Goal: Task Accomplishment & Management: Complete application form

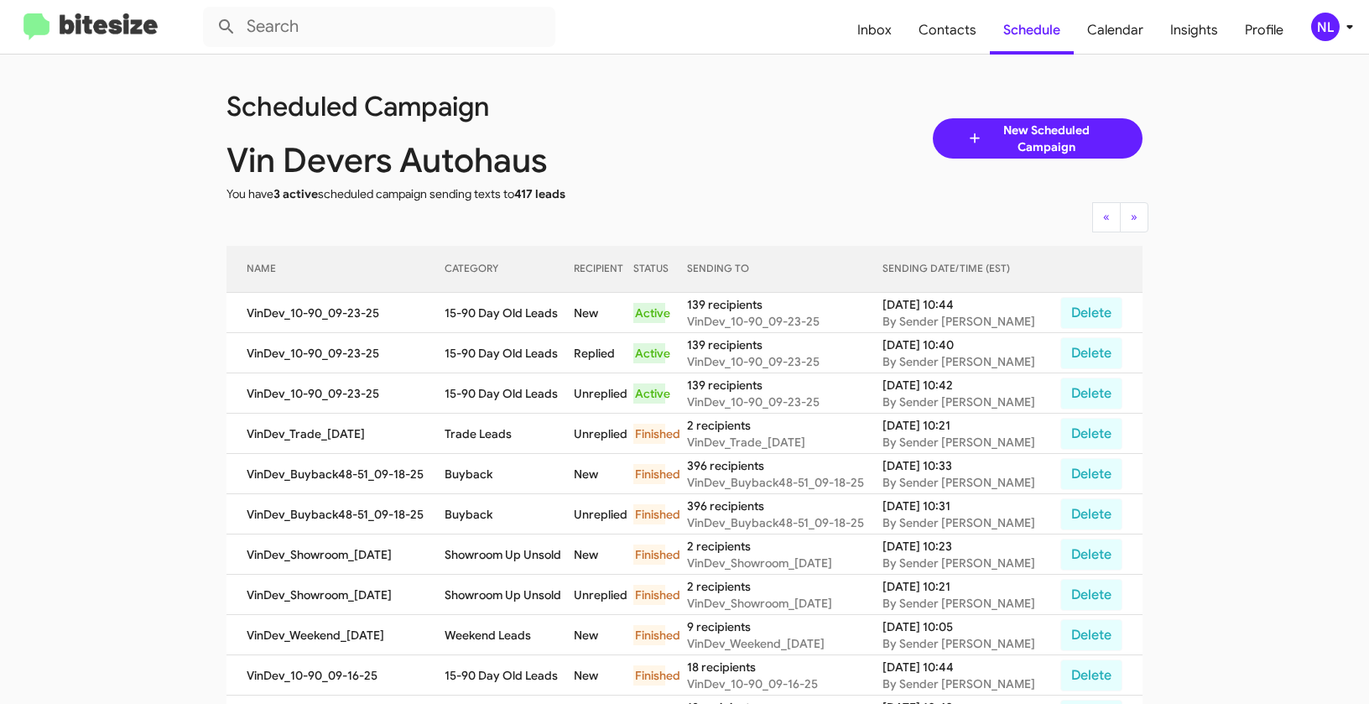
click at [1318, 31] on div "NL" at bounding box center [1325, 27] width 29 height 29
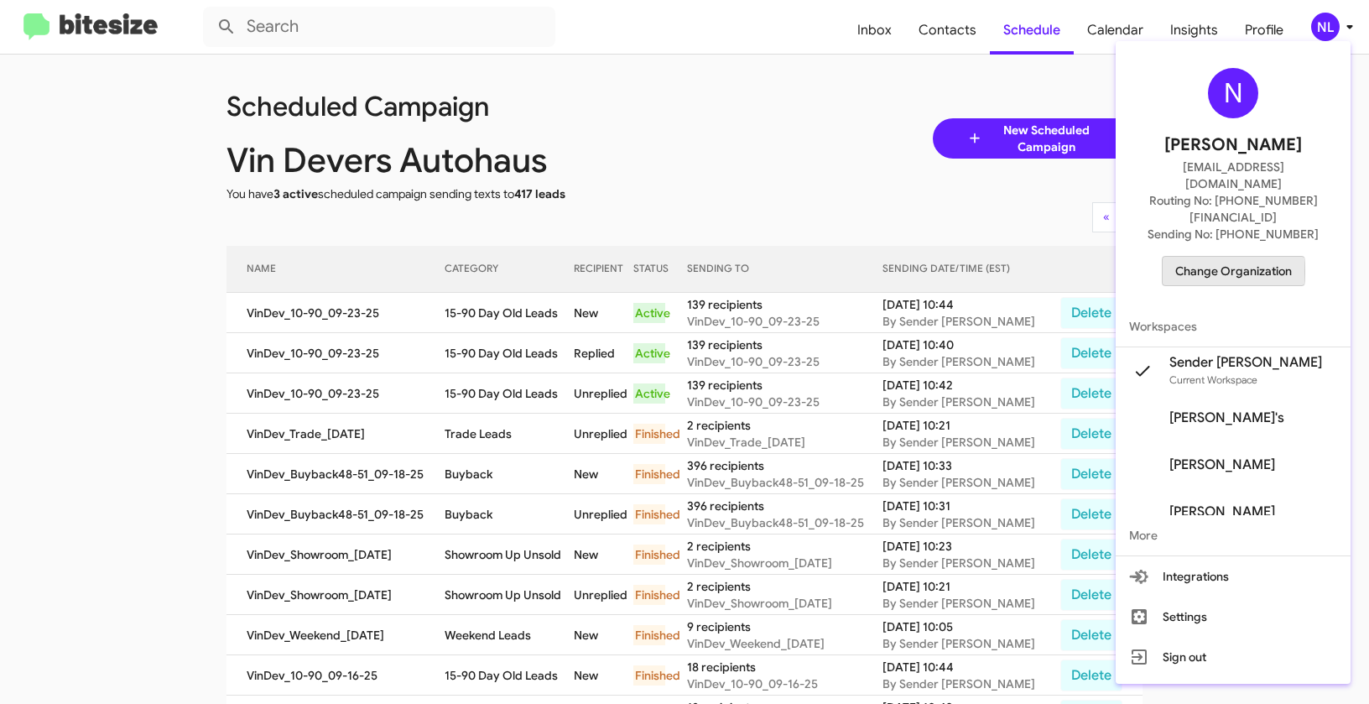
click at [1248, 257] on span "Change Organization" at bounding box center [1233, 271] width 117 height 29
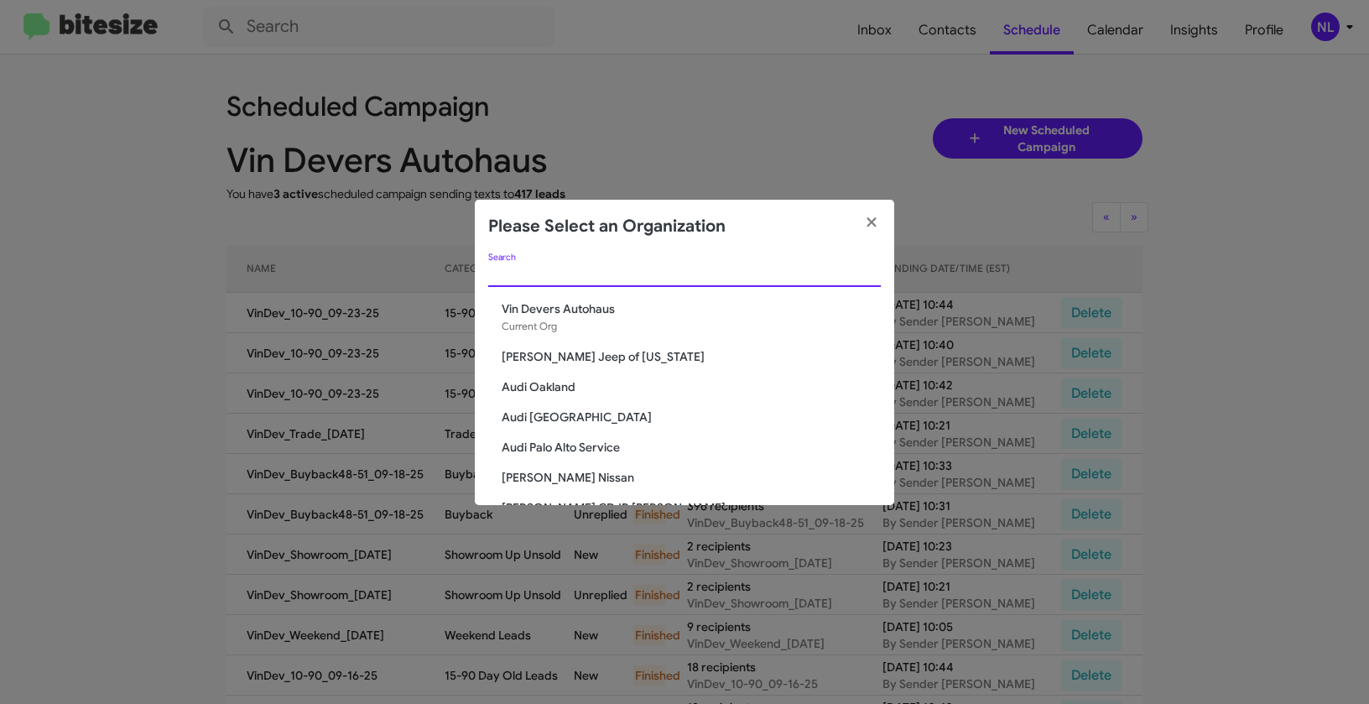
click at [651, 274] on input "Search" at bounding box center [684, 274] width 393 height 13
paste input "[PERSON_NAME] Chevrolet"
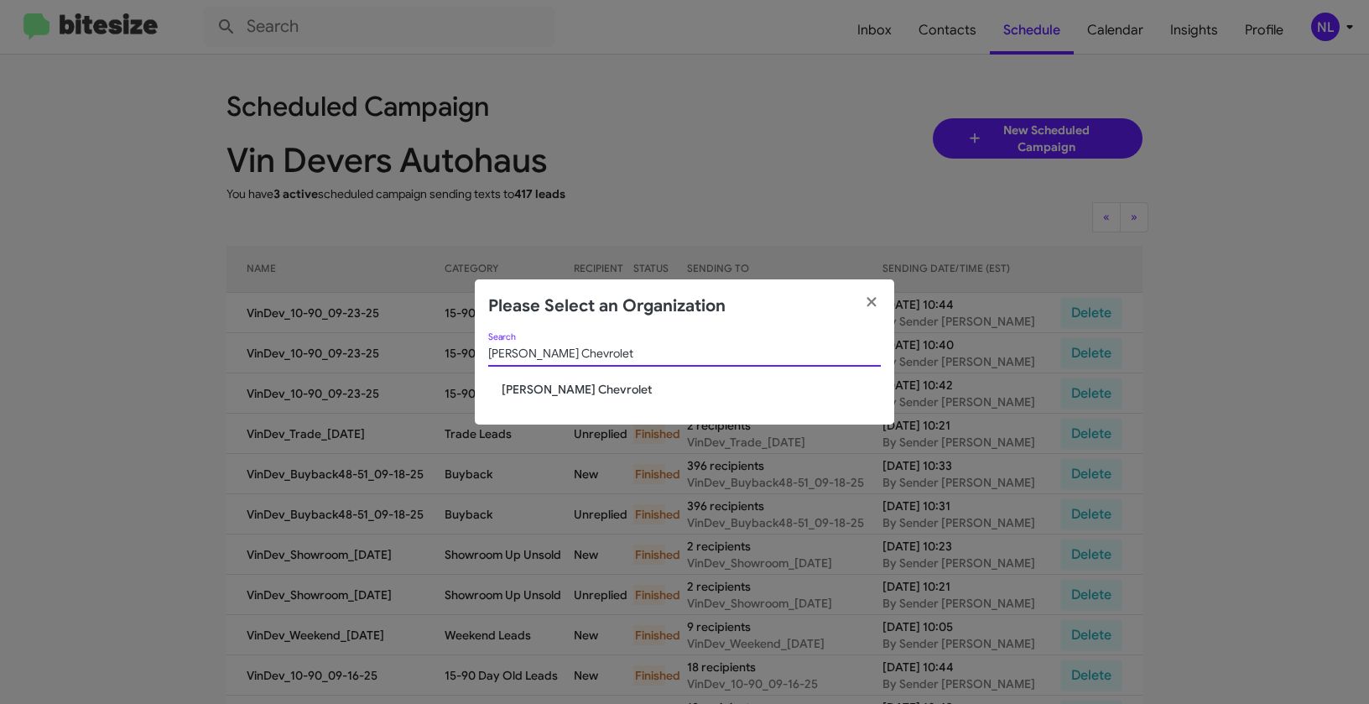
type input "[PERSON_NAME] Chevrolet"
click at [531, 387] on span "[PERSON_NAME] Chevrolet" at bounding box center [691, 389] width 379 height 17
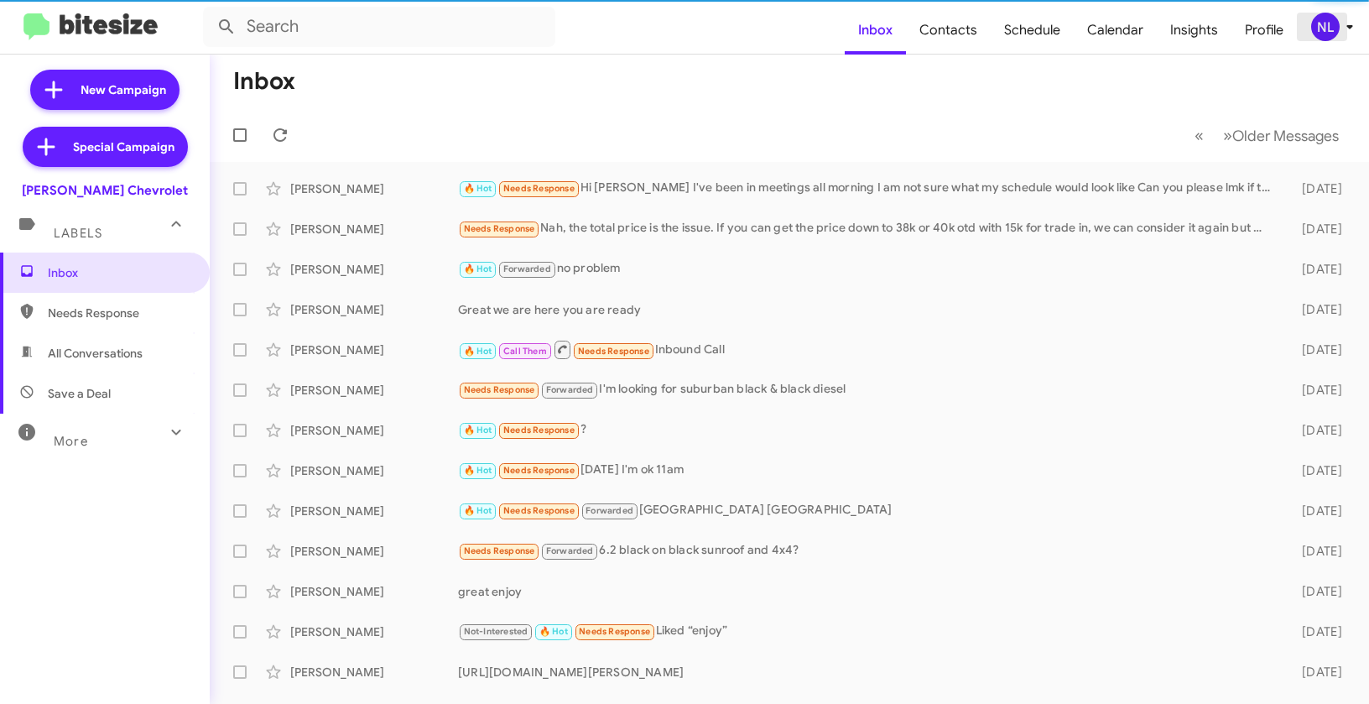
click at [1334, 29] on div "NL" at bounding box center [1325, 27] width 29 height 29
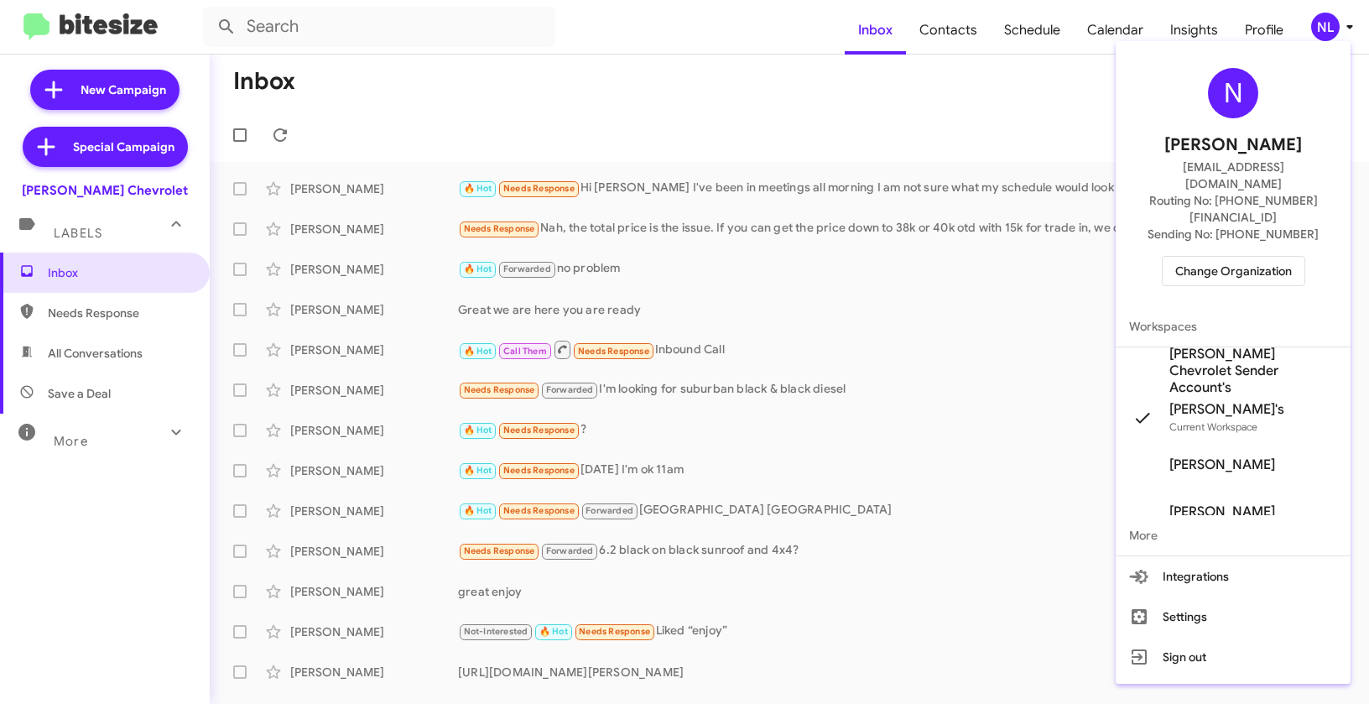
click at [1196, 346] on span "DeLillo Chevrolet Sender Account's" at bounding box center [1254, 371] width 168 height 50
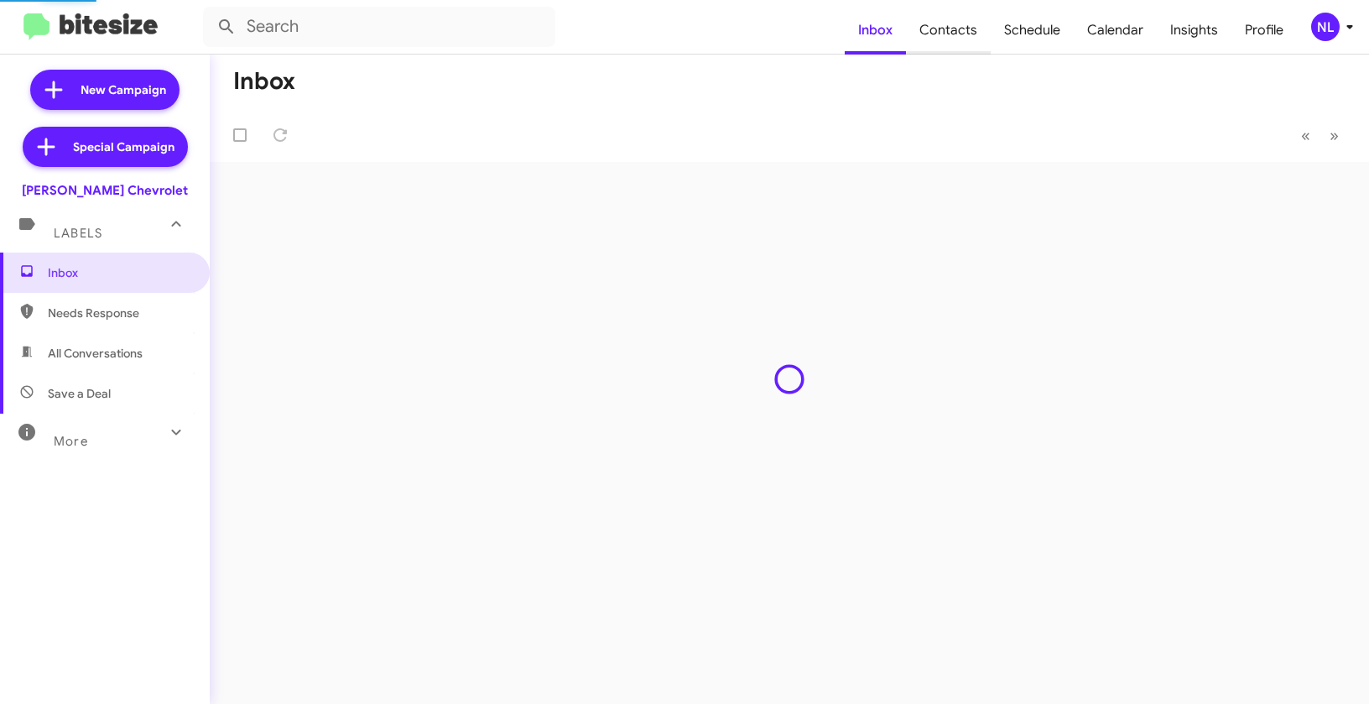
click at [967, 36] on span "Contacts" at bounding box center [948, 30] width 85 height 49
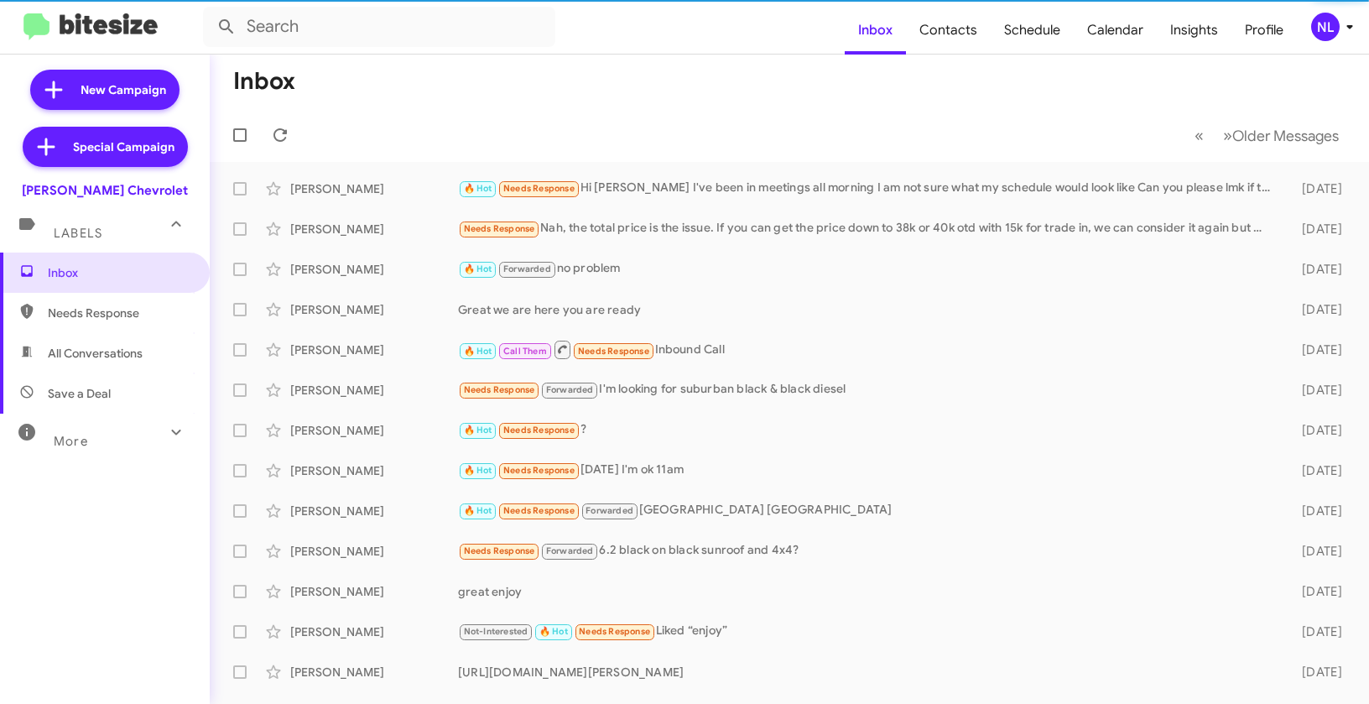
type input "in:groups"
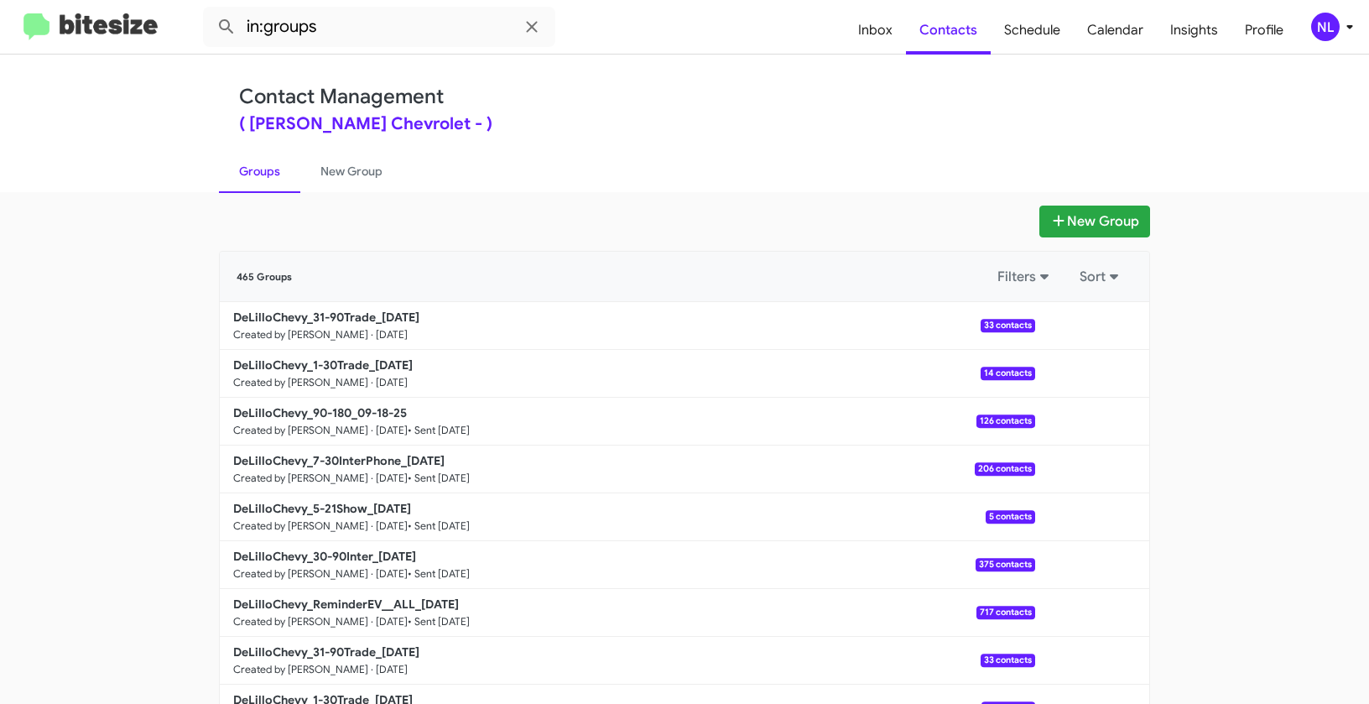
click at [1330, 22] on div "NL" at bounding box center [1325, 27] width 29 height 29
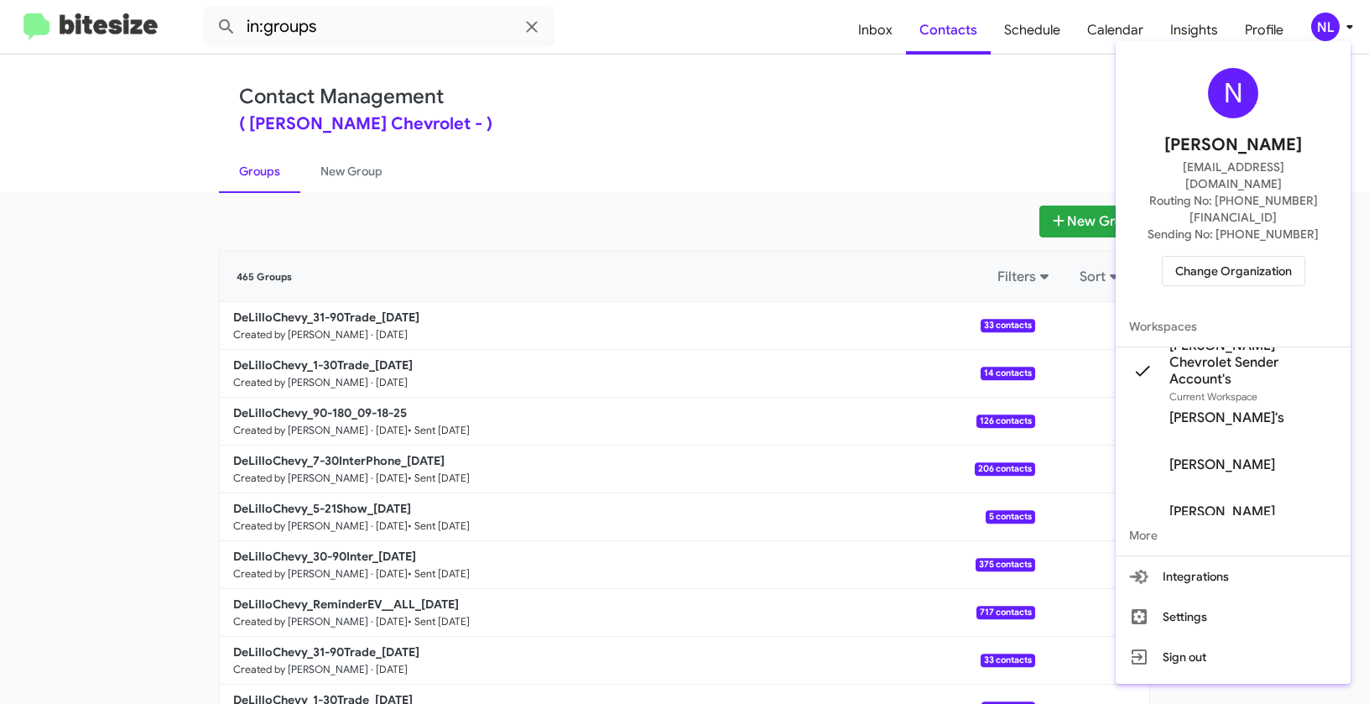
click at [784, 154] on div at bounding box center [684, 352] width 1369 height 704
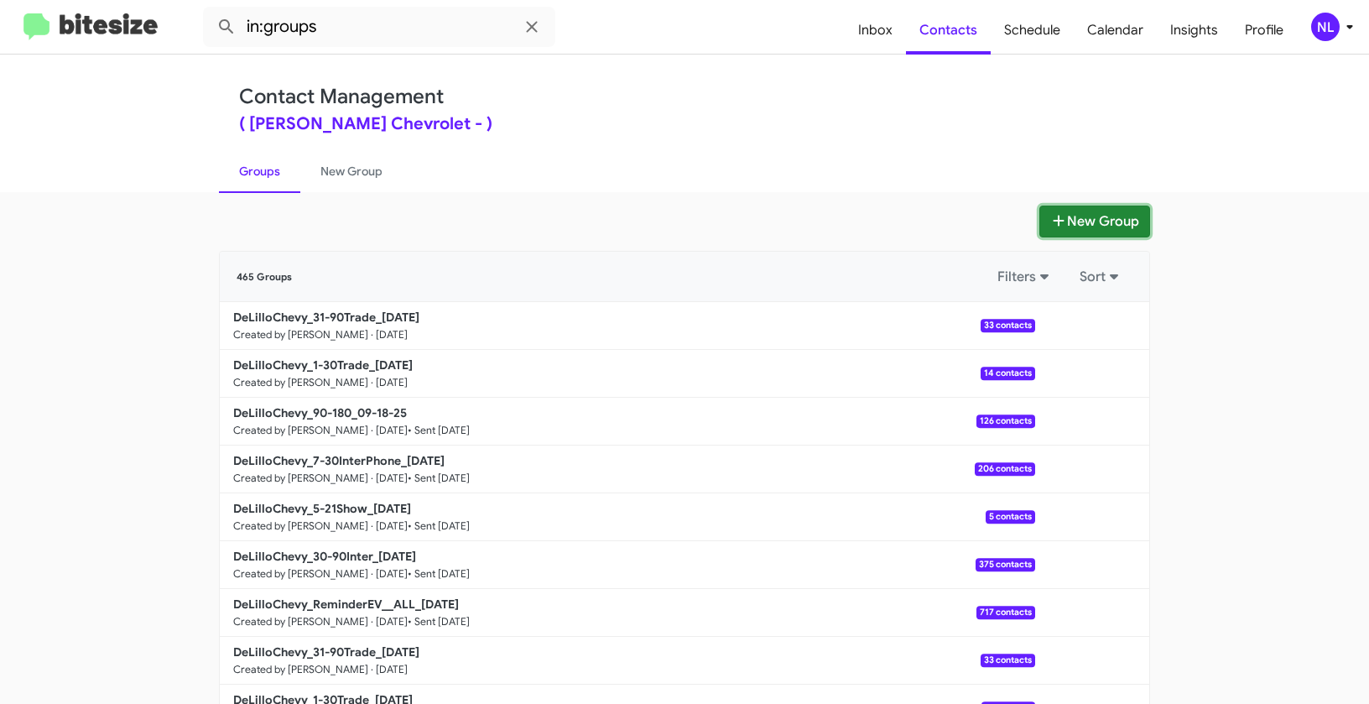
click at [1086, 228] on button "New Group" at bounding box center [1095, 222] width 111 height 32
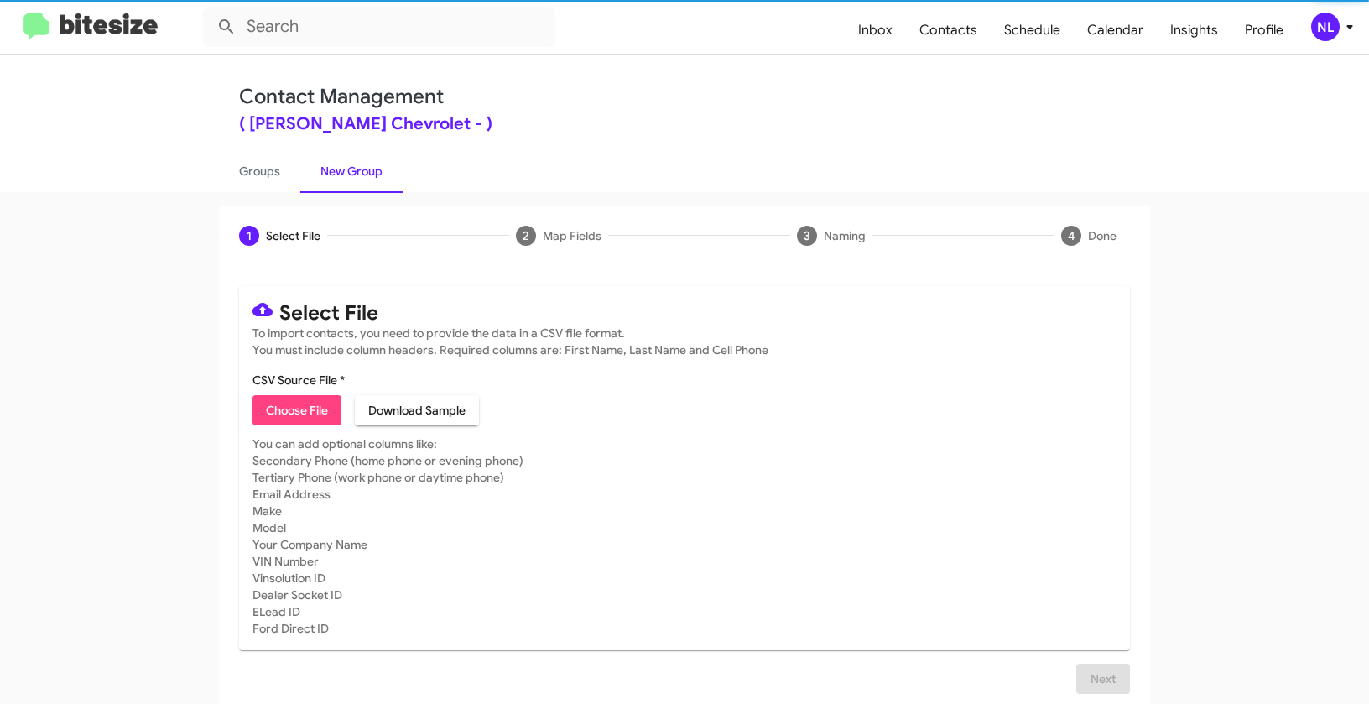
click at [280, 403] on span "Choose File" at bounding box center [297, 410] width 62 height 30
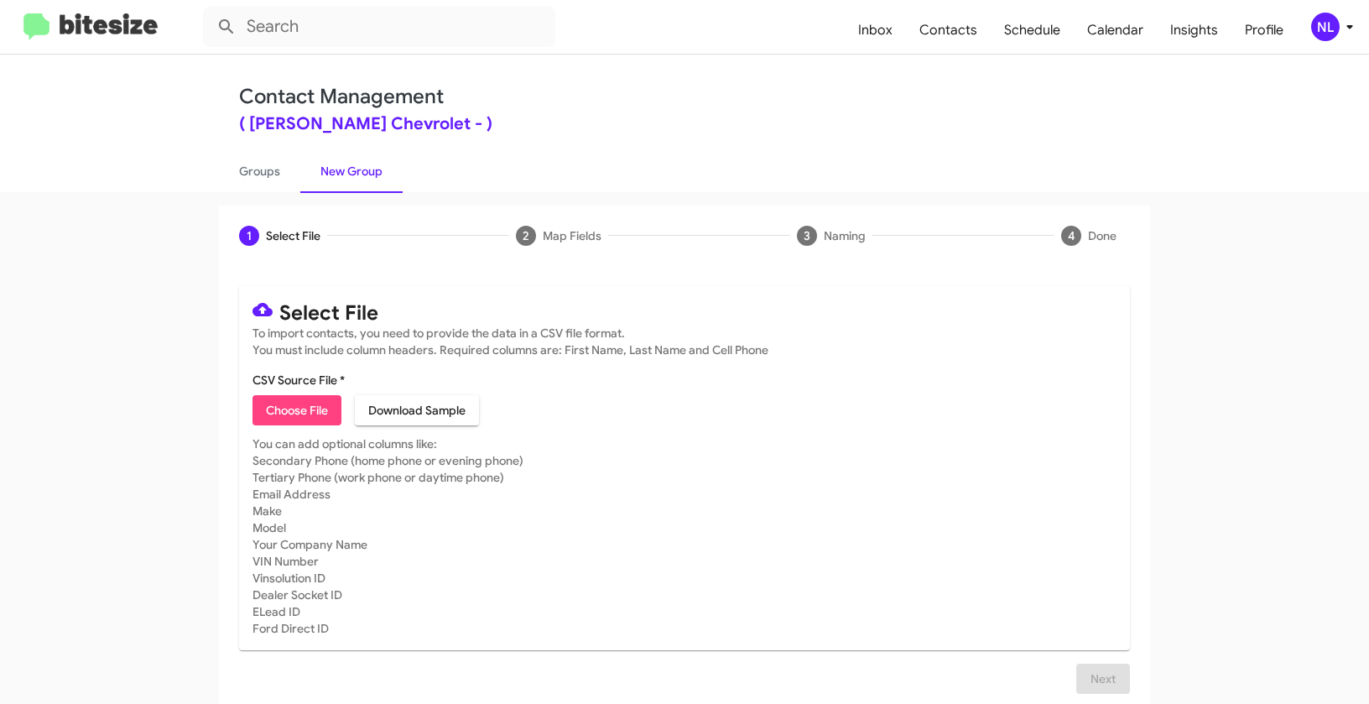
type input "DeLilloChevy_EV__ALL_09-23-25"
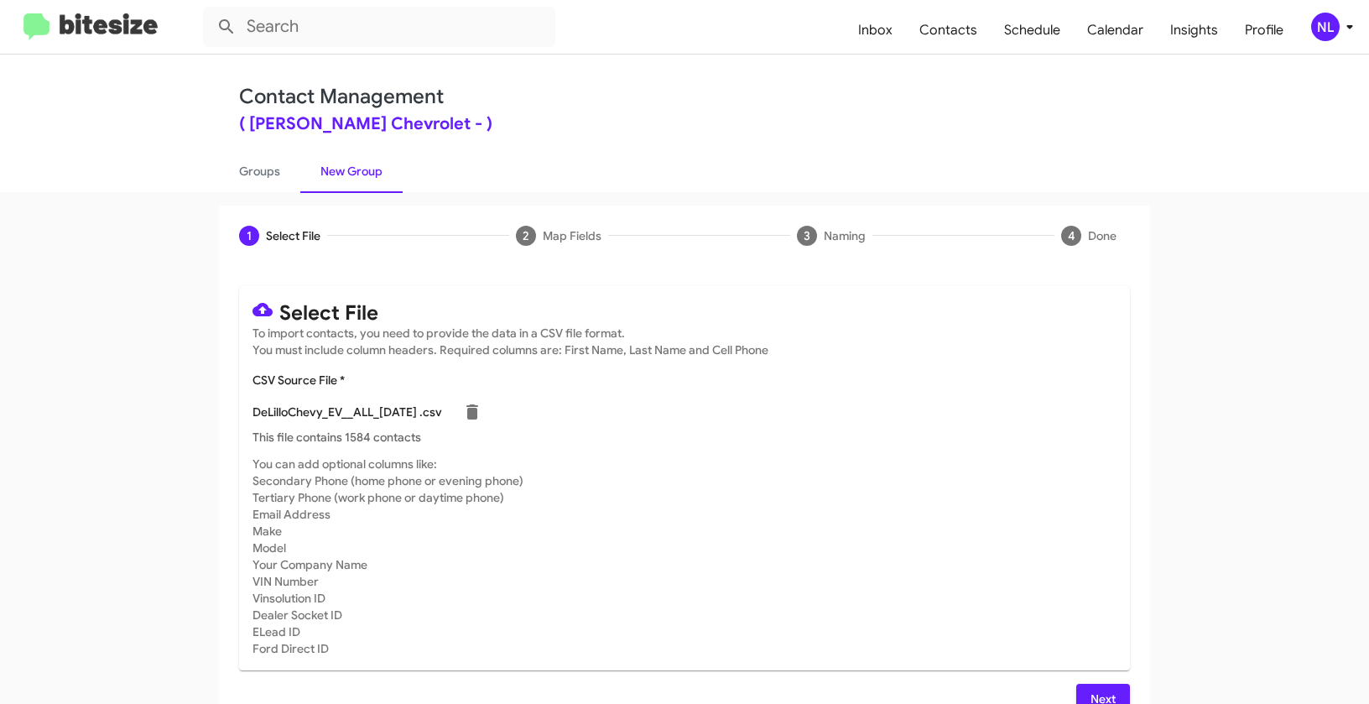
scroll to position [30, 0]
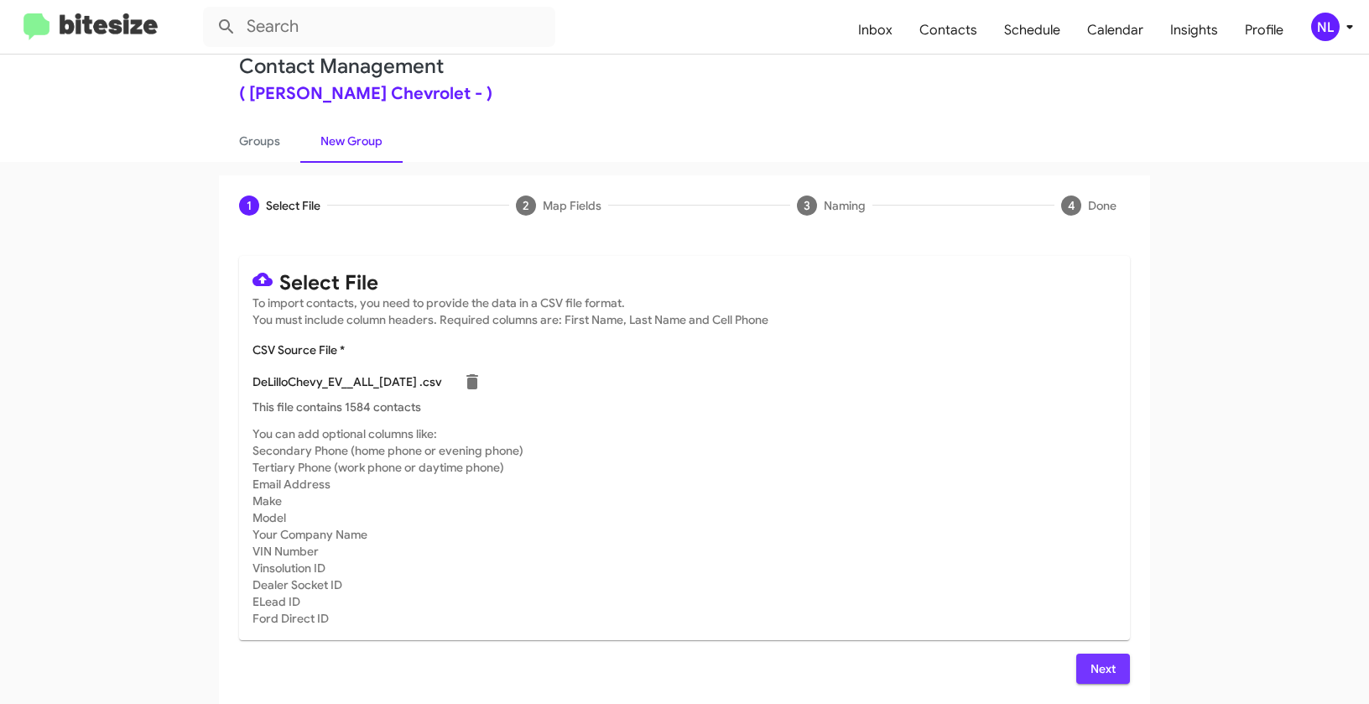
click at [1090, 674] on span "Next" at bounding box center [1103, 669] width 27 height 30
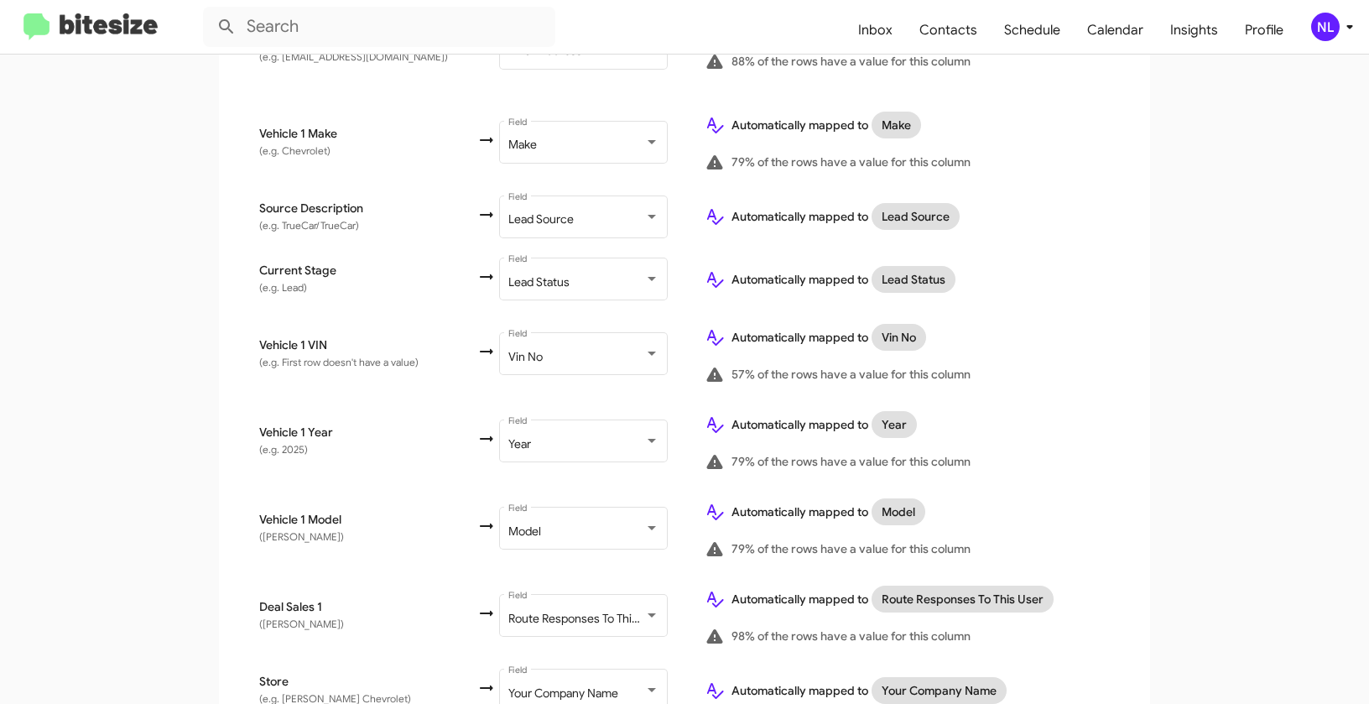
scroll to position [920, 0]
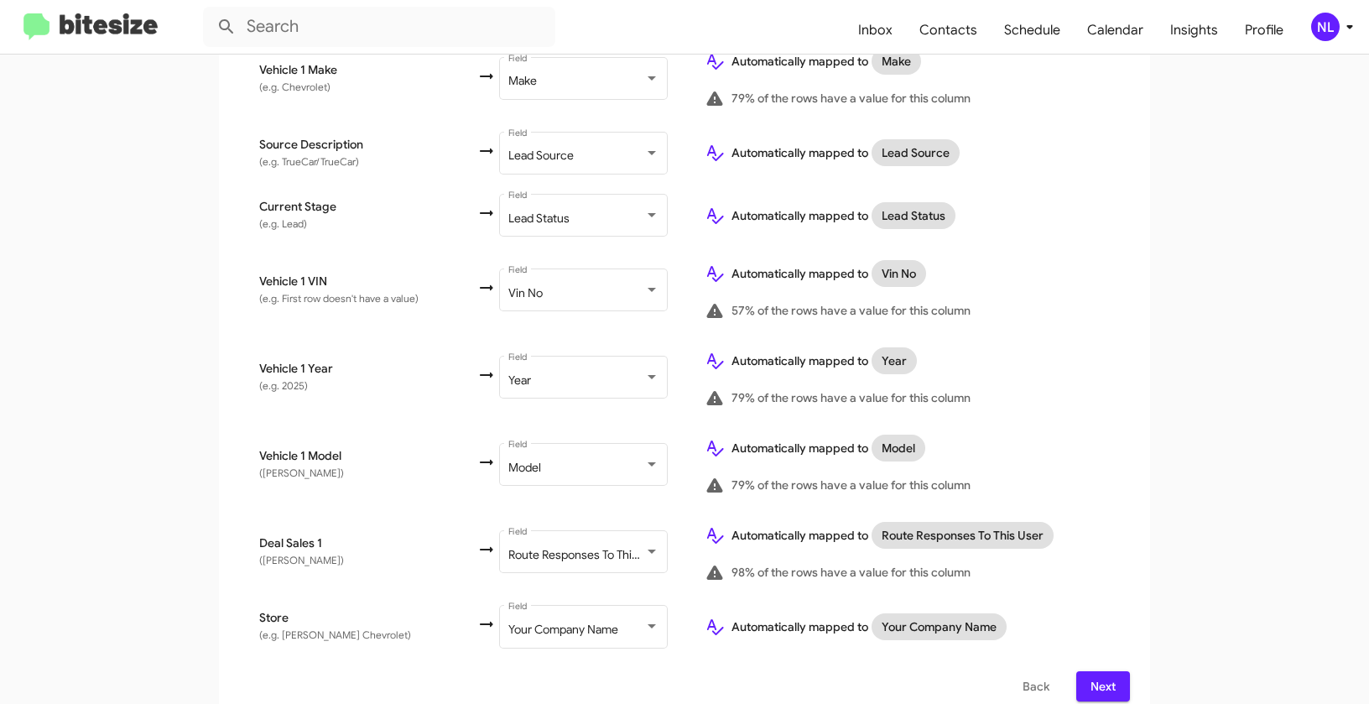
click at [1091, 671] on span "Next" at bounding box center [1103, 686] width 27 height 30
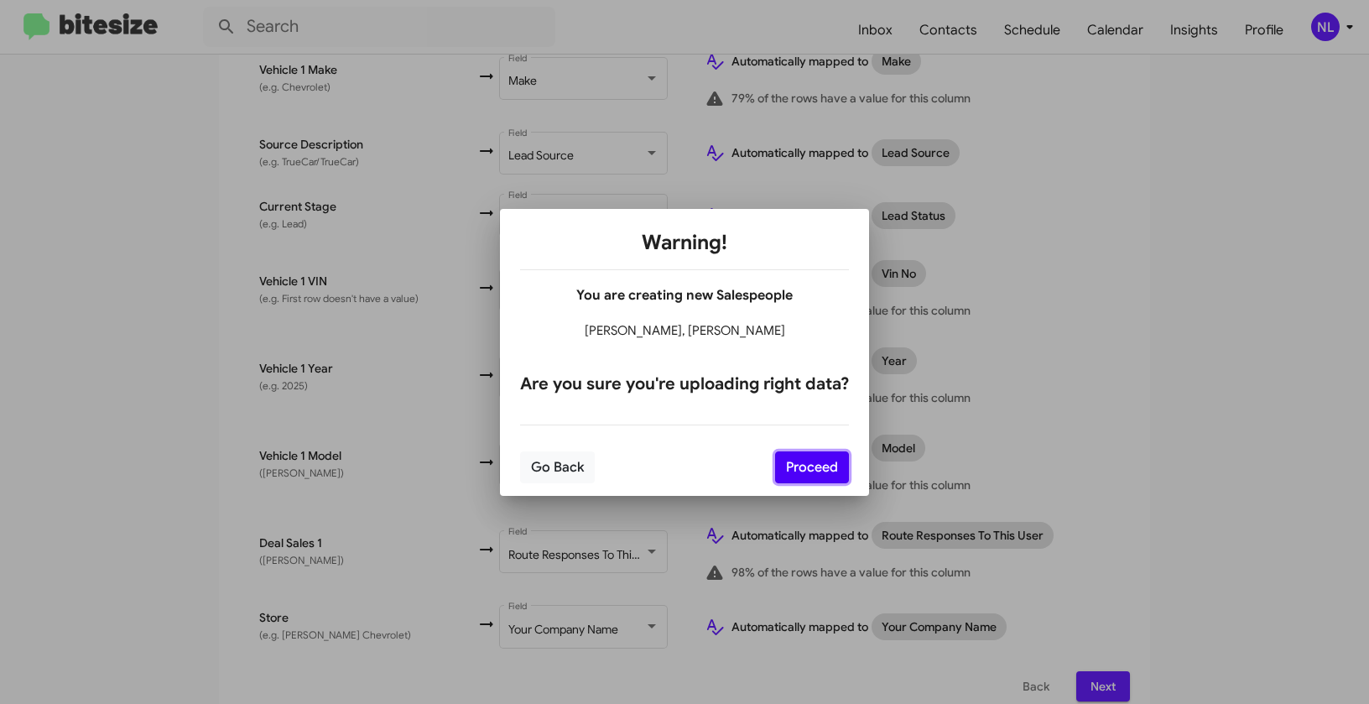
click at [802, 461] on button "Proceed" at bounding box center [812, 467] width 74 height 32
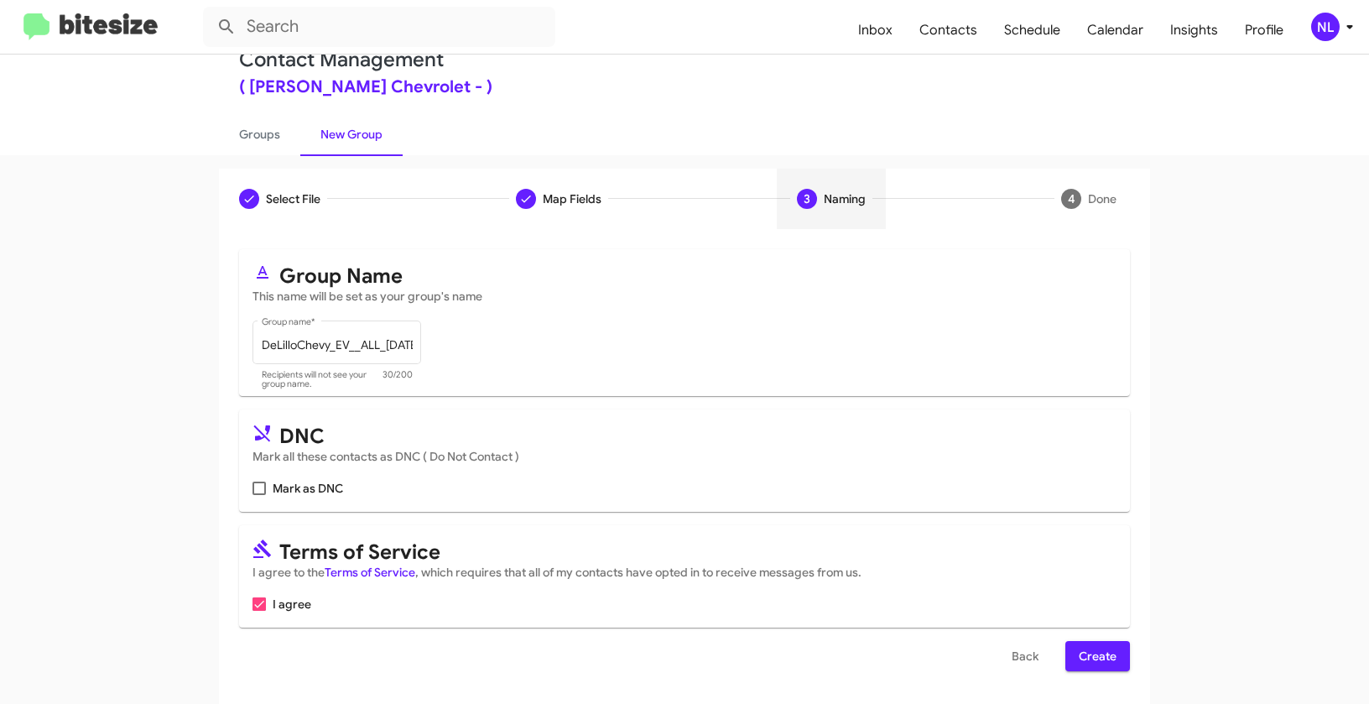
scroll to position [38, 0]
click at [1086, 657] on span "Create" at bounding box center [1098, 655] width 38 height 30
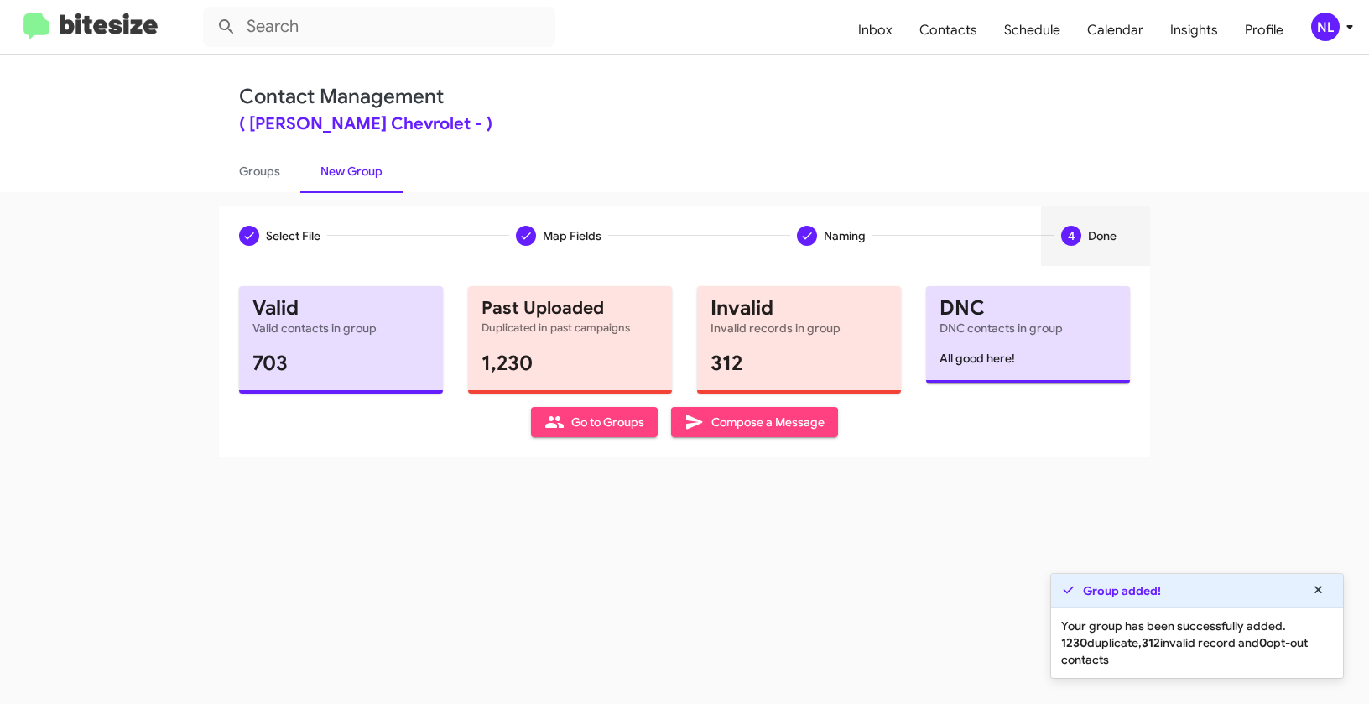
click at [592, 425] on span "Go to Groups" at bounding box center [595, 422] width 100 height 30
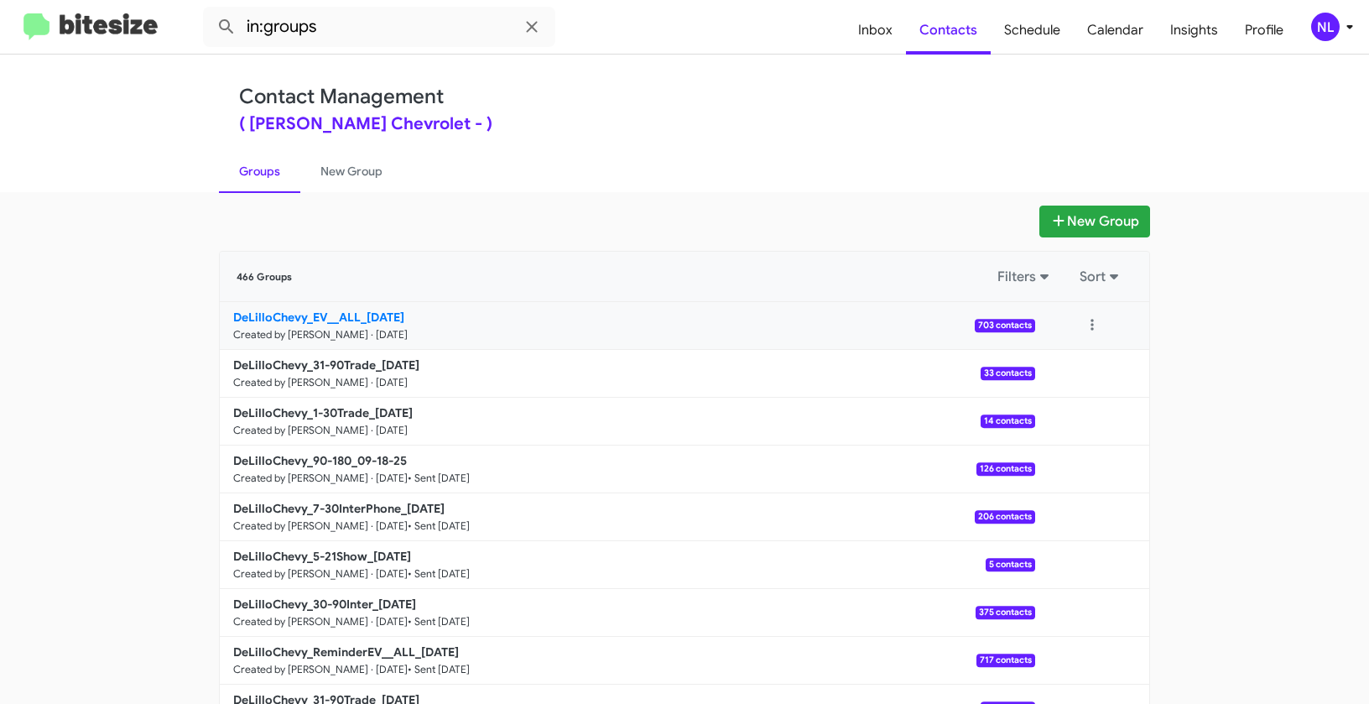
drag, startPoint x: 151, startPoint y: 311, endPoint x: 362, endPoint y: 313, distance: 211.4
click at [362, 313] on app-groups "New Group 466 Groups Filters Sort DeLilloChevy_EV__ALL_09-23-25 Created by Nen …" at bounding box center [684, 515] width 1369 height 619
copy div "Filters Sort DeLilloChevy_EV__ALL_"
click at [385, 40] on input "in:groups" at bounding box center [379, 27] width 352 height 40
paste input "DeLilloChevy_EV__ALL_"
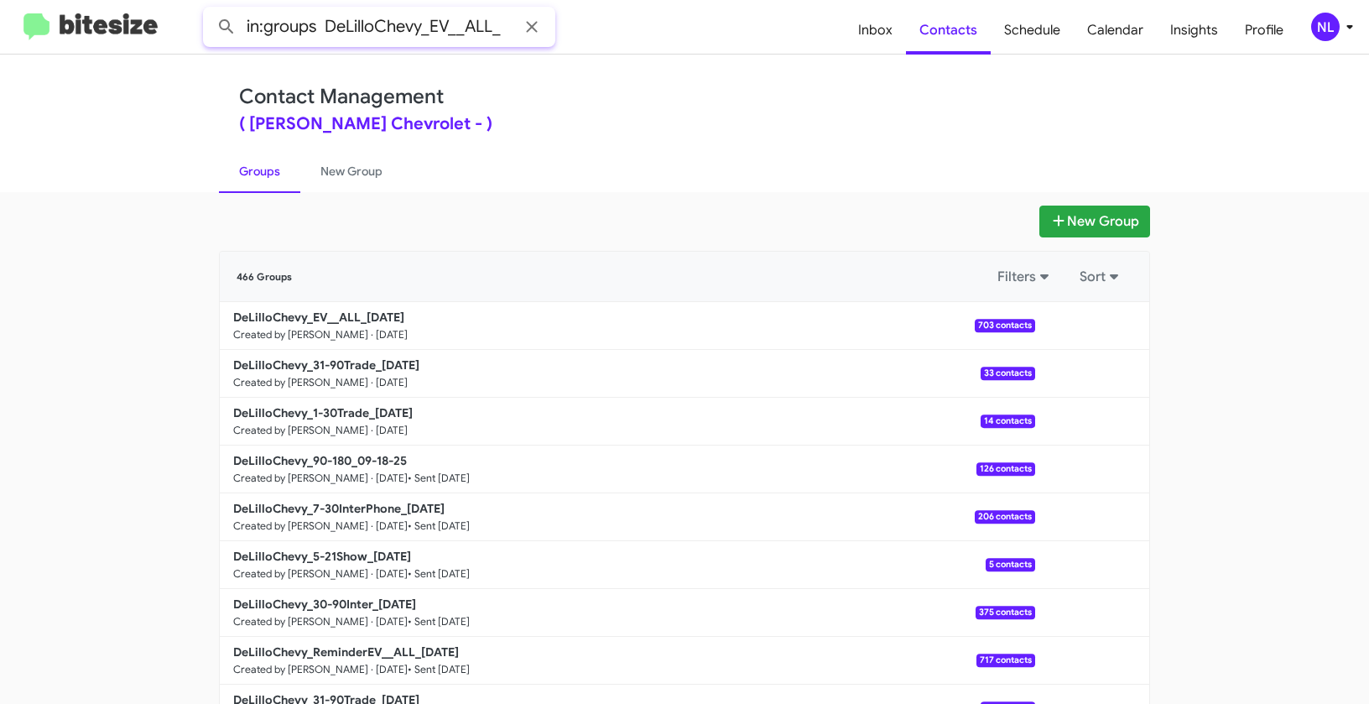
type input "in:groups DeLilloChevy_EV__ALL_"
click at [210, 10] on button at bounding box center [227, 27] width 34 height 34
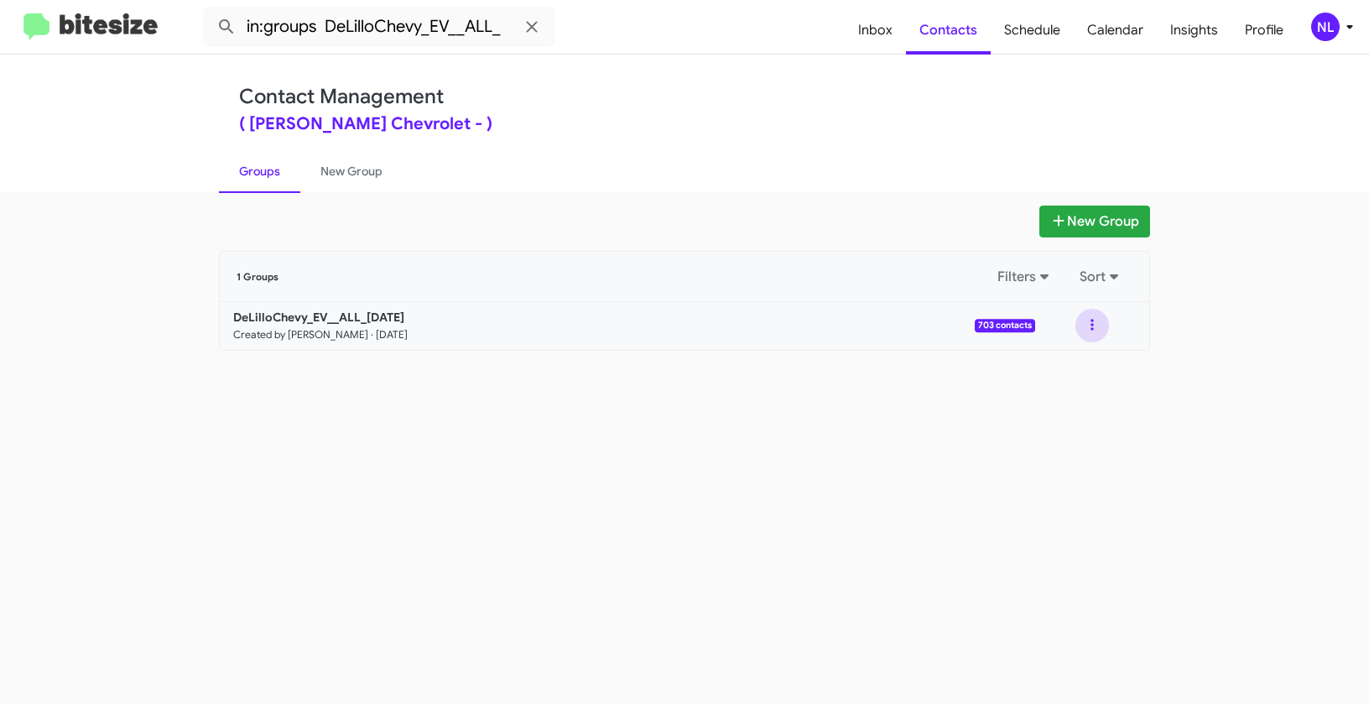
click at [1094, 326] on button at bounding box center [1093, 326] width 34 height 34
click at [1056, 371] on button "View contacts" at bounding box center [1042, 371] width 134 height 40
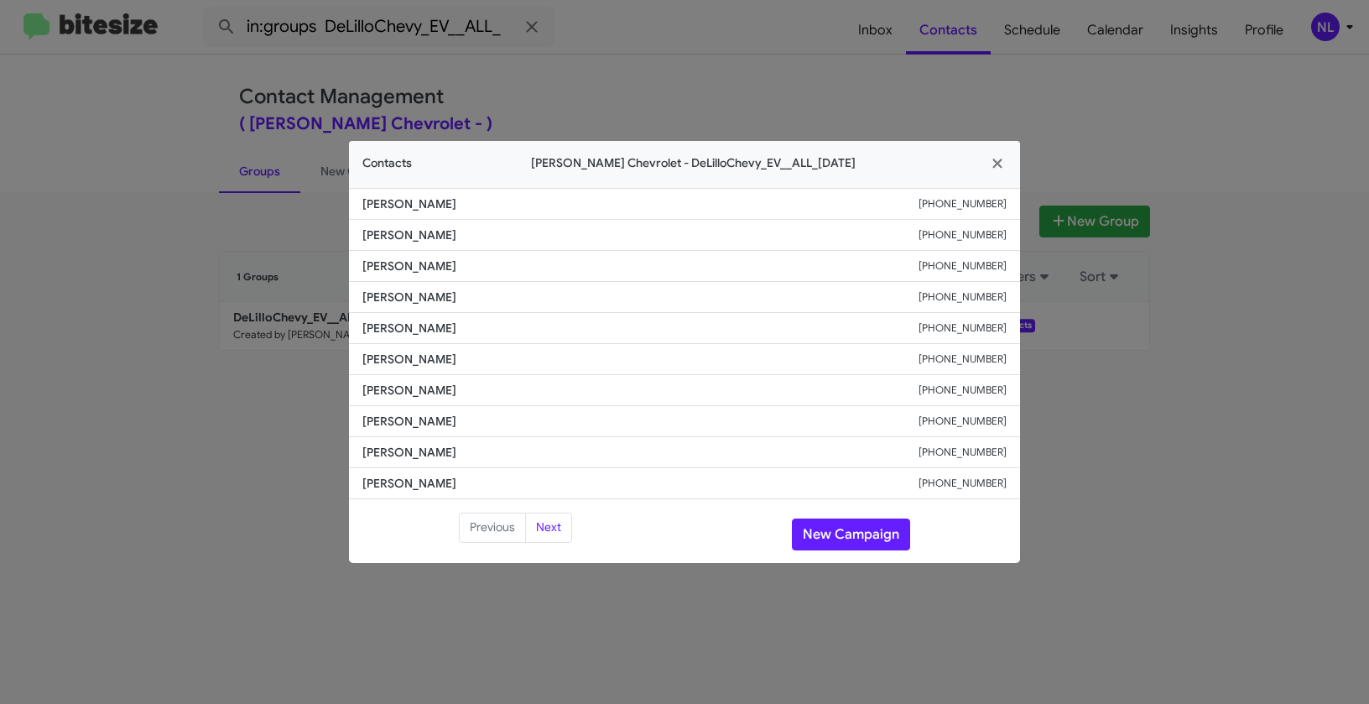
drag, startPoint x: 362, startPoint y: 202, endPoint x: 499, endPoint y: 206, distance: 137.7
click at [499, 206] on li "Michael Pawinski +17143519417" at bounding box center [684, 204] width 671 height 32
copy span "Michael Pawinski"
click at [844, 533] on button "New Campaign" at bounding box center [851, 534] width 118 height 32
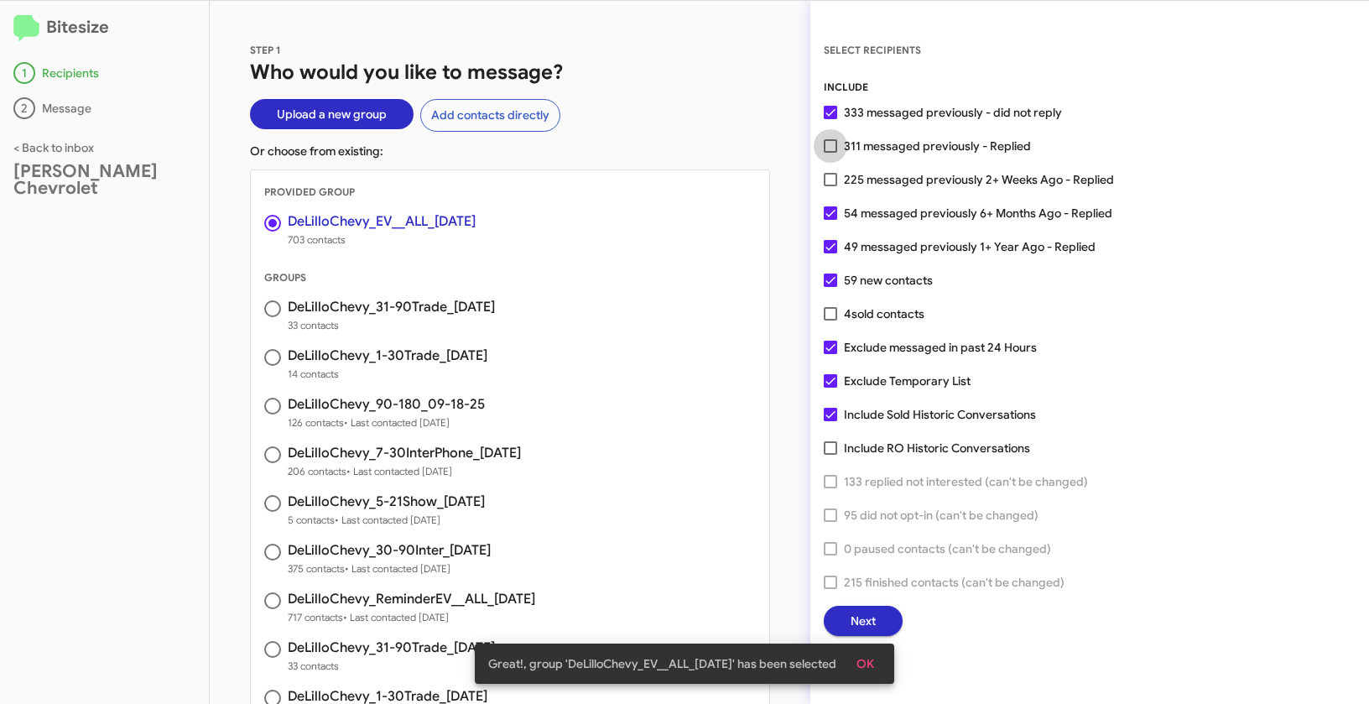
click at [831, 150] on span at bounding box center [830, 145] width 13 height 13
click at [831, 153] on input "311 messaged previously - Replied" at bounding box center [830, 153] width 1 height 1
checkbox input "true"
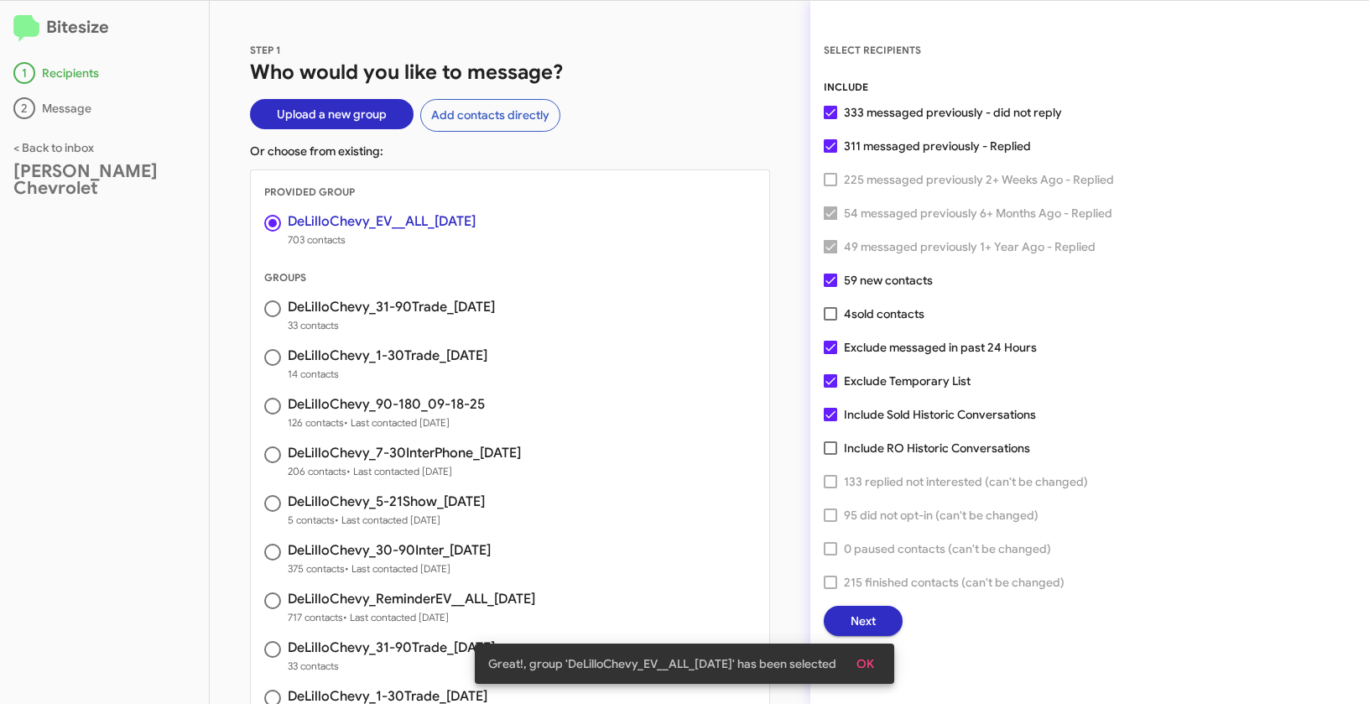
click at [873, 664] on span "OK" at bounding box center [866, 664] width 18 height 30
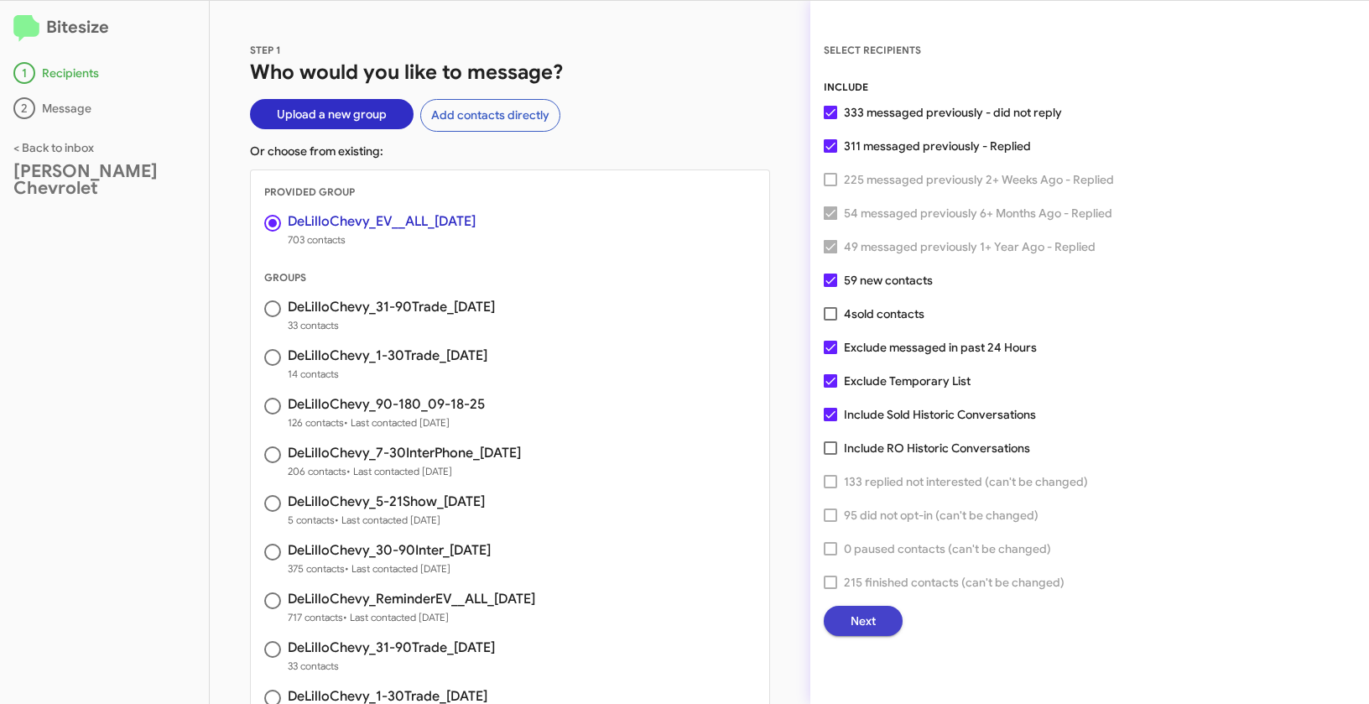
click at [885, 628] on button "Next" at bounding box center [863, 621] width 79 height 30
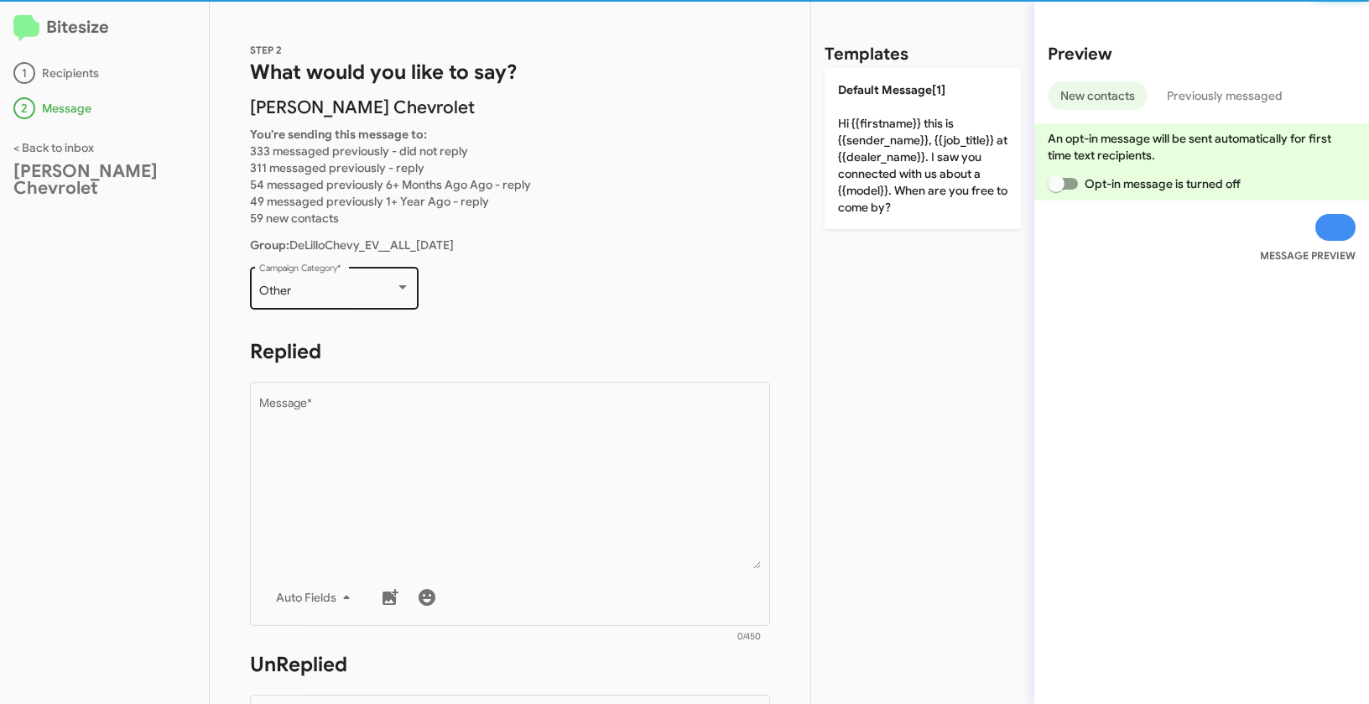
click at [375, 302] on div "Other Campaign Category *" at bounding box center [334, 286] width 151 height 46
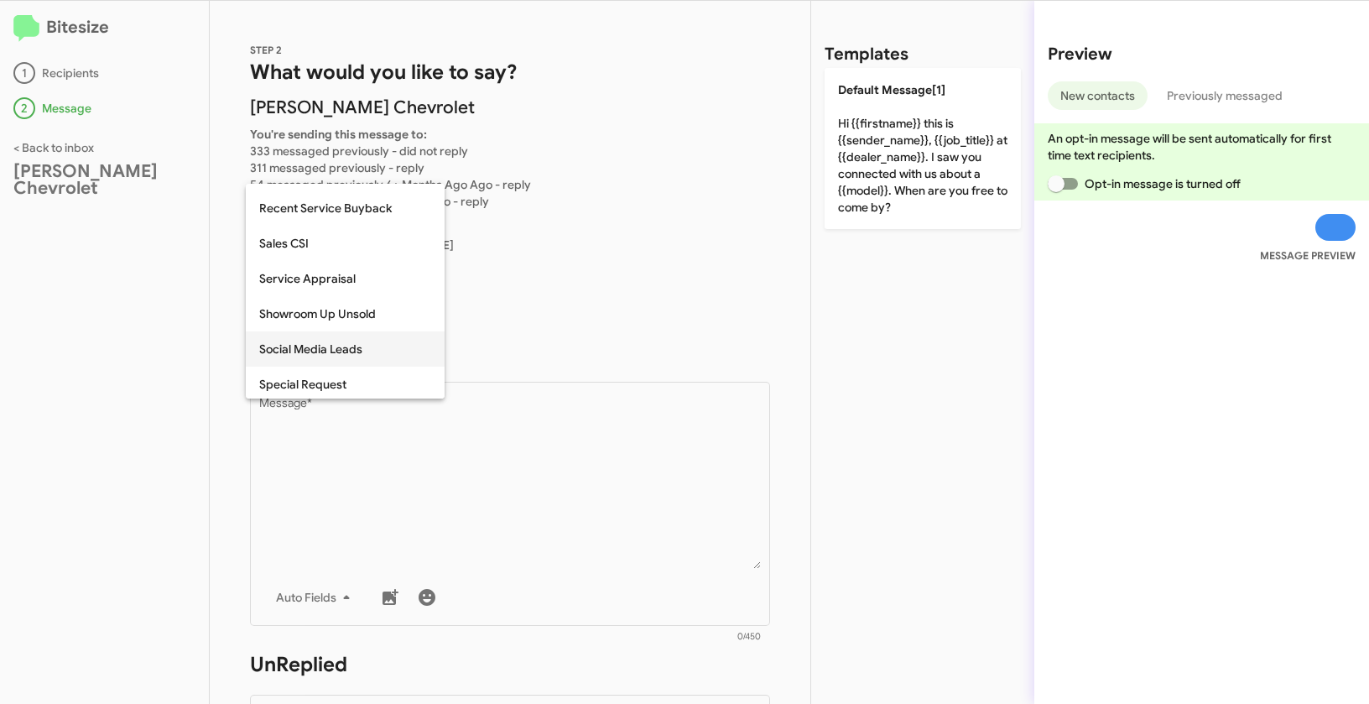
scroll to position [542, 0]
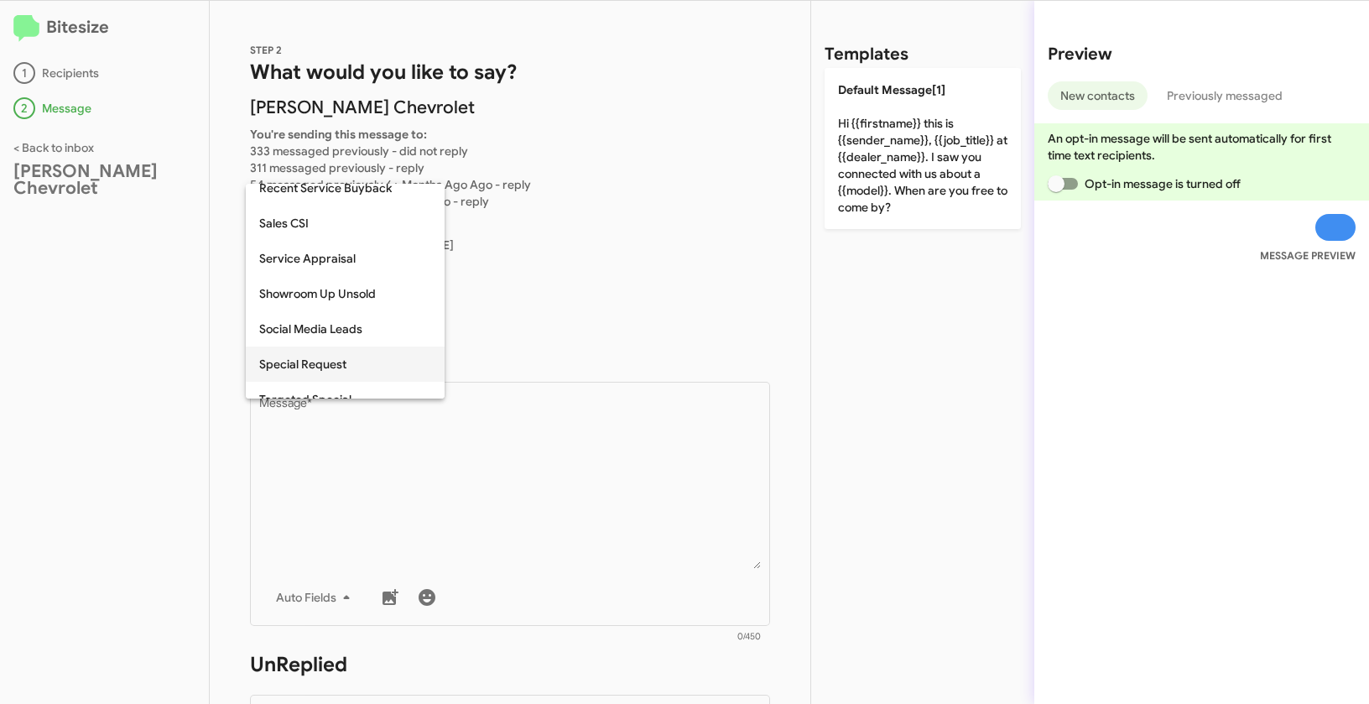
click at [310, 362] on span "Special Request" at bounding box center [345, 364] width 172 height 35
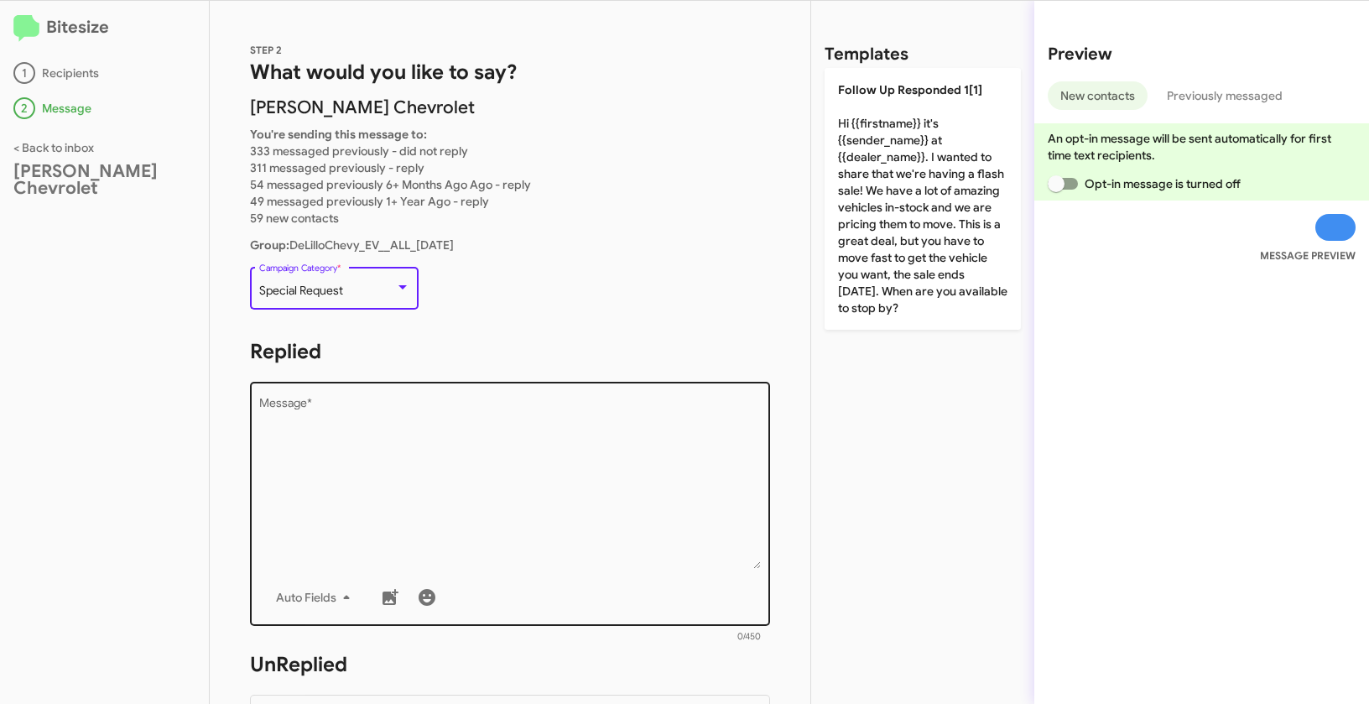
click at [410, 456] on textarea "Message *" at bounding box center [510, 483] width 503 height 171
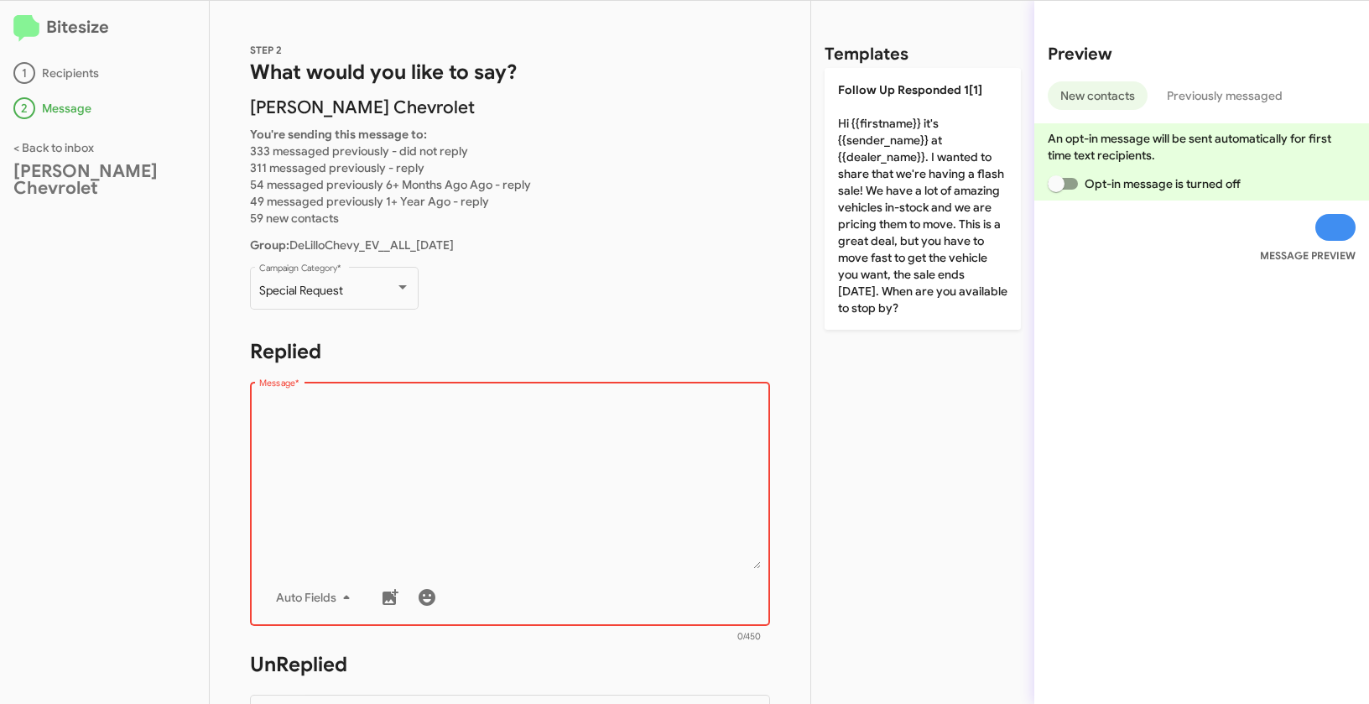
click at [355, 439] on textarea "Message *" at bounding box center [510, 483] width 503 height 171
paste textarea ""Hi {{firstname}} it's {{sender_name}} at {{dealer_name}}. Reminder: Only 1 WEE…"
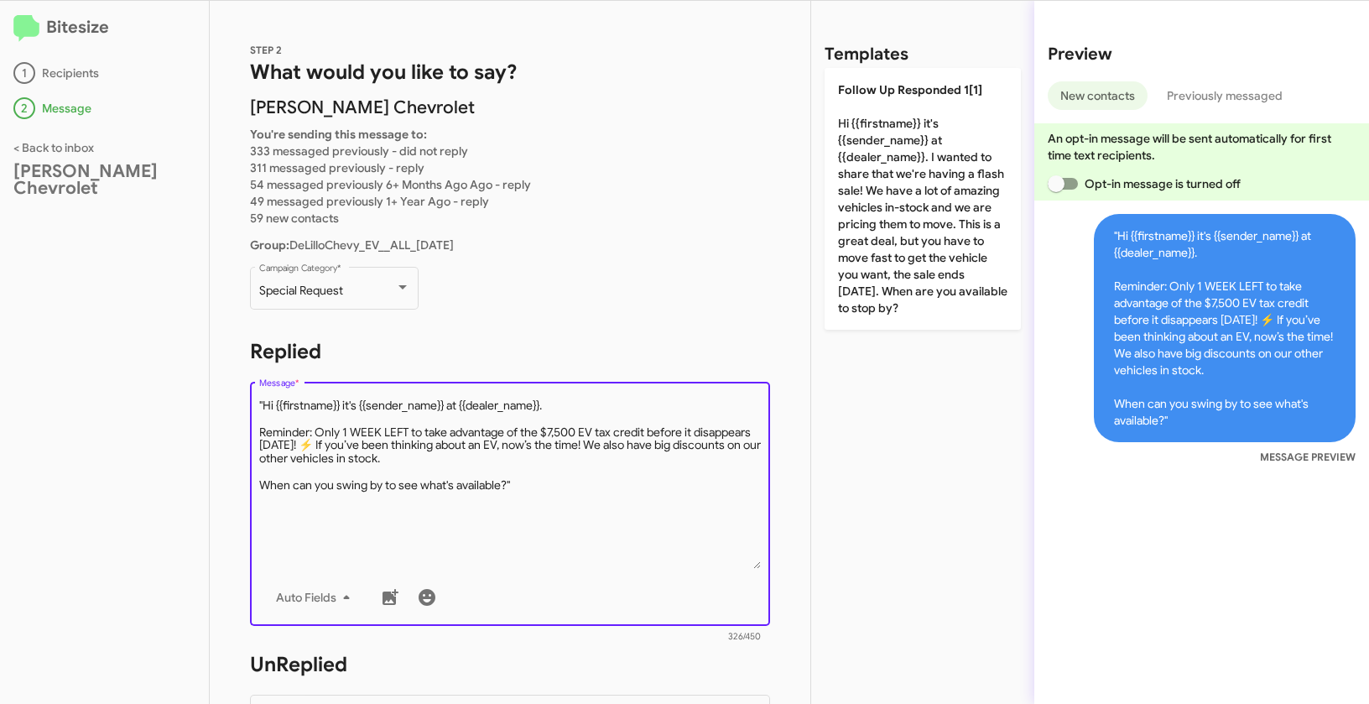
click at [265, 400] on textarea "Message *" at bounding box center [510, 483] width 503 height 171
click at [536, 481] on textarea "Message *" at bounding box center [510, 483] width 503 height 171
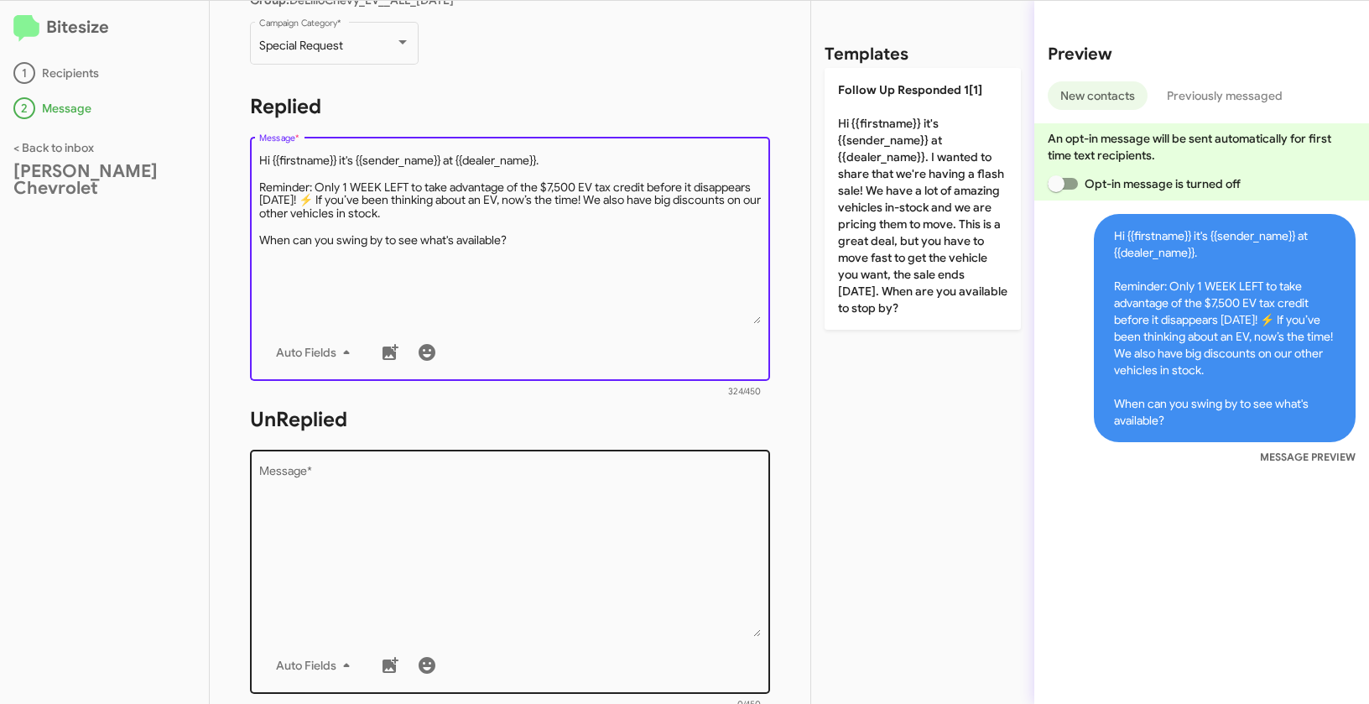
type textarea "Hi {{firstname}} it's {{sender_name}} at {{dealer_name}}. Reminder: Only 1 WEEK…"
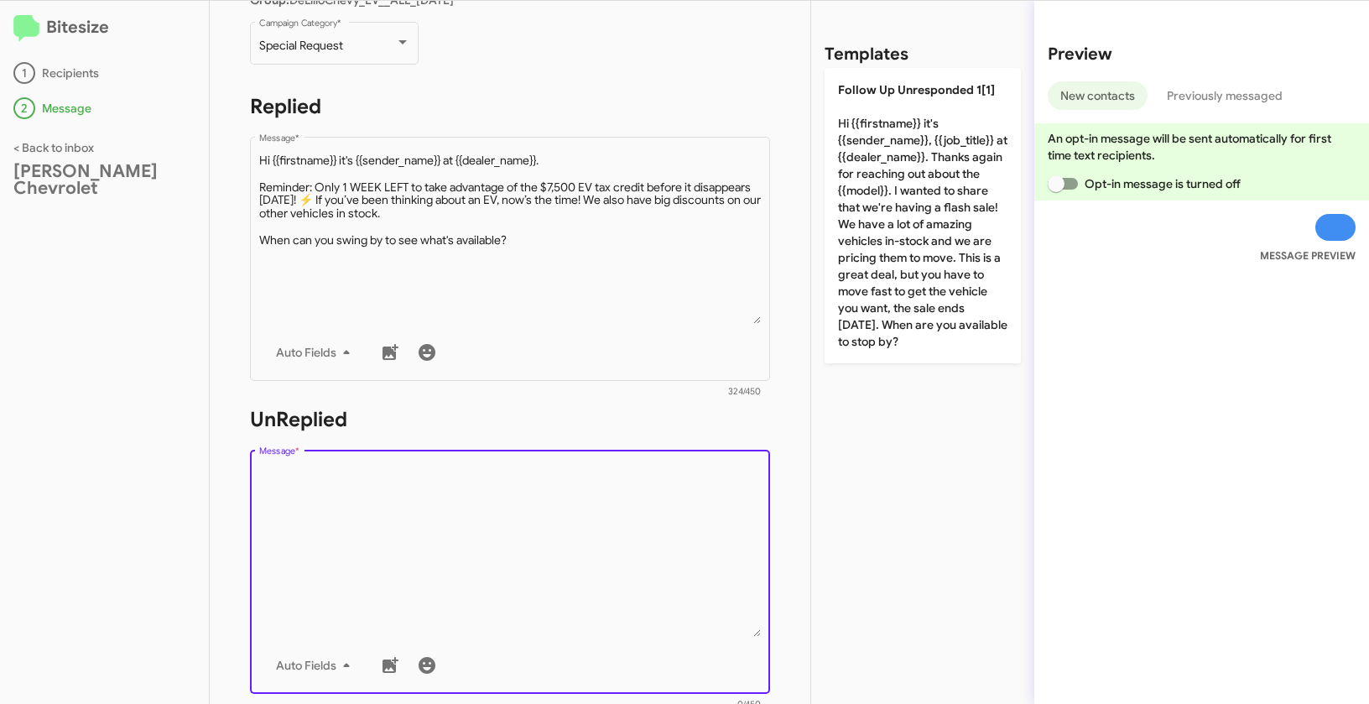
click at [529, 582] on textarea "Message *" at bounding box center [510, 551] width 503 height 171
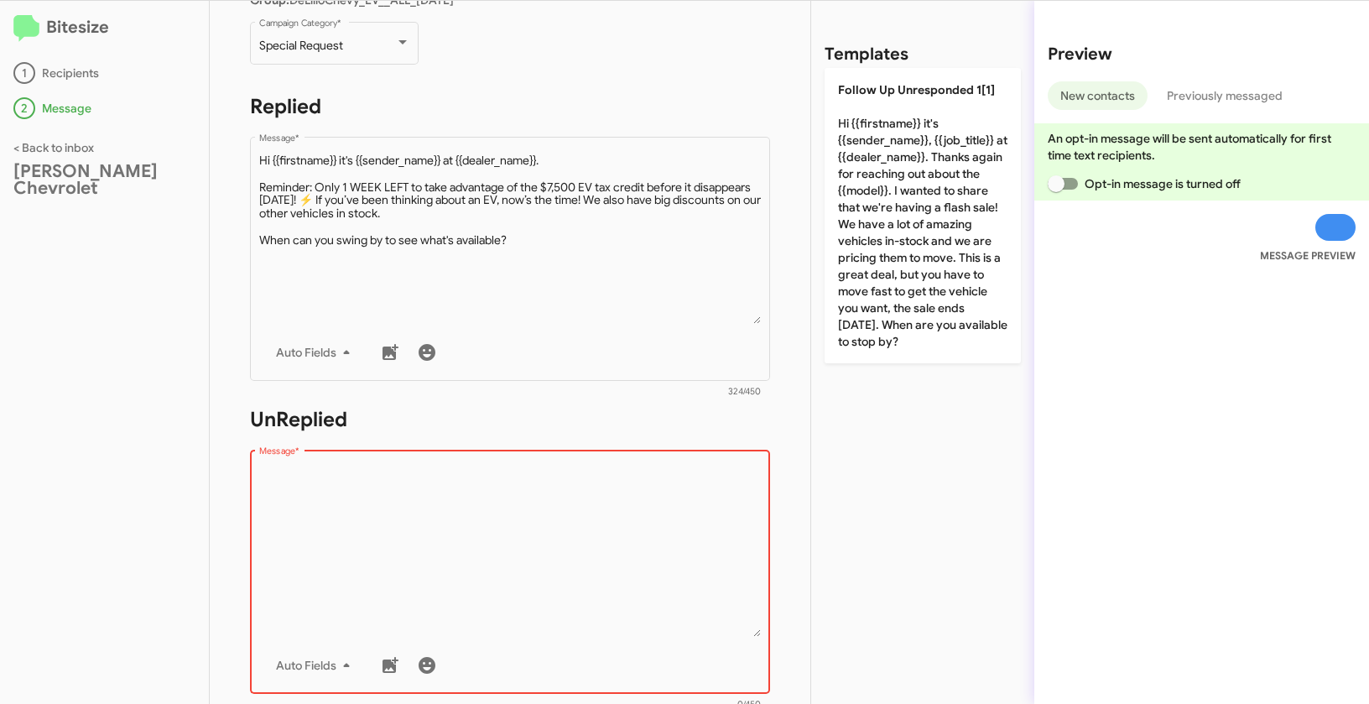
click at [466, 540] on textarea "Message *" at bounding box center [510, 551] width 503 height 171
paste textarea ""Hi {{firstname}} it's {{sender_name}}, {{job_title}} at {{dealer_name}}. Thank…"
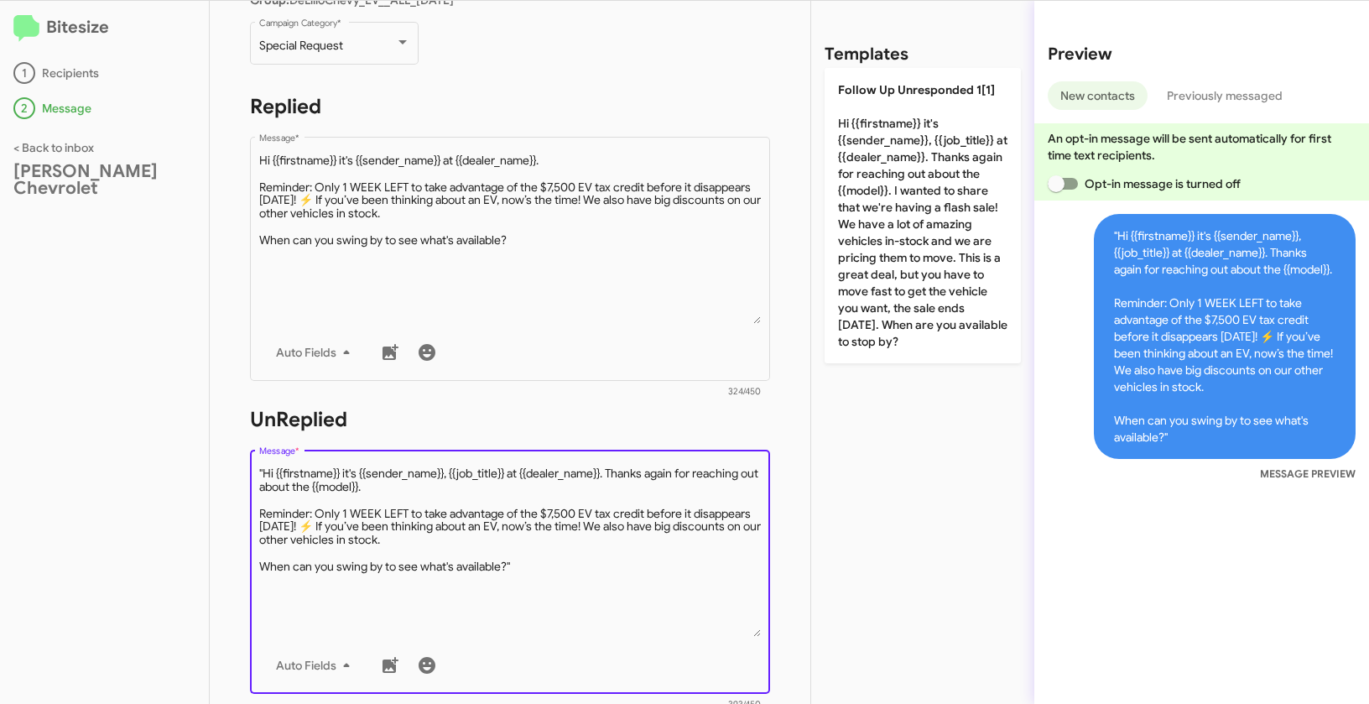
click at [263, 473] on textarea "Message *" at bounding box center [510, 551] width 503 height 171
click at [543, 565] on textarea "Message *" at bounding box center [510, 551] width 503 height 171
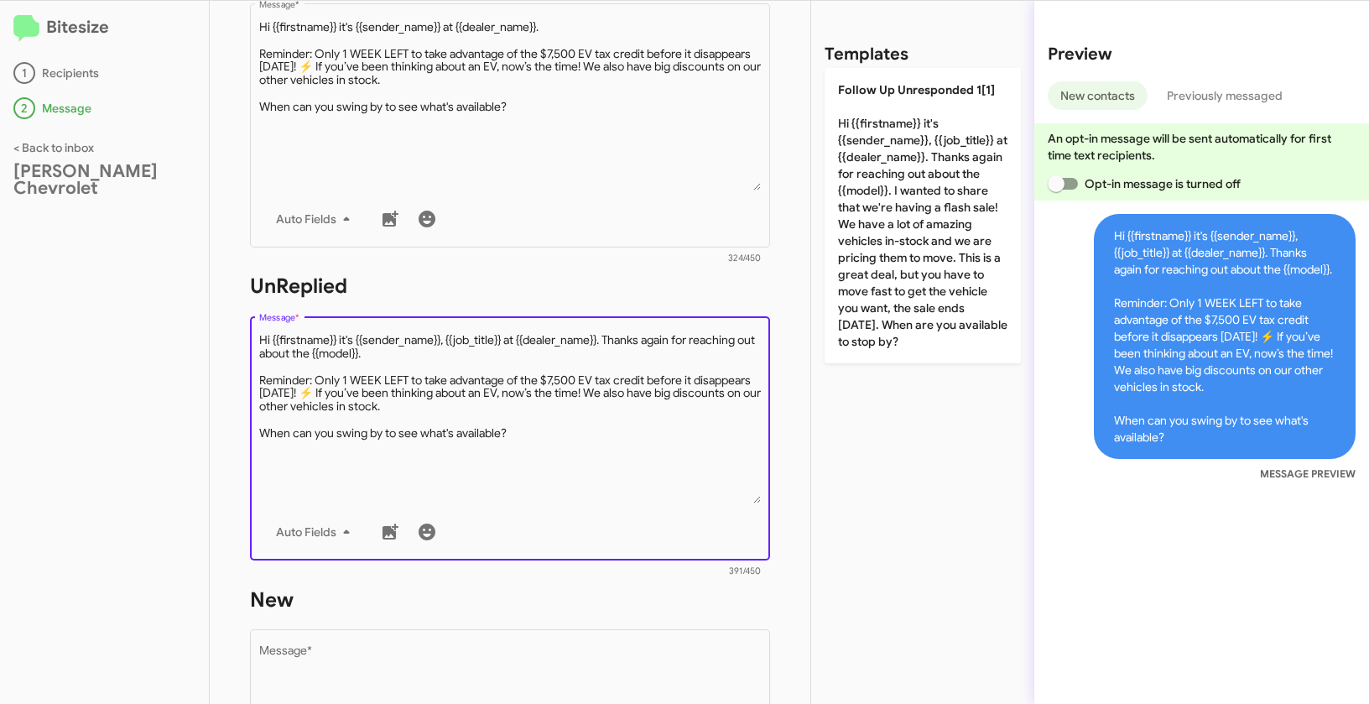
scroll to position [527, 0]
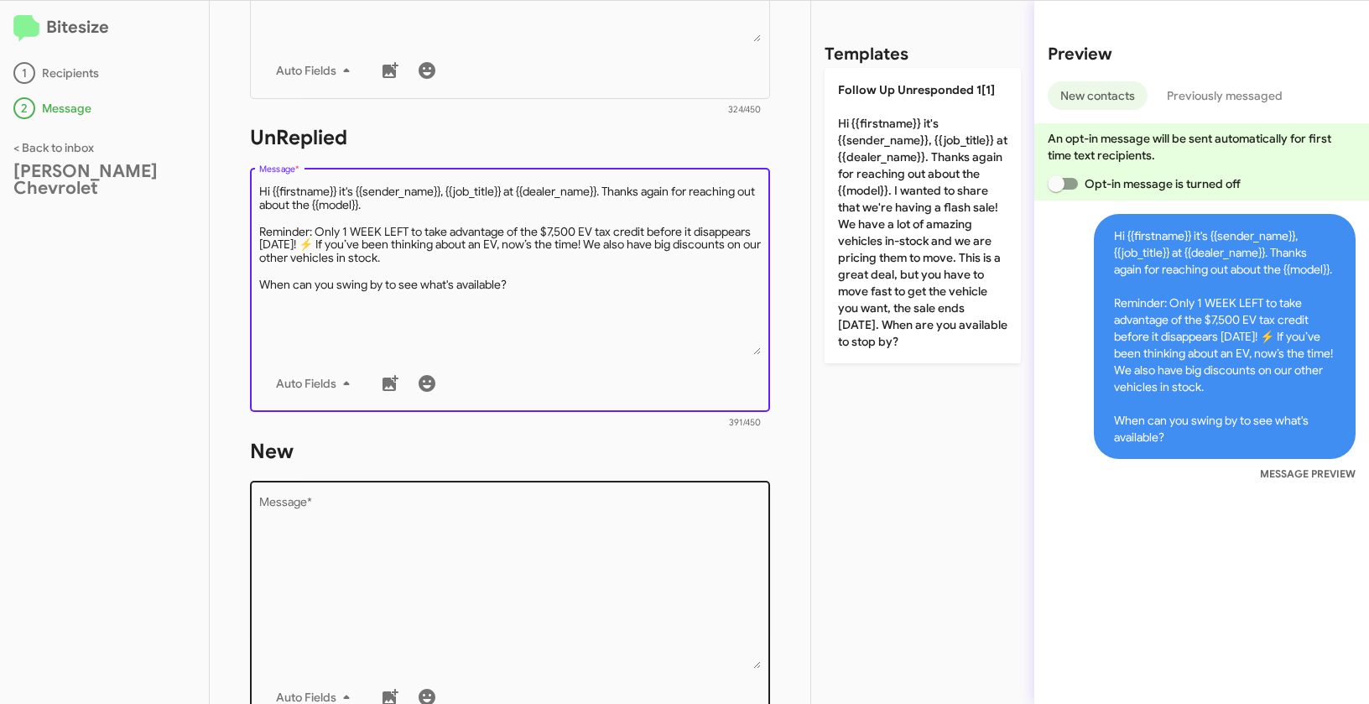
type textarea "Hi {{firstname}} it's {{sender_name}}, {{job_title}} at {{dealer_name}}. Thanks…"
click at [565, 628] on textarea "Message *" at bounding box center [510, 583] width 503 height 171
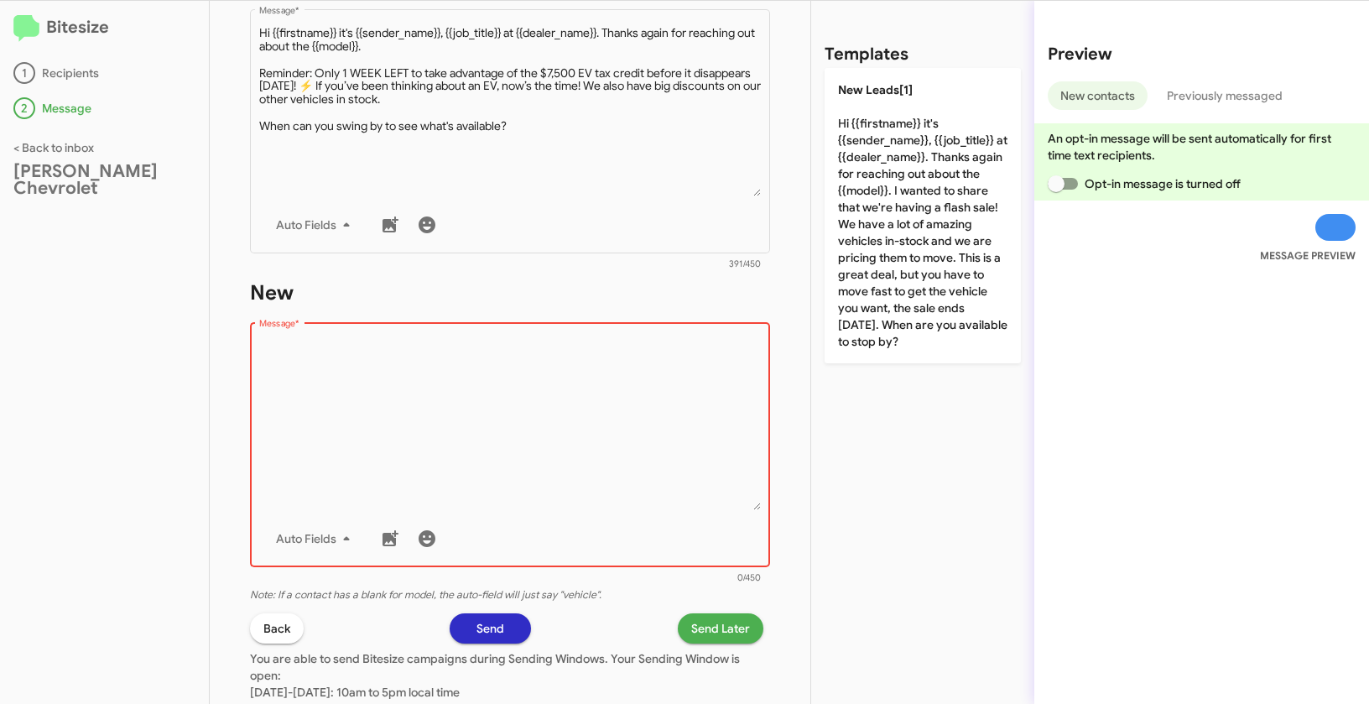
scroll to position [822, 0]
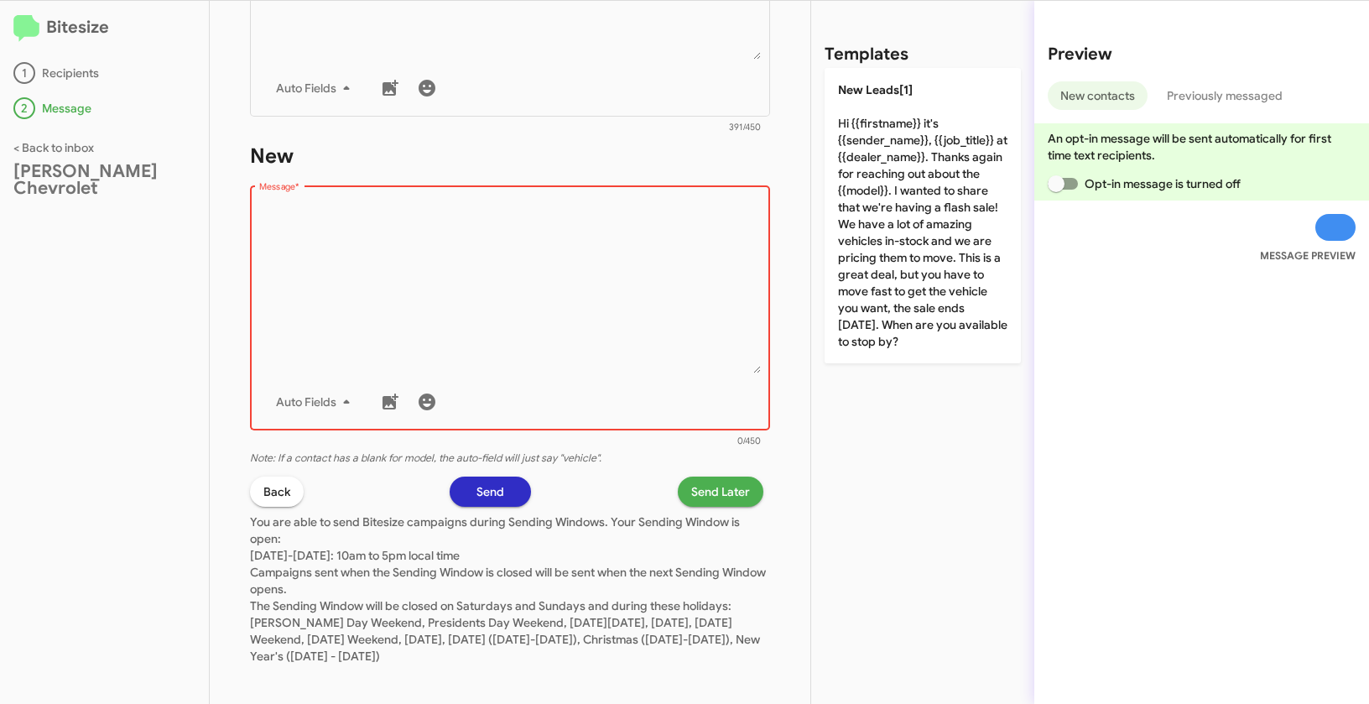
click at [524, 289] on textarea "Message *" at bounding box center [510, 287] width 503 height 171
paste textarea ""Hi {{firstname}} it's {{sender_name}}, {{job_title}} at {{dealer_name}}. Thank…"
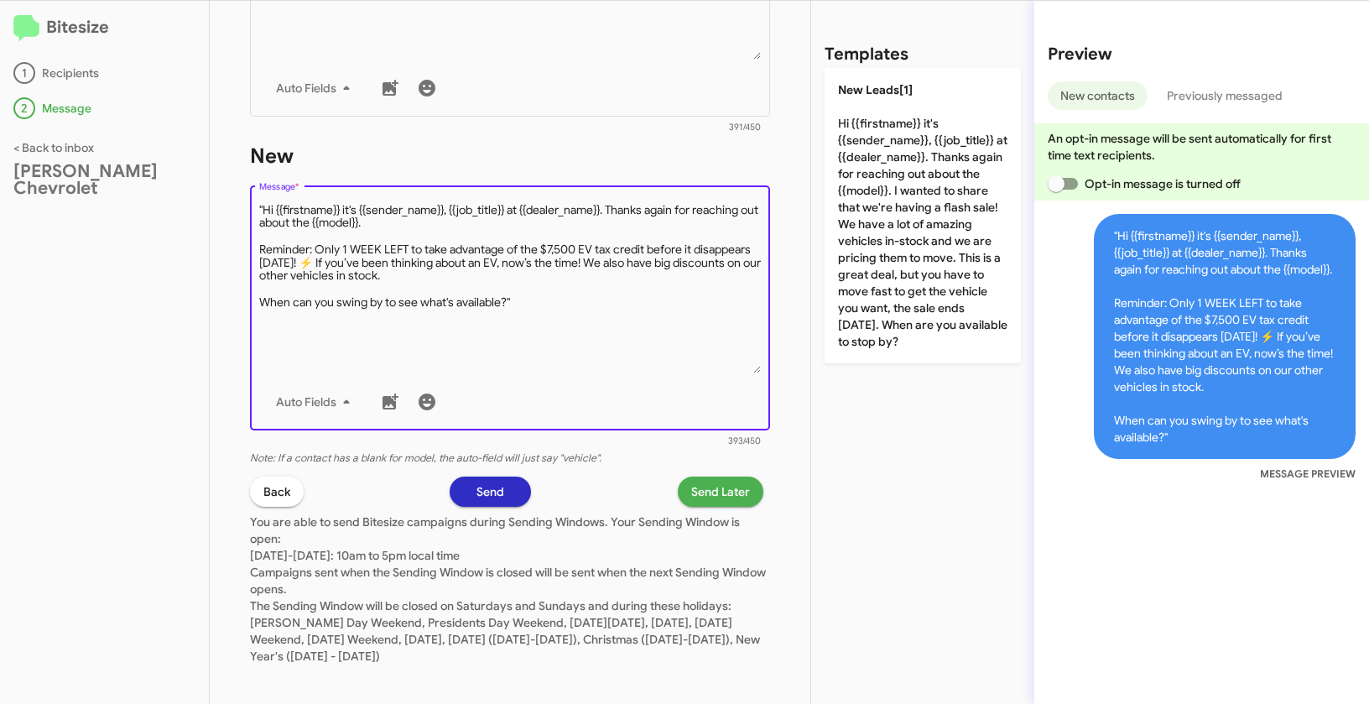
click at [262, 211] on textarea "Message *" at bounding box center [510, 287] width 503 height 171
click at [550, 301] on textarea "Message *" at bounding box center [510, 287] width 503 height 171
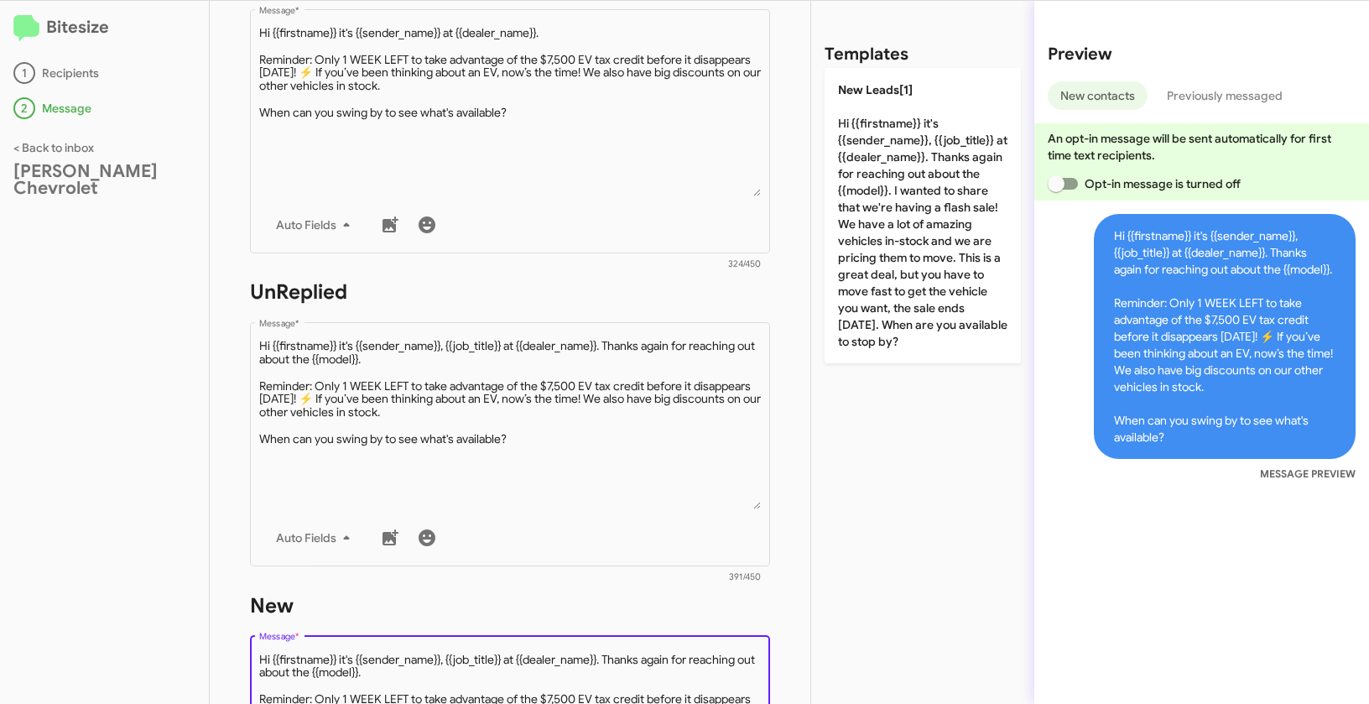
scroll to position [670, 0]
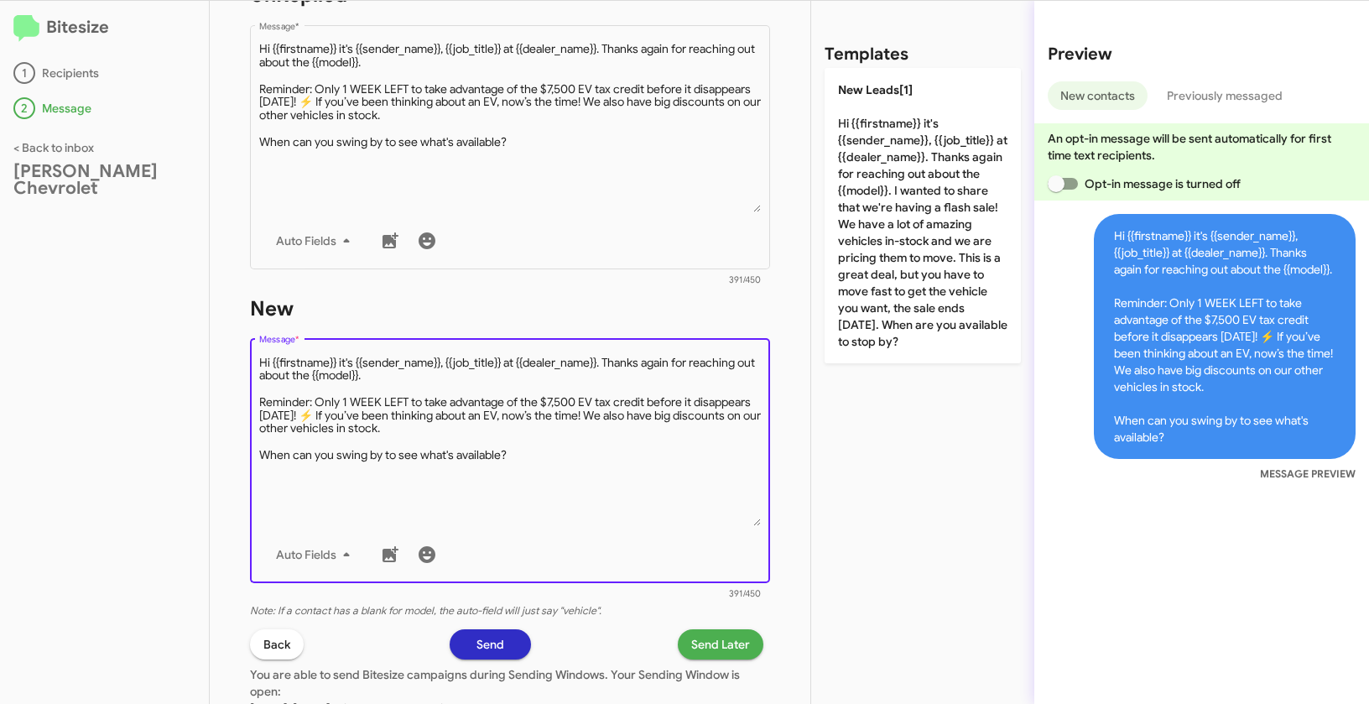
type textarea "Hi {{firstname}} it's {{sender_name}}, {{job_title}} at {{dealer_name}}. Thanks…"
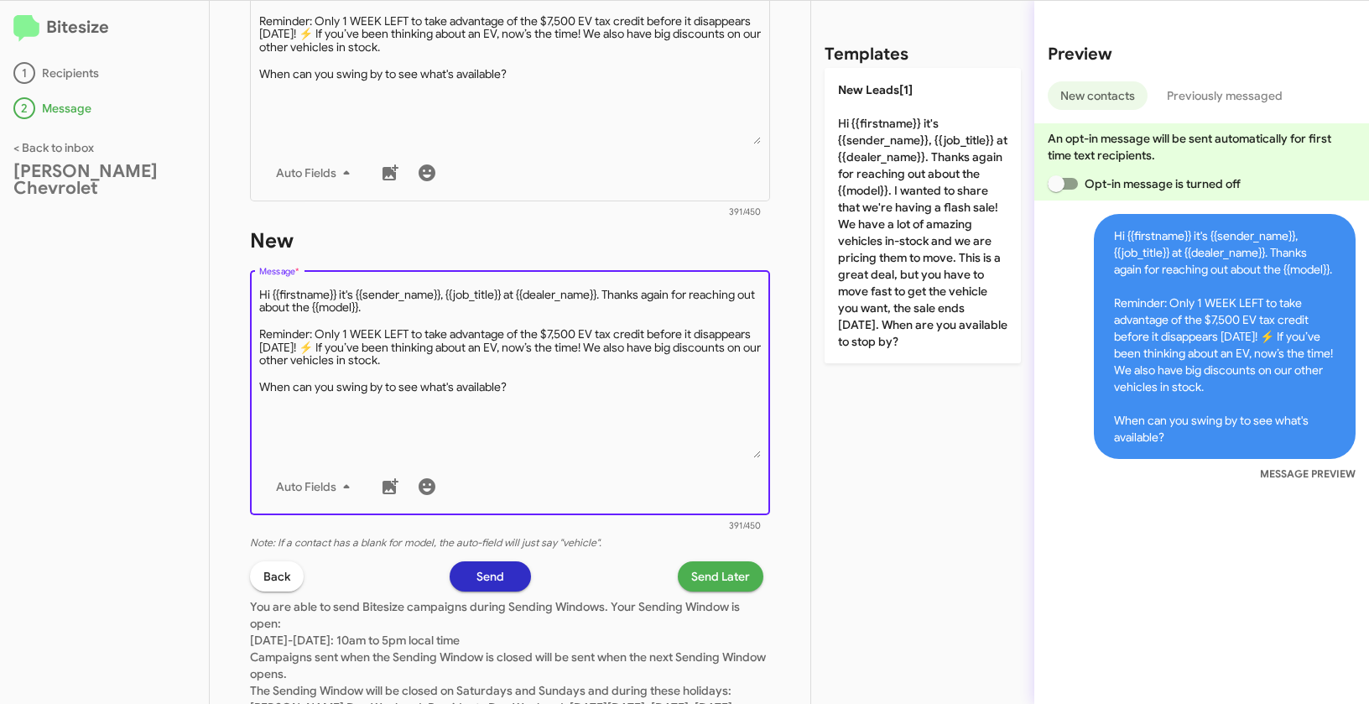
scroll to position [832, 0]
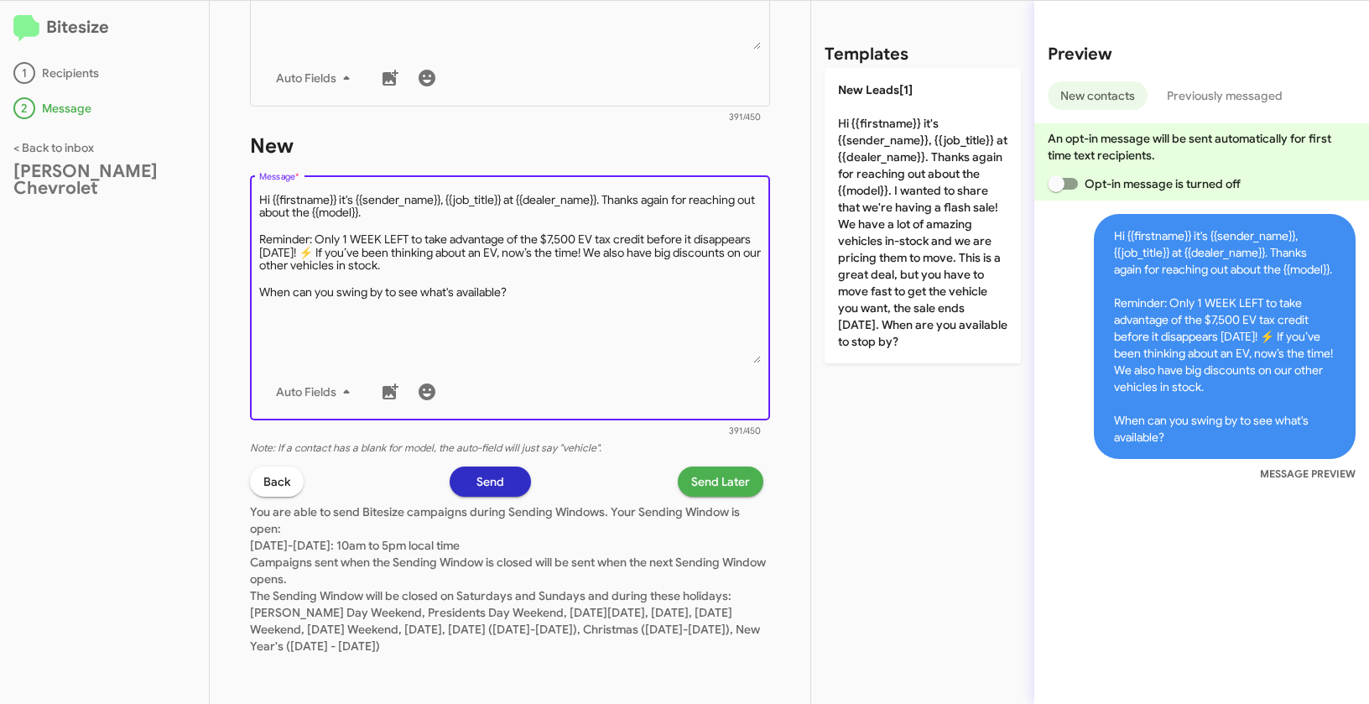
click at [691, 481] on span "Send Later" at bounding box center [720, 481] width 59 height 30
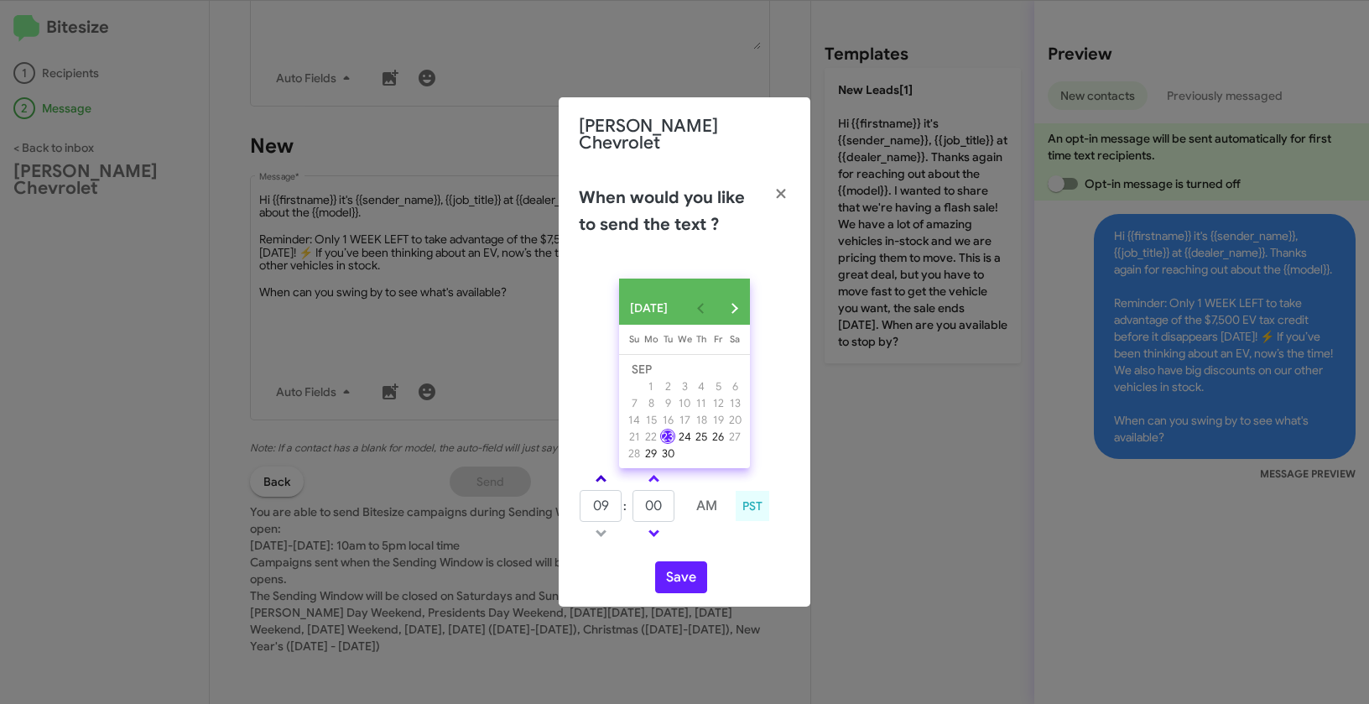
click at [600, 479] on span at bounding box center [601, 480] width 11 height 11
type input "01"
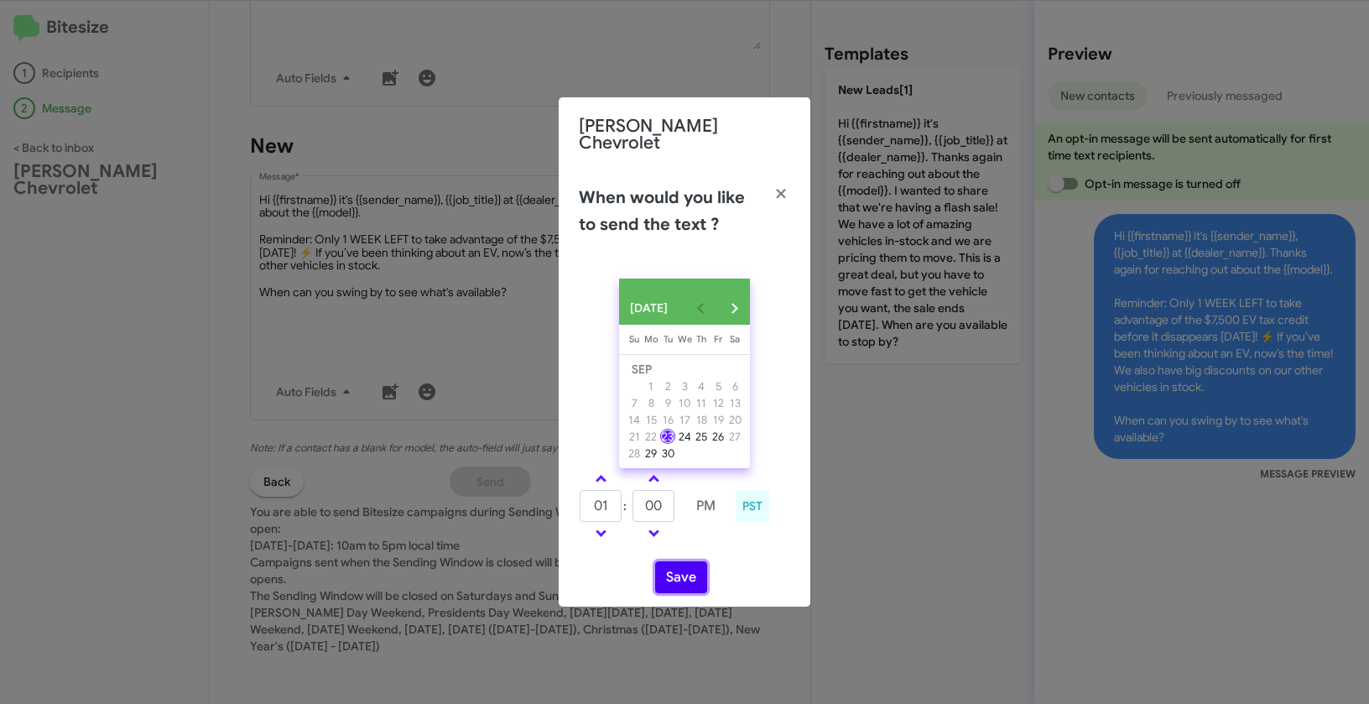
click at [679, 571] on button "Save" at bounding box center [681, 577] width 52 height 32
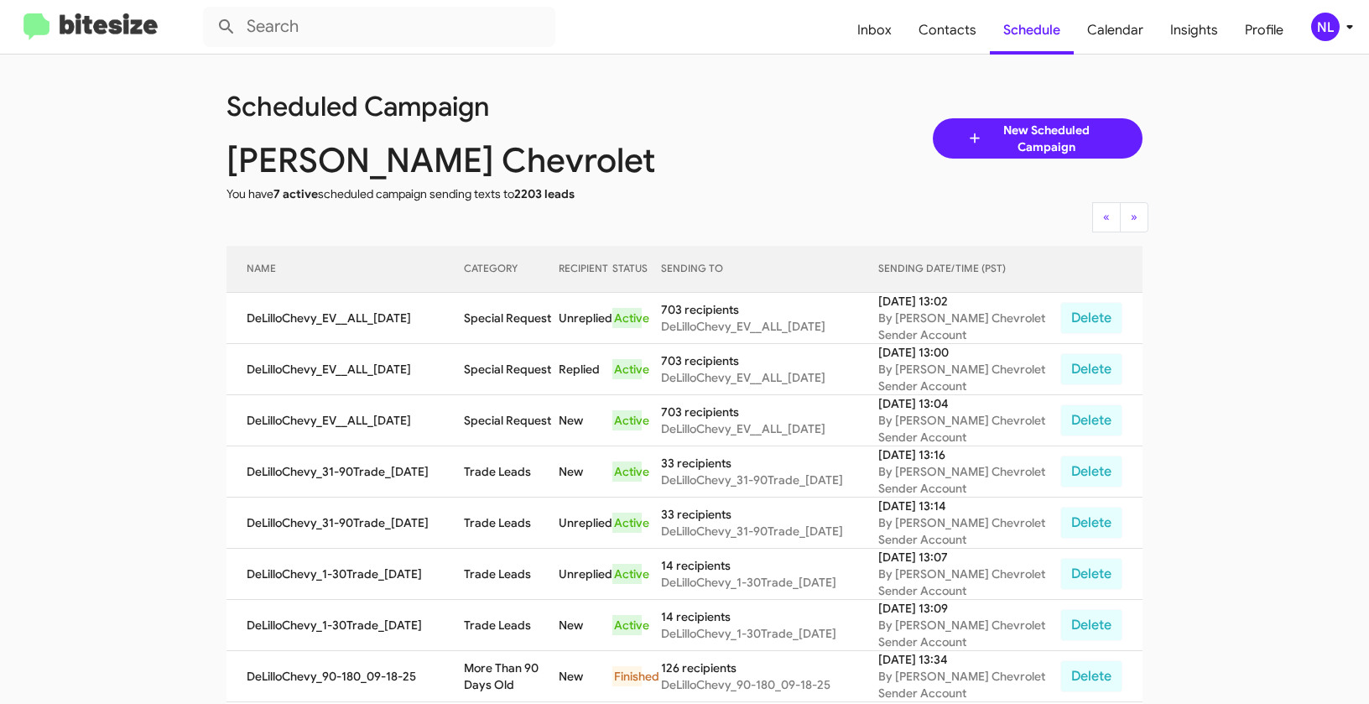
click at [1329, 31] on div "NL" at bounding box center [1325, 27] width 29 height 29
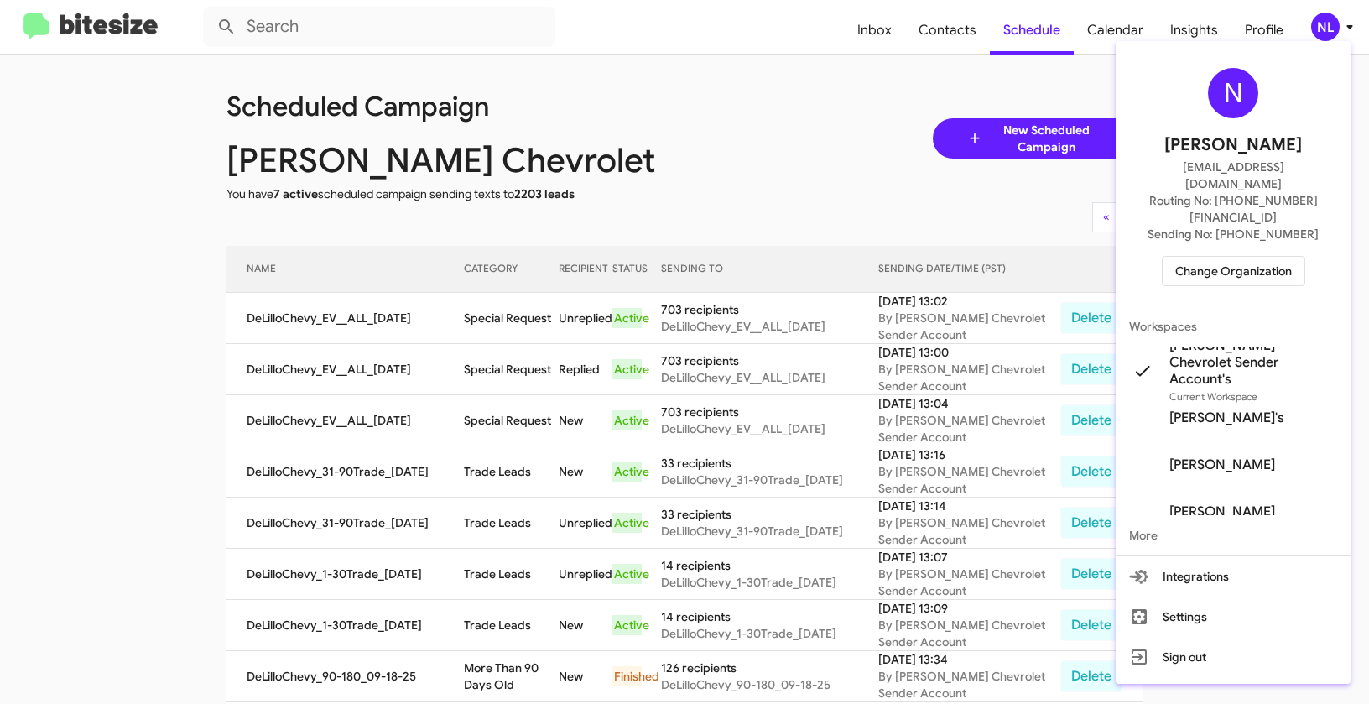
click at [1223, 257] on span "Change Organization" at bounding box center [1233, 271] width 117 height 29
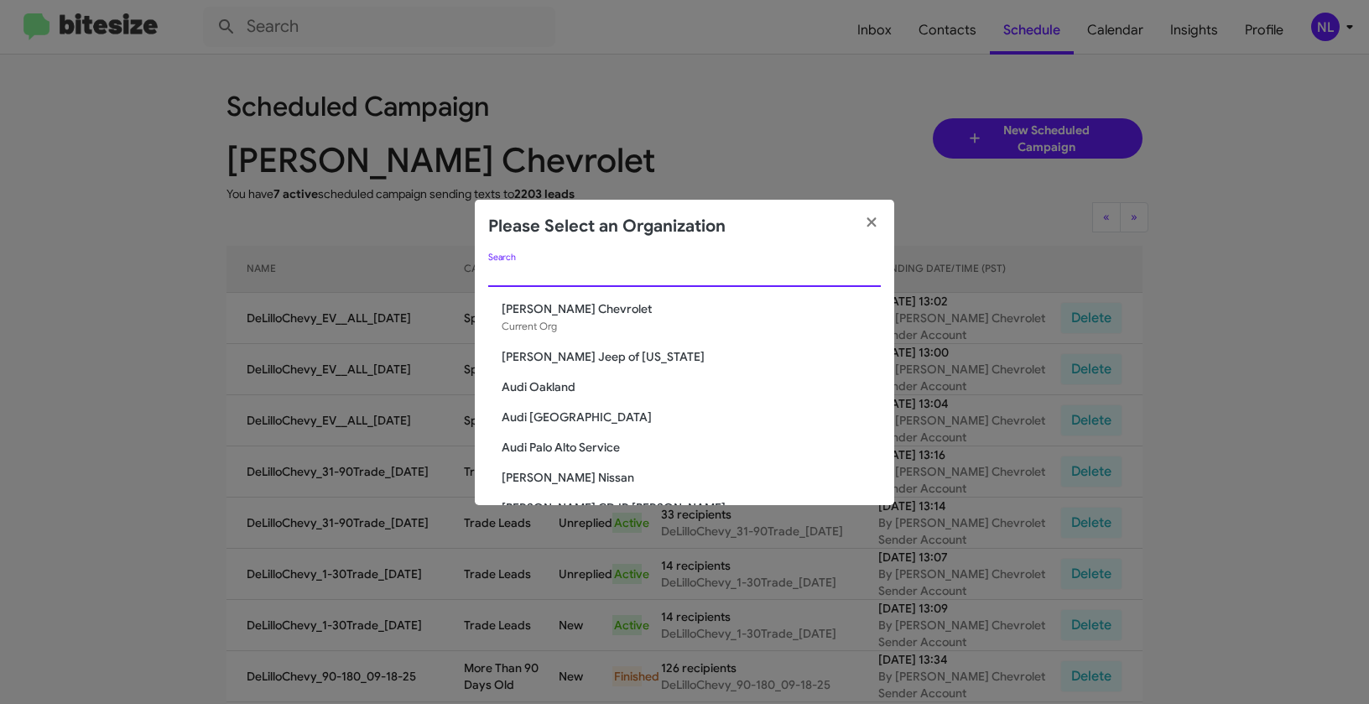
click at [555, 277] on input "Search" at bounding box center [684, 274] width 393 height 13
paste input "Franklin Sussex Auto Mall"
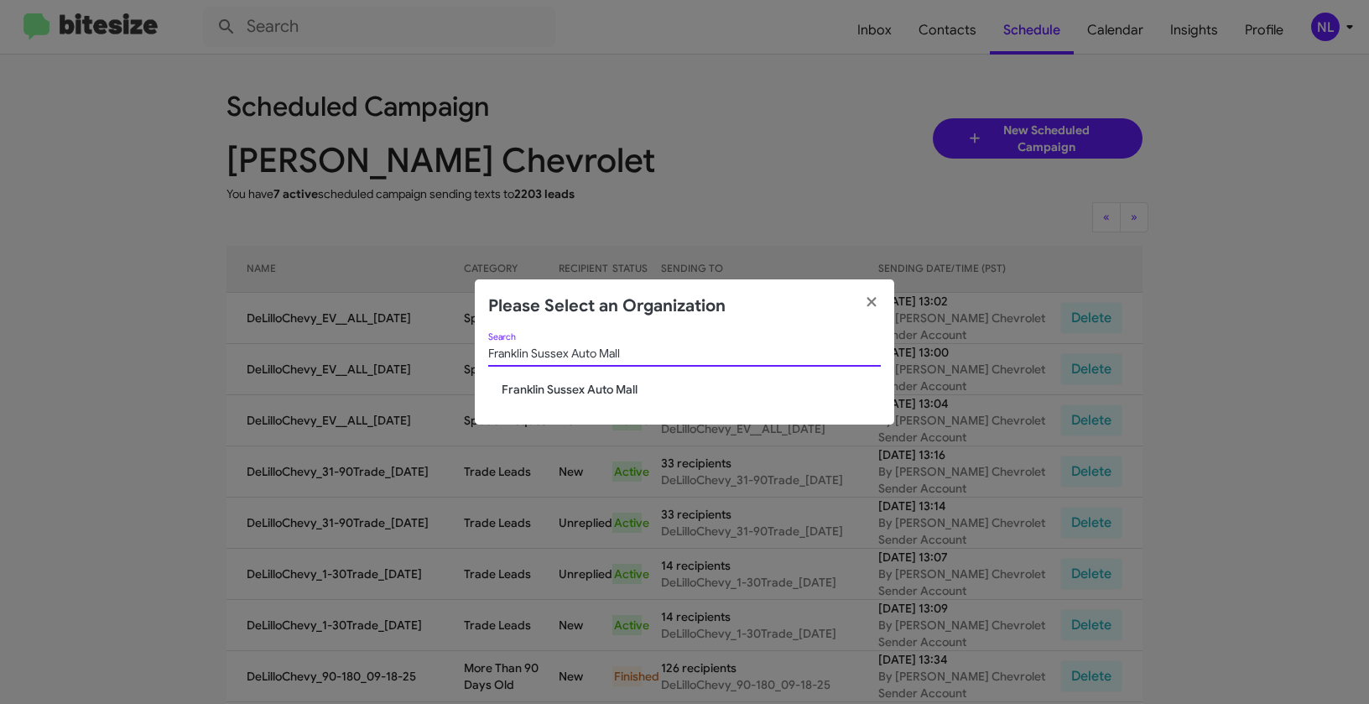
type input "Franklin Sussex Auto Mall"
click at [552, 381] on span "Franklin Sussex Auto Mall" at bounding box center [691, 389] width 379 height 17
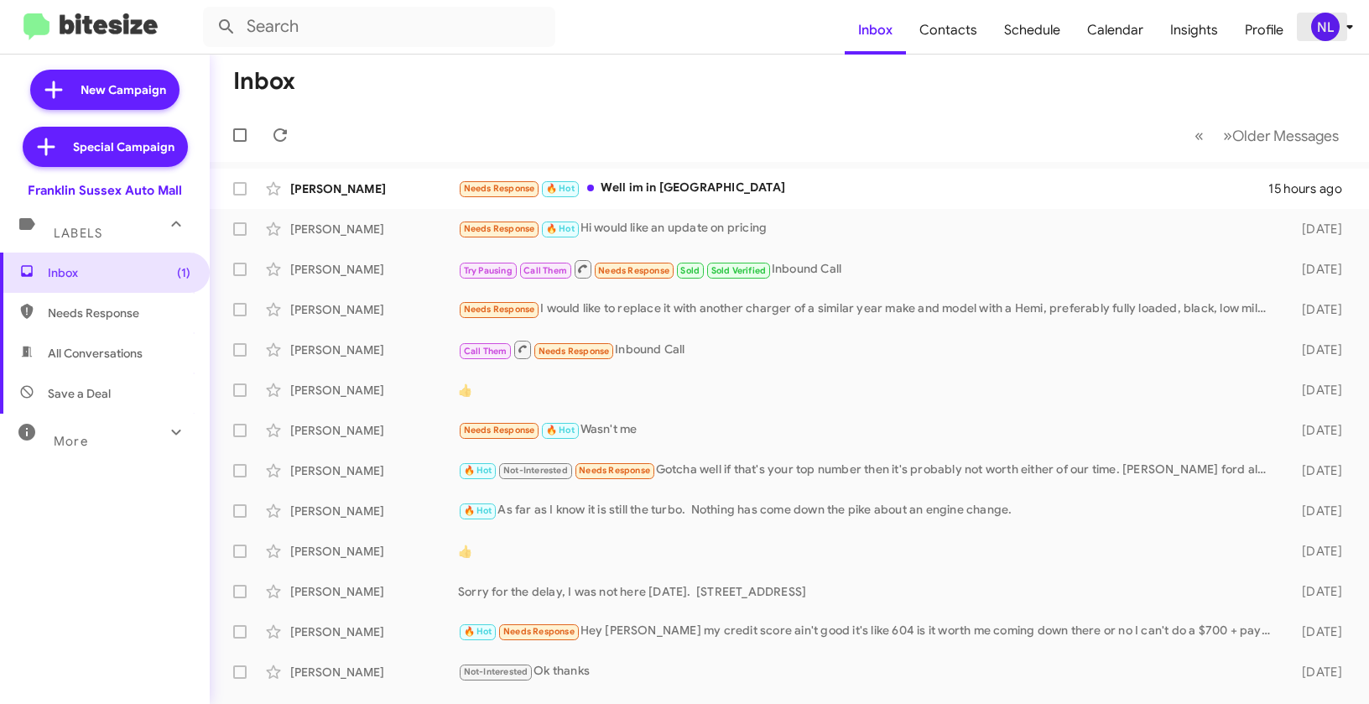
click at [1317, 28] on div "NL" at bounding box center [1325, 27] width 29 height 29
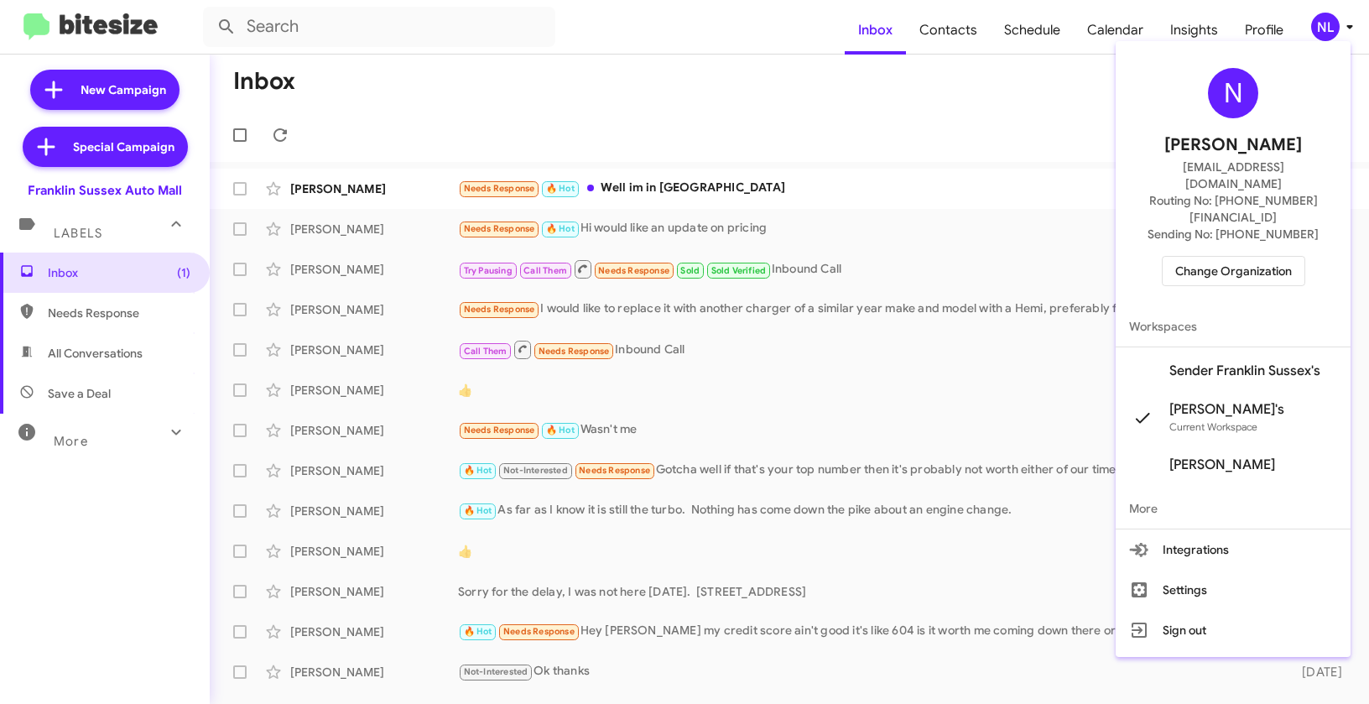
click at [1215, 362] on span "Sender Franklin Sussex's" at bounding box center [1245, 370] width 151 height 17
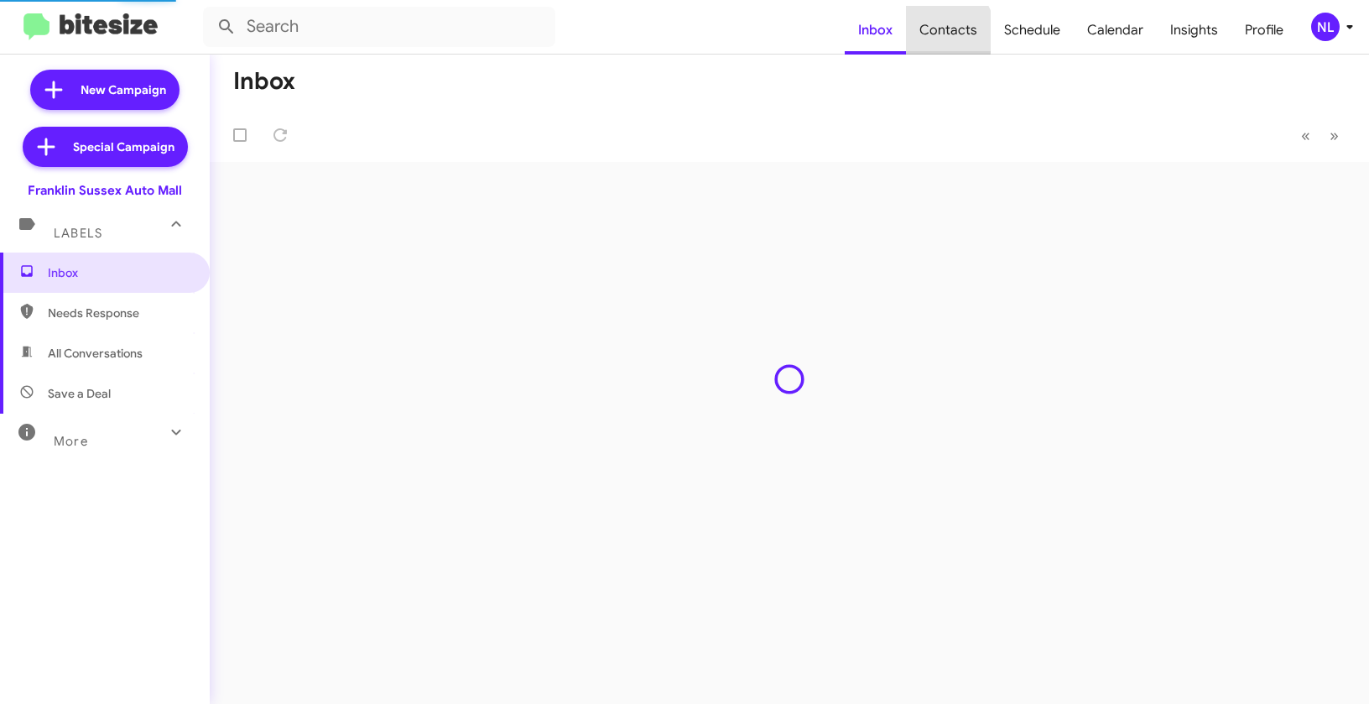
click at [944, 32] on span "Contacts" at bounding box center [948, 30] width 85 height 49
type input "in:groups"
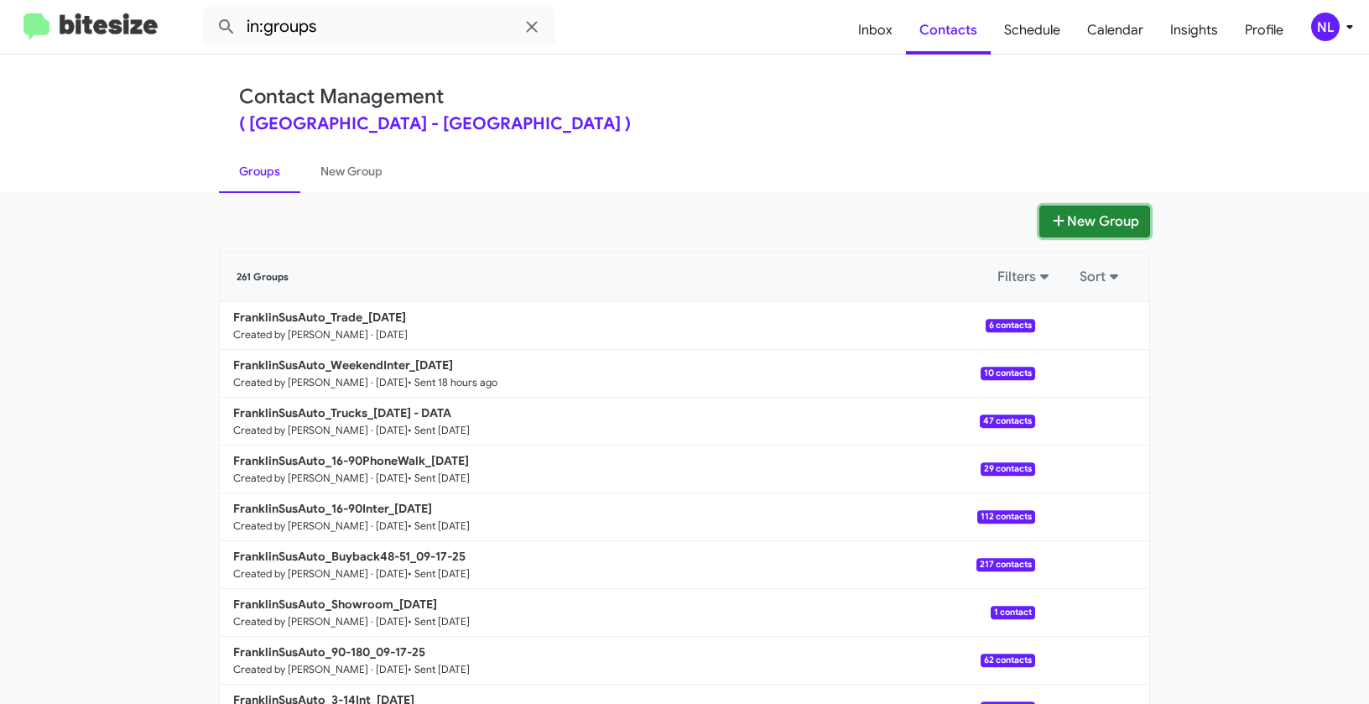
click at [1091, 211] on button "New Group" at bounding box center [1095, 222] width 111 height 32
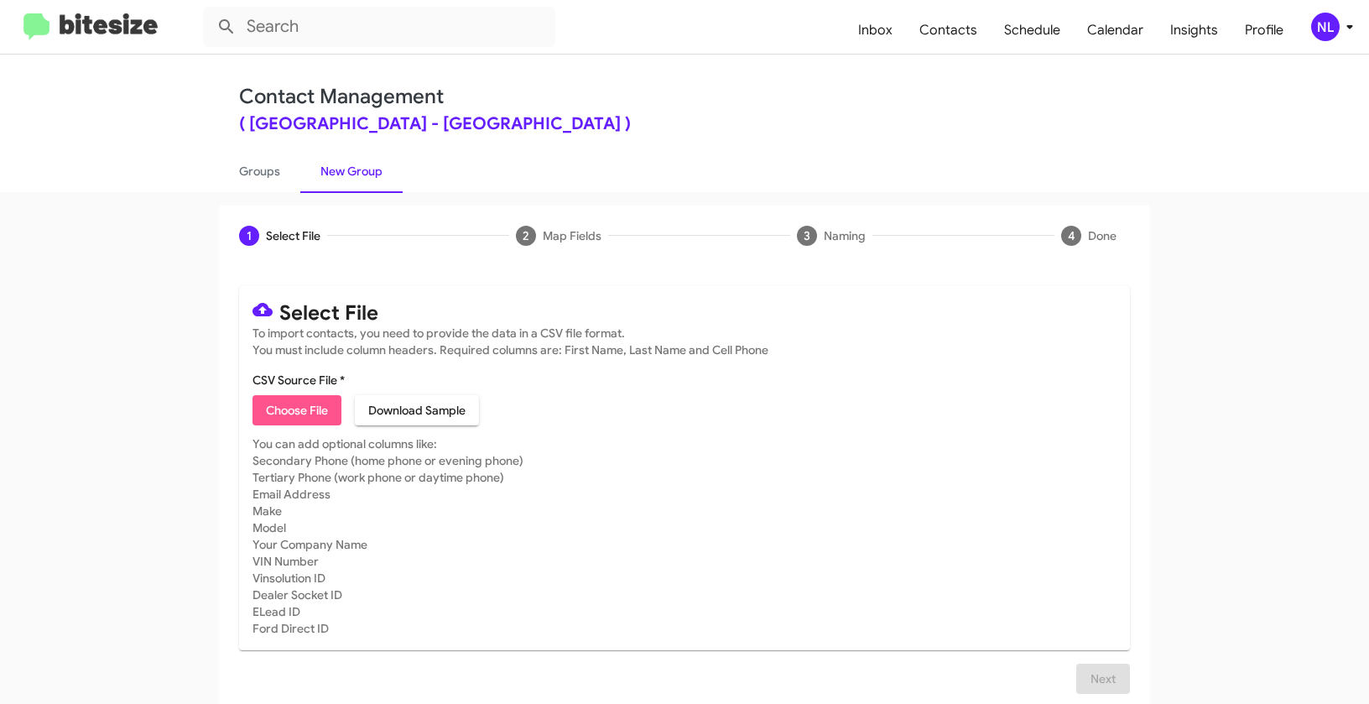
click at [304, 404] on span "Choose File" at bounding box center [297, 410] width 62 height 30
type input "FranklinSusAuto_EOM__ALL_09-23-25"
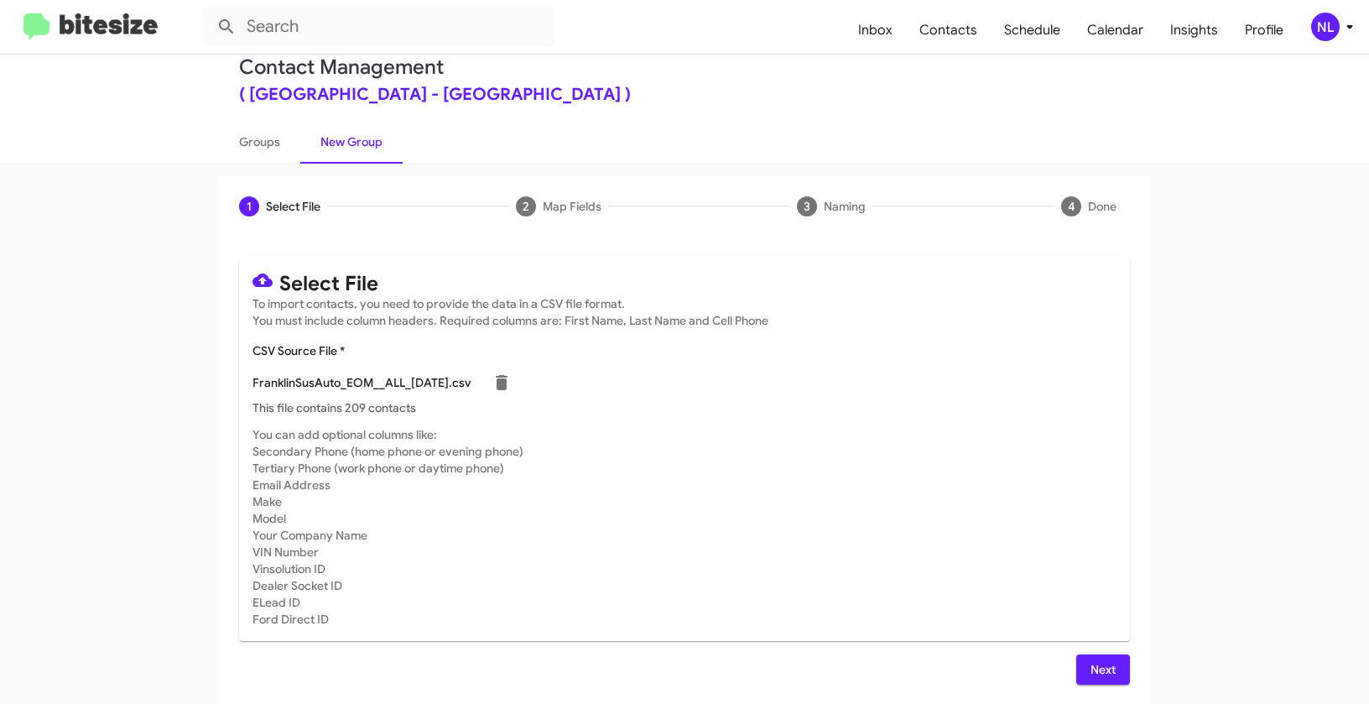
scroll to position [30, 0]
click at [1113, 671] on button "Next" at bounding box center [1103, 669] width 54 height 30
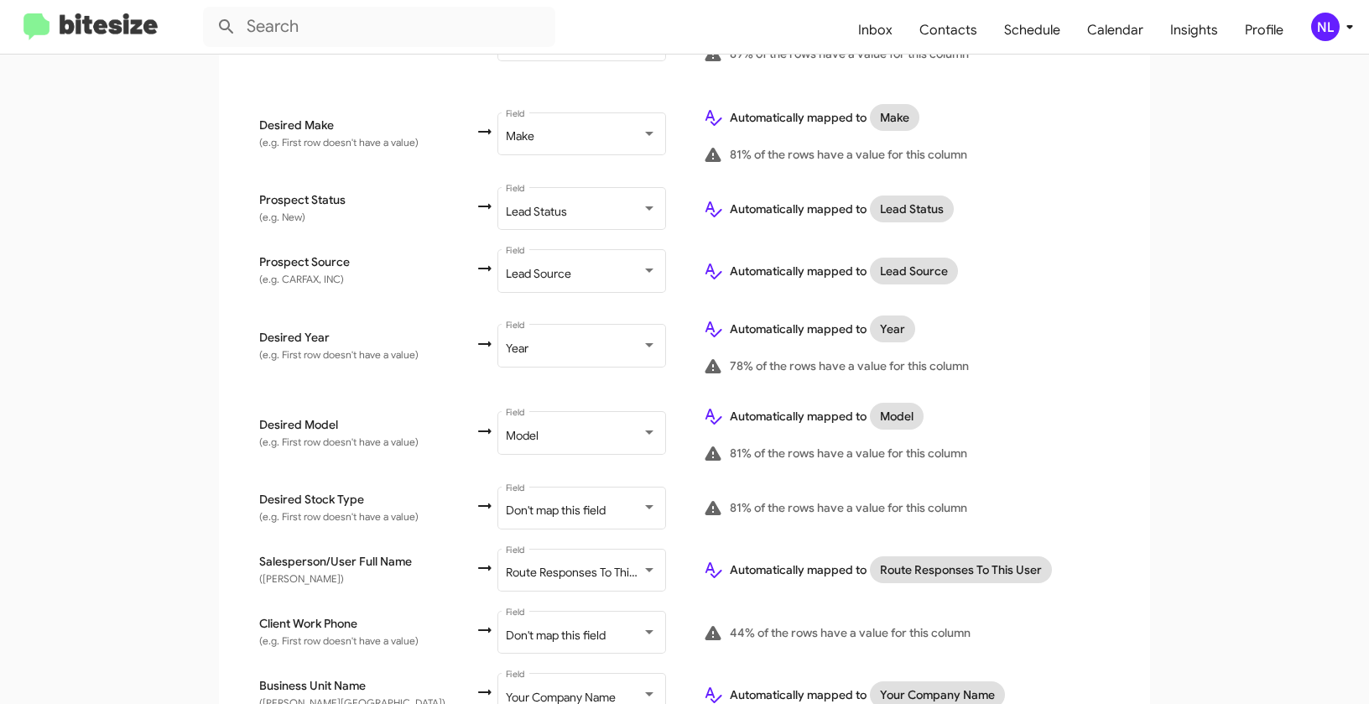
scroll to position [821, 0]
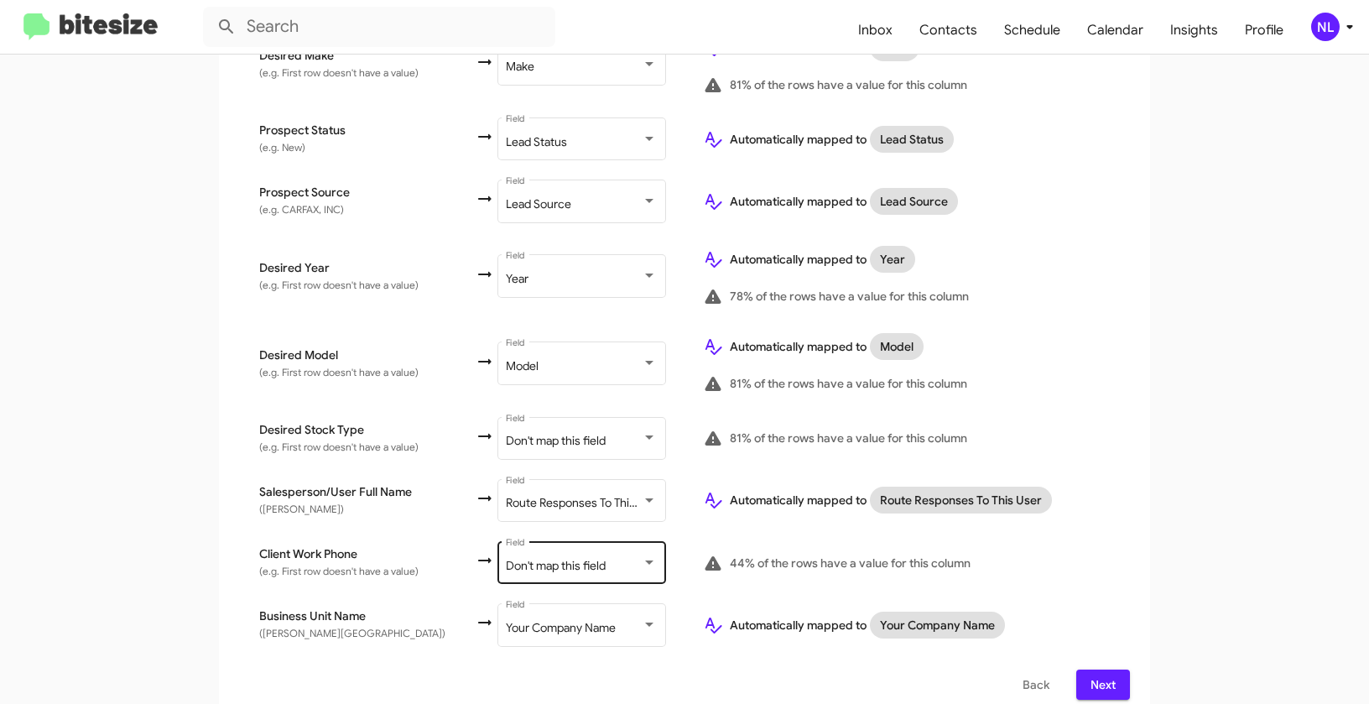
click at [553, 558] on span "Don't map this field" at bounding box center [556, 565] width 100 height 15
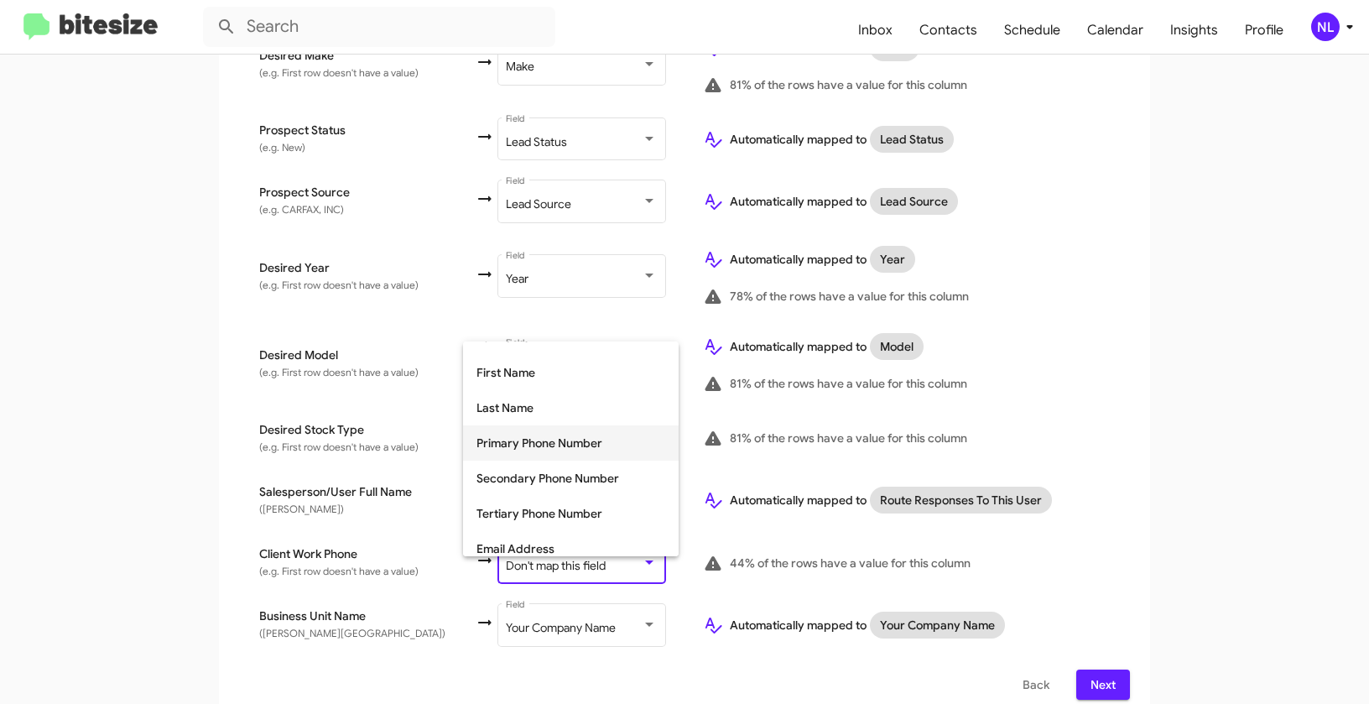
scroll to position [94, 0]
click at [538, 510] on span "Tertiary Phone Number" at bounding box center [571, 511] width 189 height 35
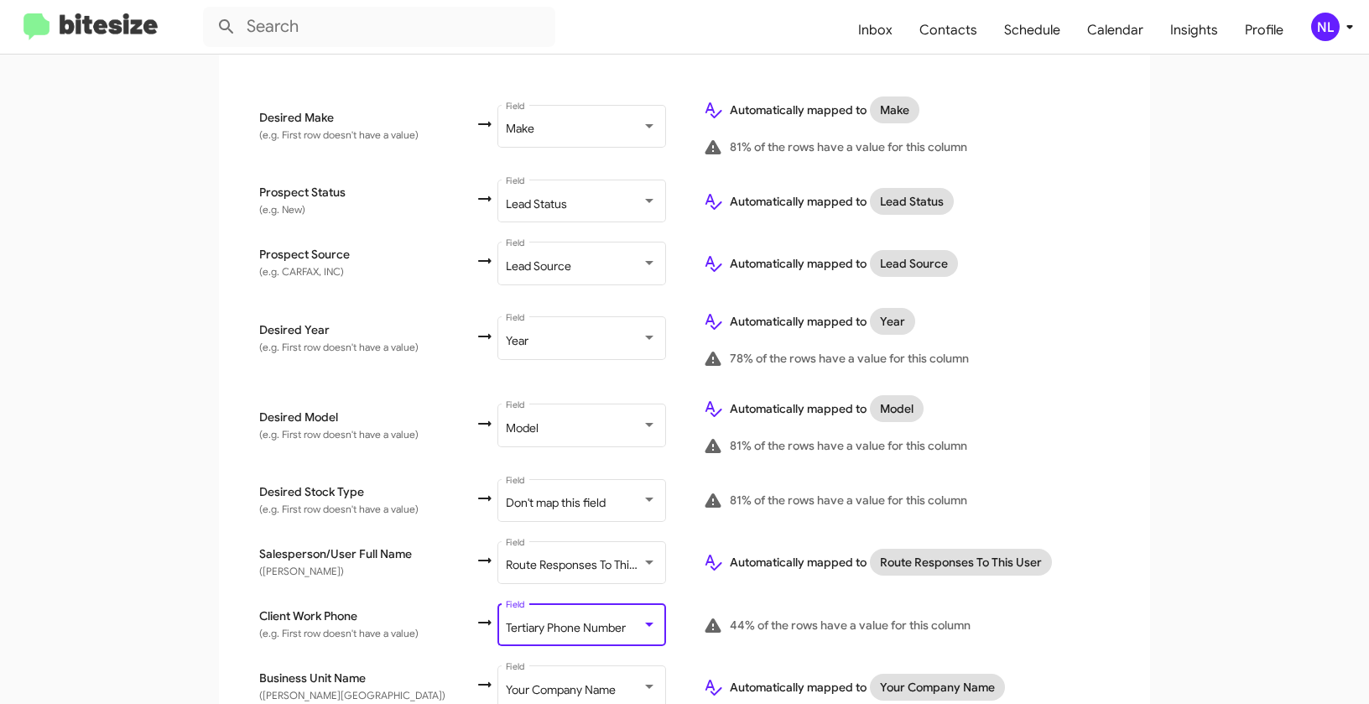
scroll to position [821, 0]
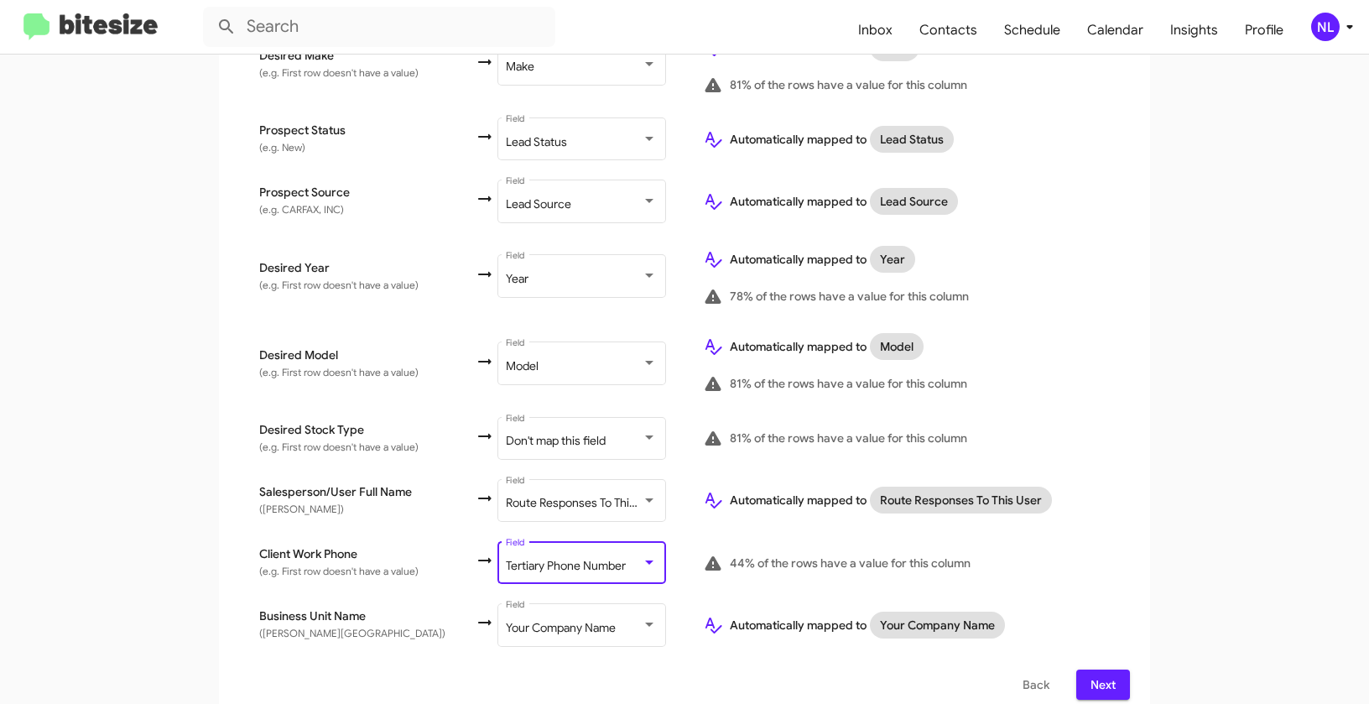
click at [1097, 670] on span "Next" at bounding box center [1103, 685] width 27 height 30
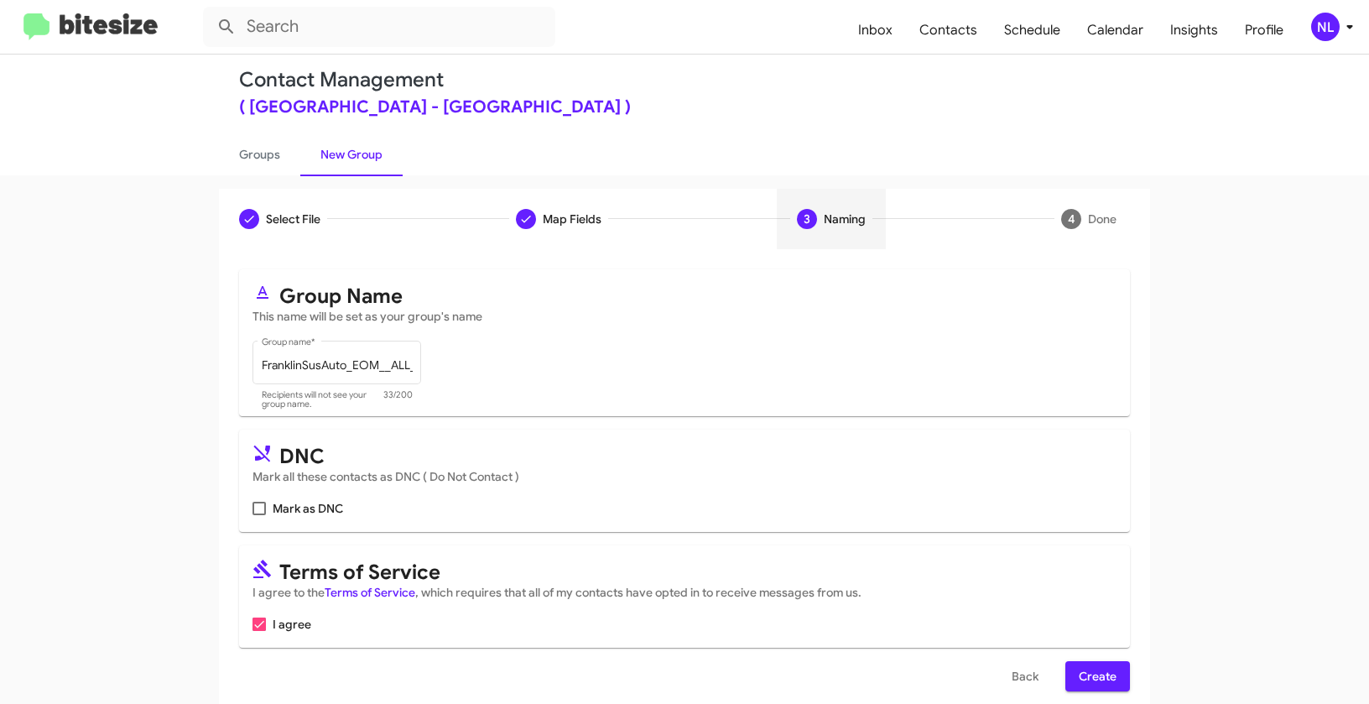
scroll to position [38, 0]
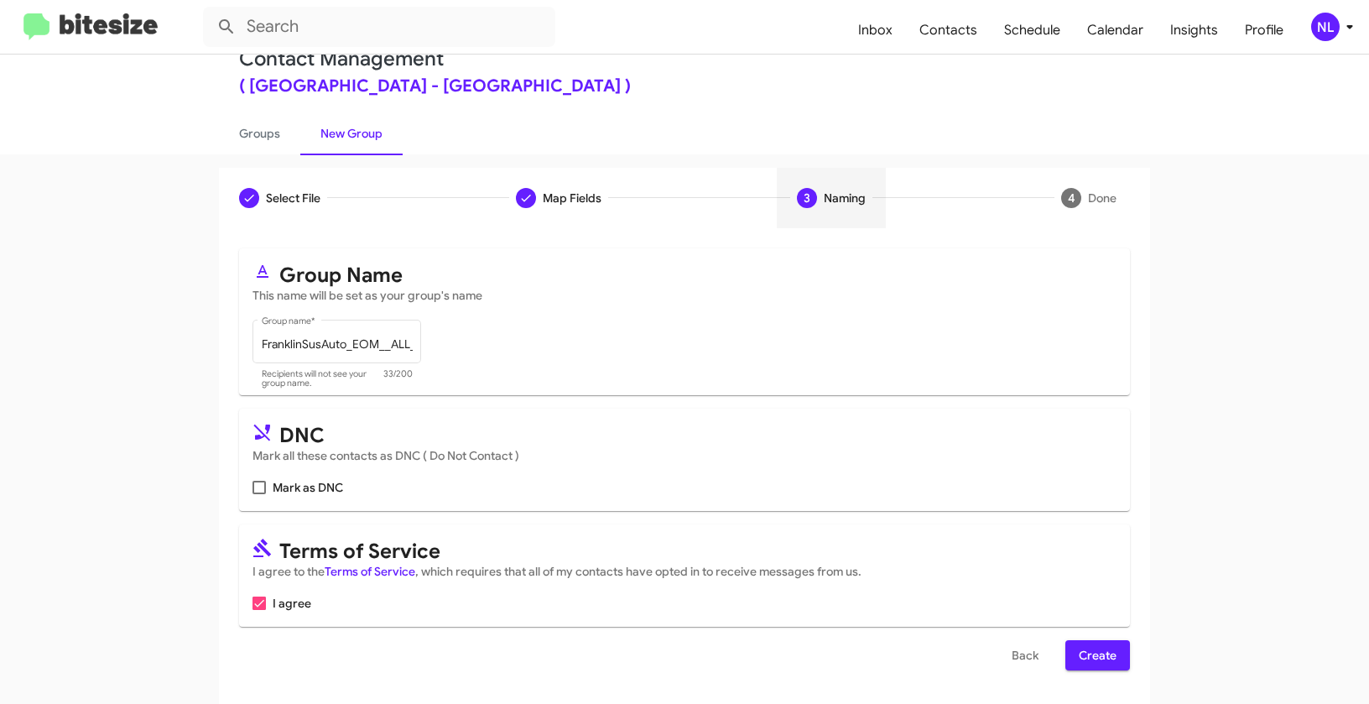
click at [1086, 654] on span "Create" at bounding box center [1098, 655] width 38 height 30
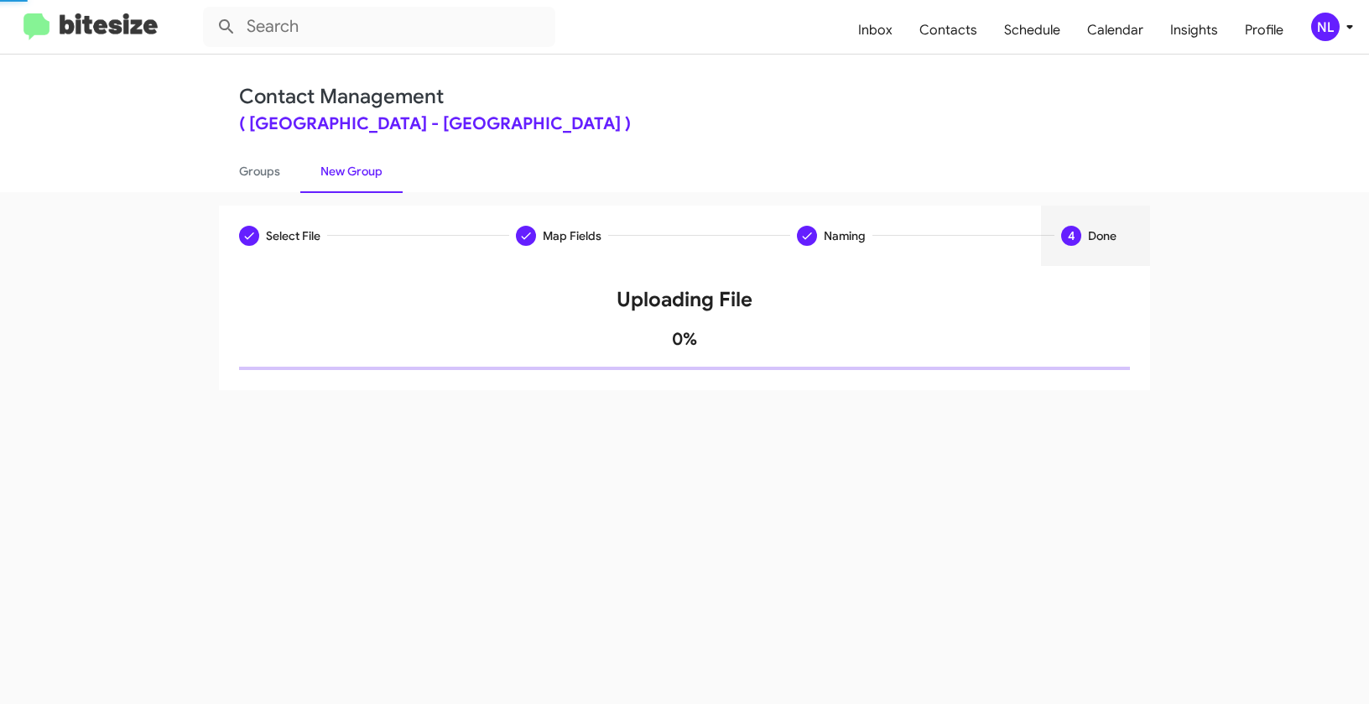
scroll to position [0, 0]
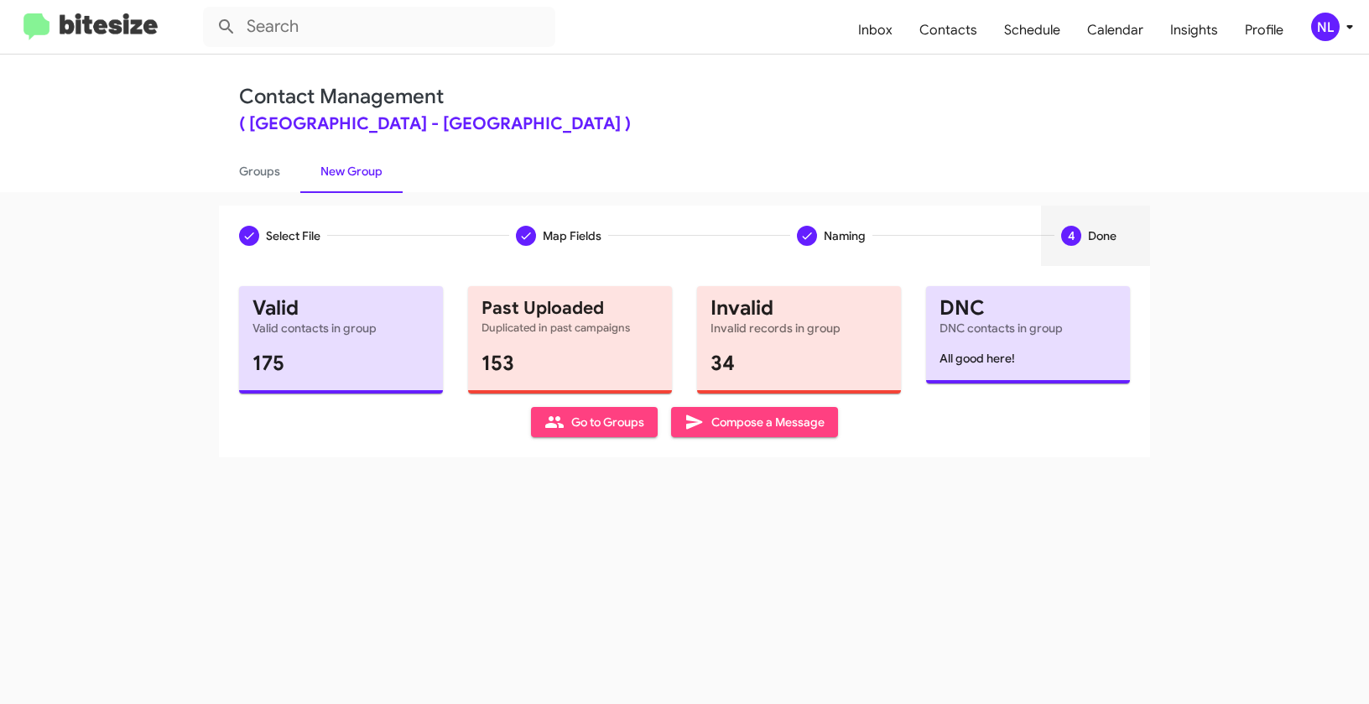
click at [591, 430] on span "Go to Groups" at bounding box center [595, 422] width 100 height 30
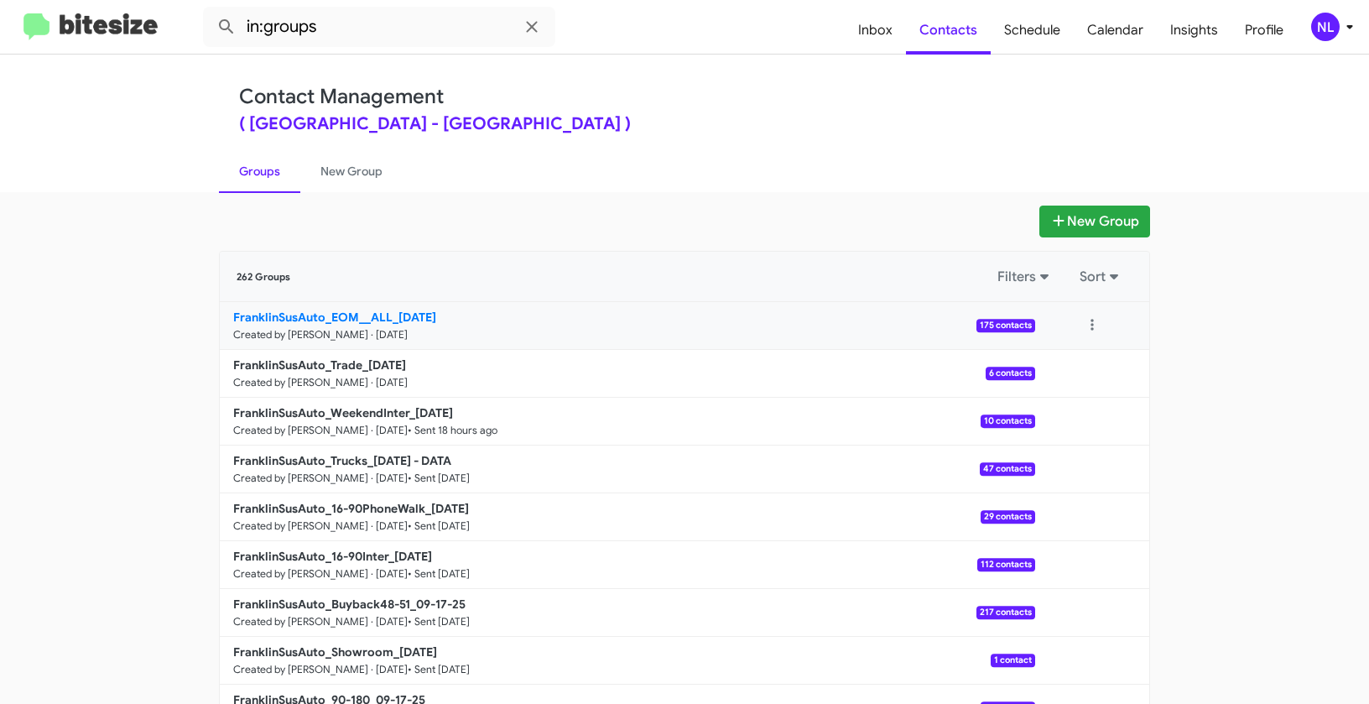
drag, startPoint x: 217, startPoint y: 314, endPoint x: 388, endPoint y: 313, distance: 171.2
click at [388, 313] on app-groups "New Group 262 Groups Filters Sort FranklinSusAuto_EOM__ALL_09-23-25 Created by …" at bounding box center [684, 515] width 1369 height 619
copy div "Filters Sort FranklinSusAuto_EOM__ALL_"
click at [345, 23] on input "in:groups" at bounding box center [379, 27] width 352 height 40
paste input "FranklinSusAuto_EOM__ALL_"
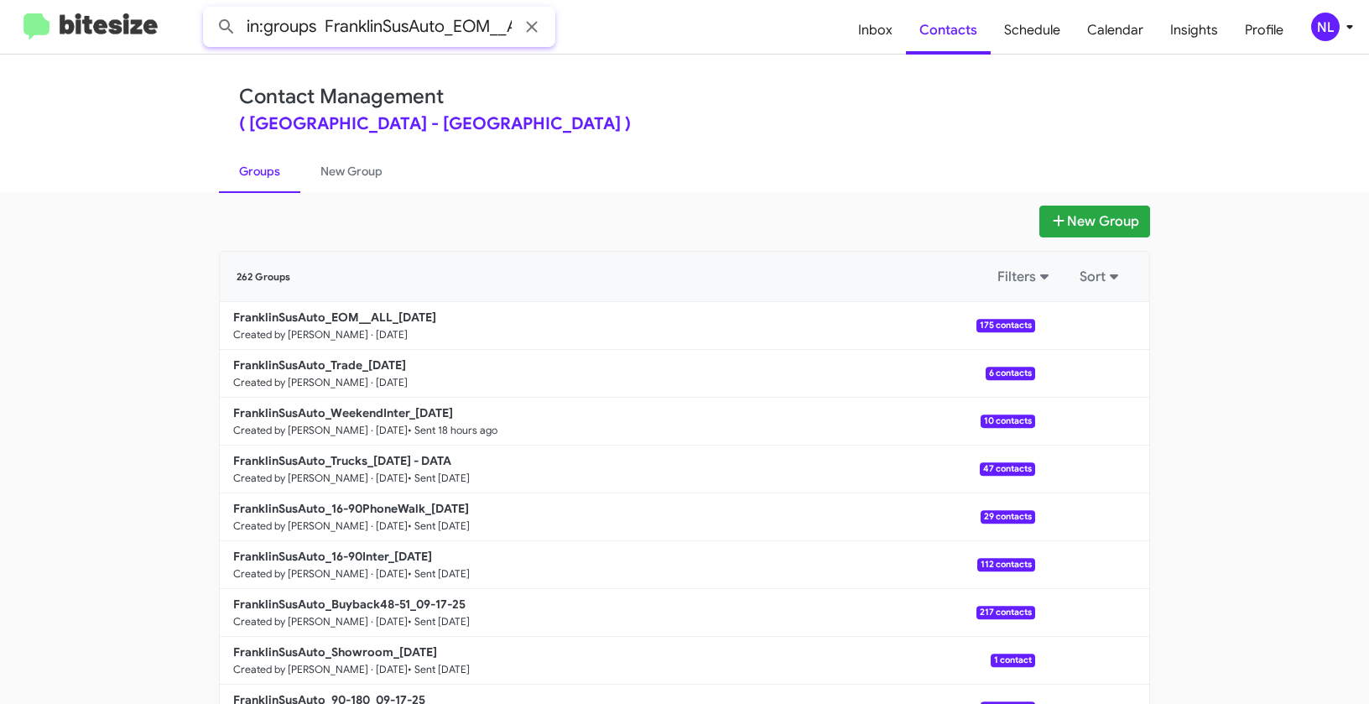
scroll to position [0, 30]
type input "in:groups FranklinSusAuto_EOM__ALL_"
click at [210, 10] on button at bounding box center [227, 27] width 34 height 34
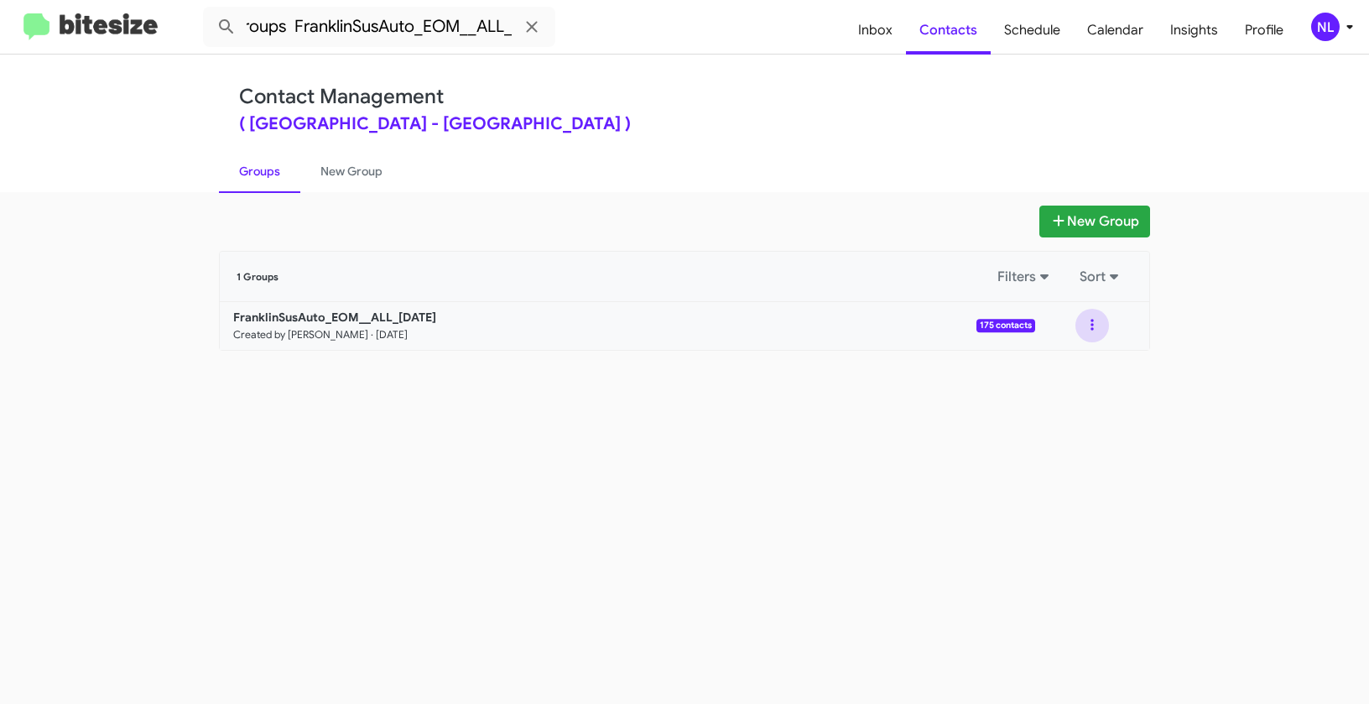
click at [1092, 332] on button at bounding box center [1093, 326] width 34 height 34
click at [1075, 375] on button "View contacts" at bounding box center [1042, 371] width 134 height 40
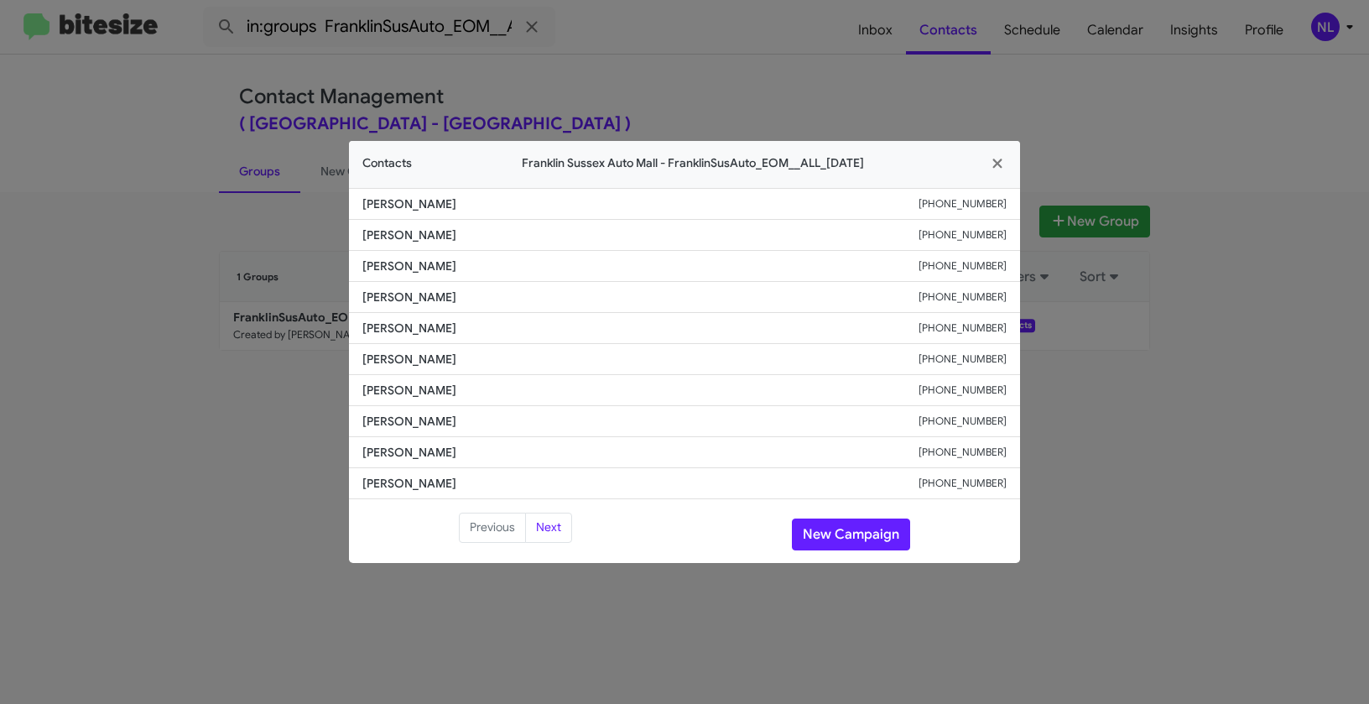
drag, startPoint x: 370, startPoint y: 355, endPoint x: 524, endPoint y: 361, distance: 154.5
click at [524, 361] on modal-container "Contacts Franklin Sussex Auto Mall - FranklinSusAuto_EOM__ALL_09-23-25 Steve Bu…" at bounding box center [684, 352] width 1369 height 704
copy span "James Bednarovsky"
click at [853, 524] on button "New Campaign" at bounding box center [851, 534] width 118 height 32
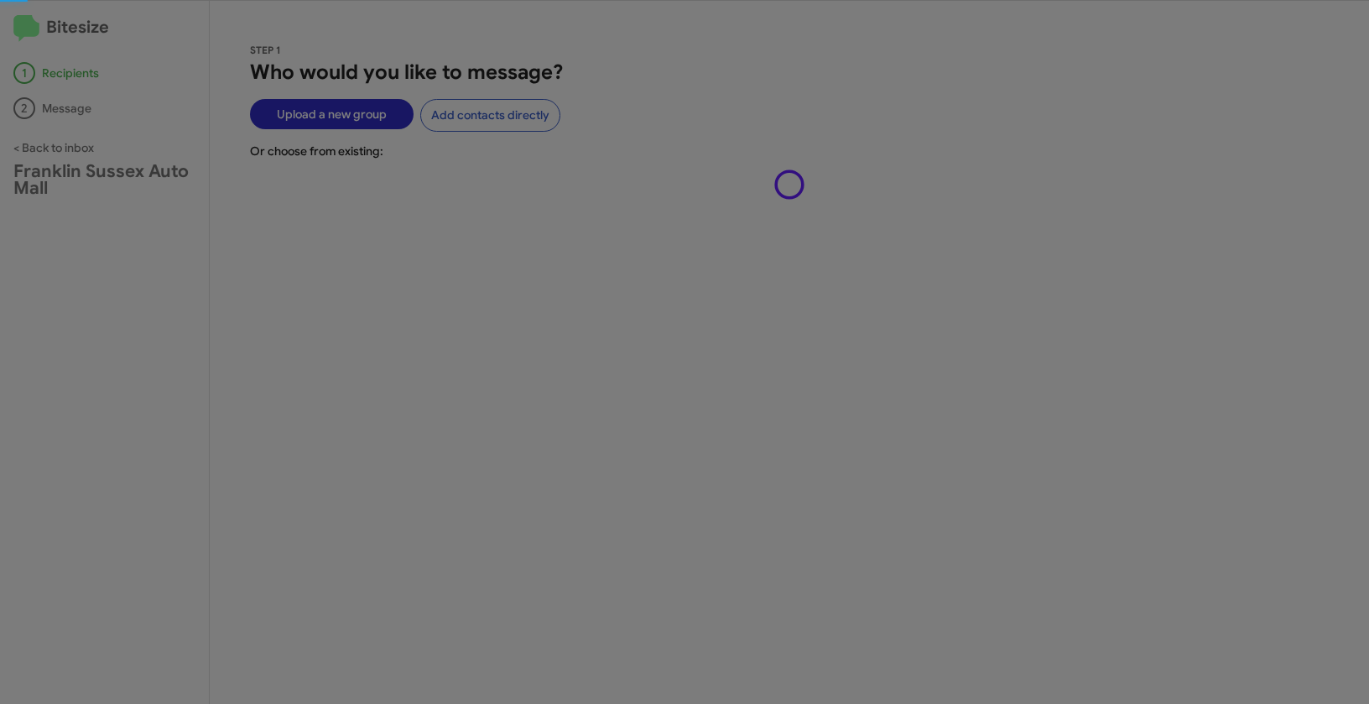
click at [853, 534] on modal-container "Contacts Franklin Sussex Auto Mall - FranklinSusAuto_EOM__ALL_09-23-25 Steve Bu…" at bounding box center [684, 352] width 1369 height 704
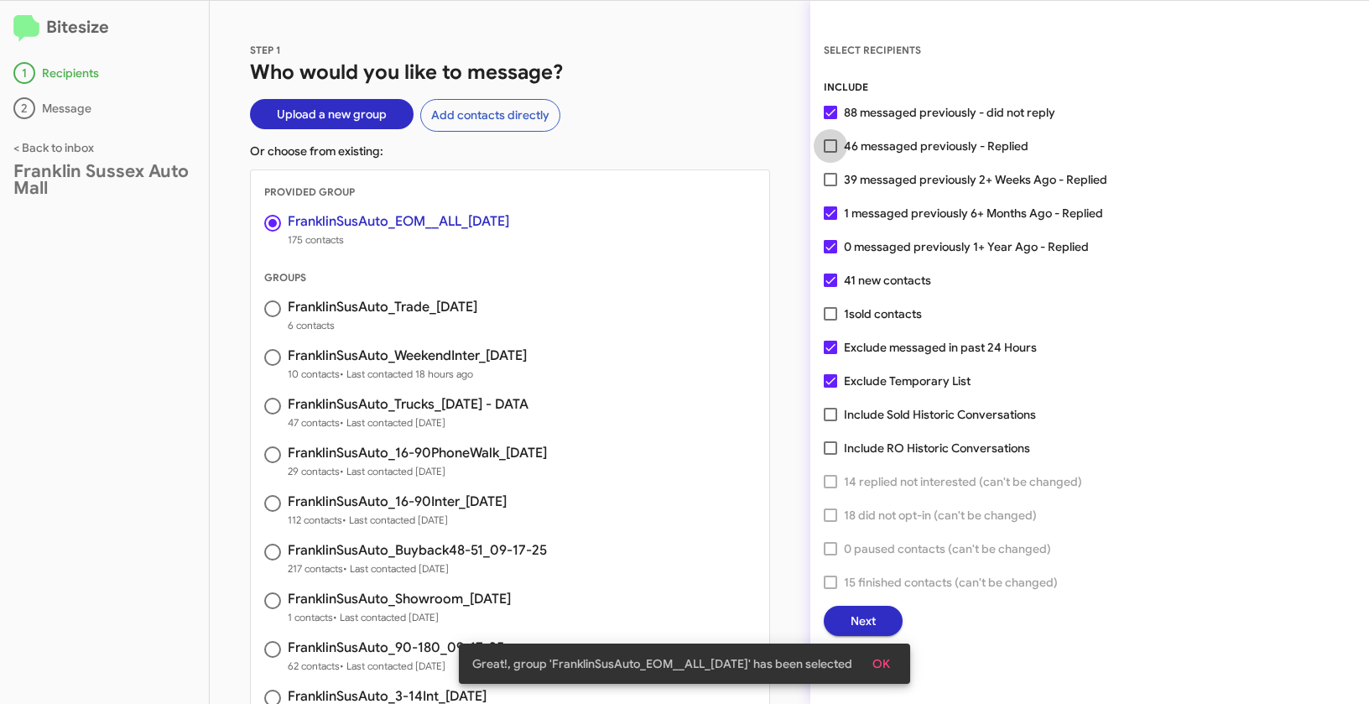
click at [837, 144] on label "46 messaged previously - Replied" at bounding box center [926, 146] width 205 height 20
click at [831, 153] on input "46 messaged previously - Replied" at bounding box center [830, 153] width 1 height 1
checkbox input "true"
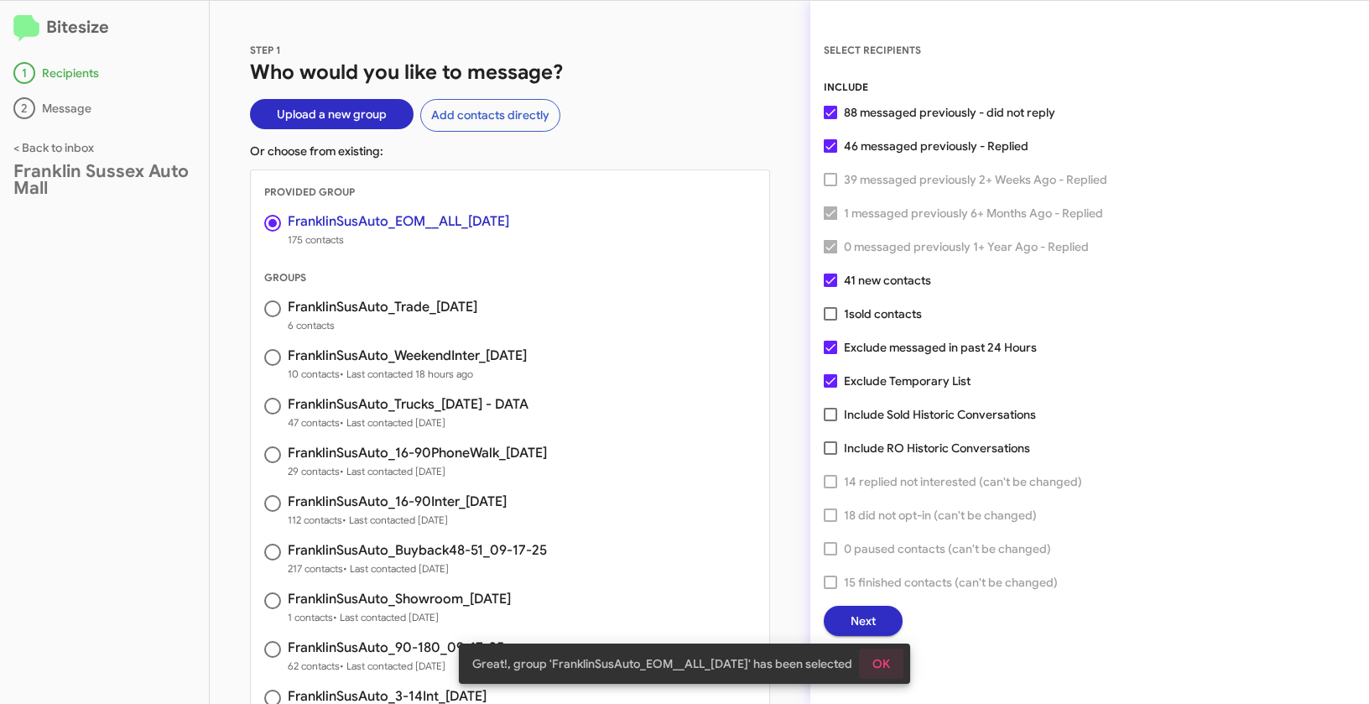
click at [878, 649] on span "OK" at bounding box center [882, 664] width 18 height 30
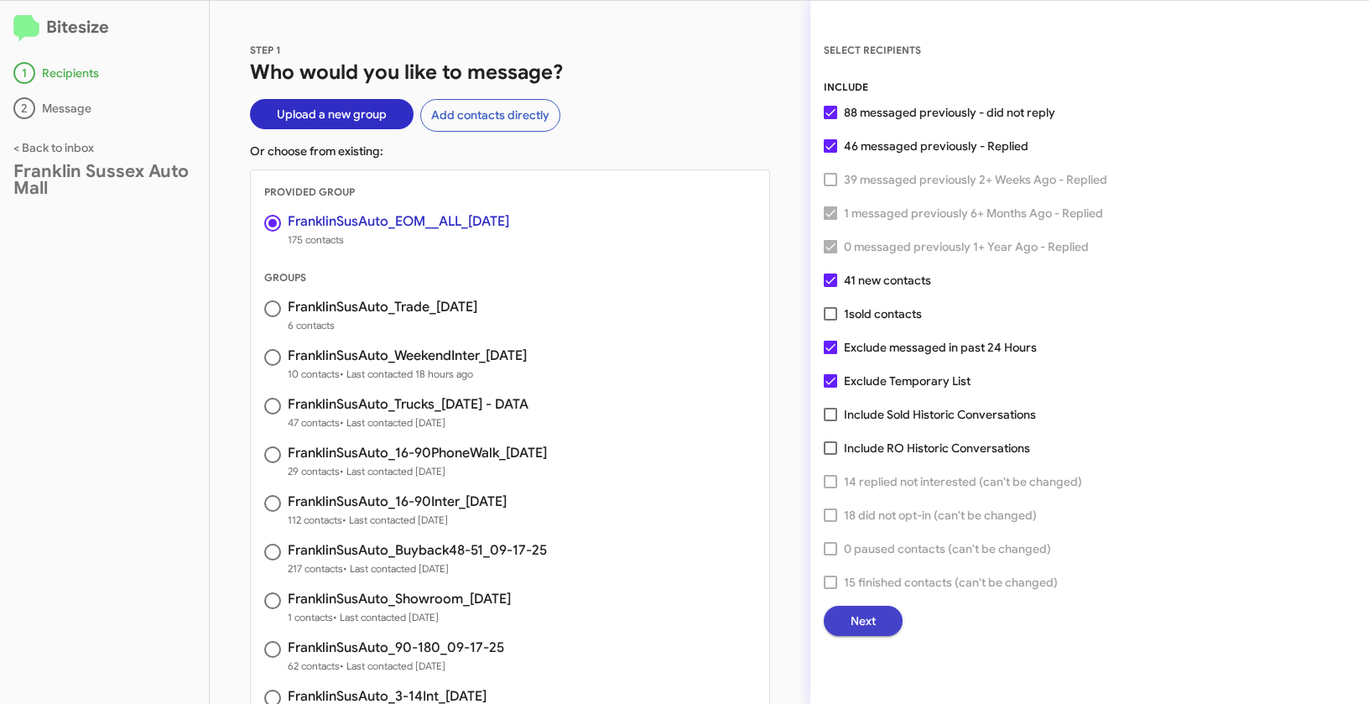
click at [847, 623] on button "Next" at bounding box center [863, 621] width 79 height 30
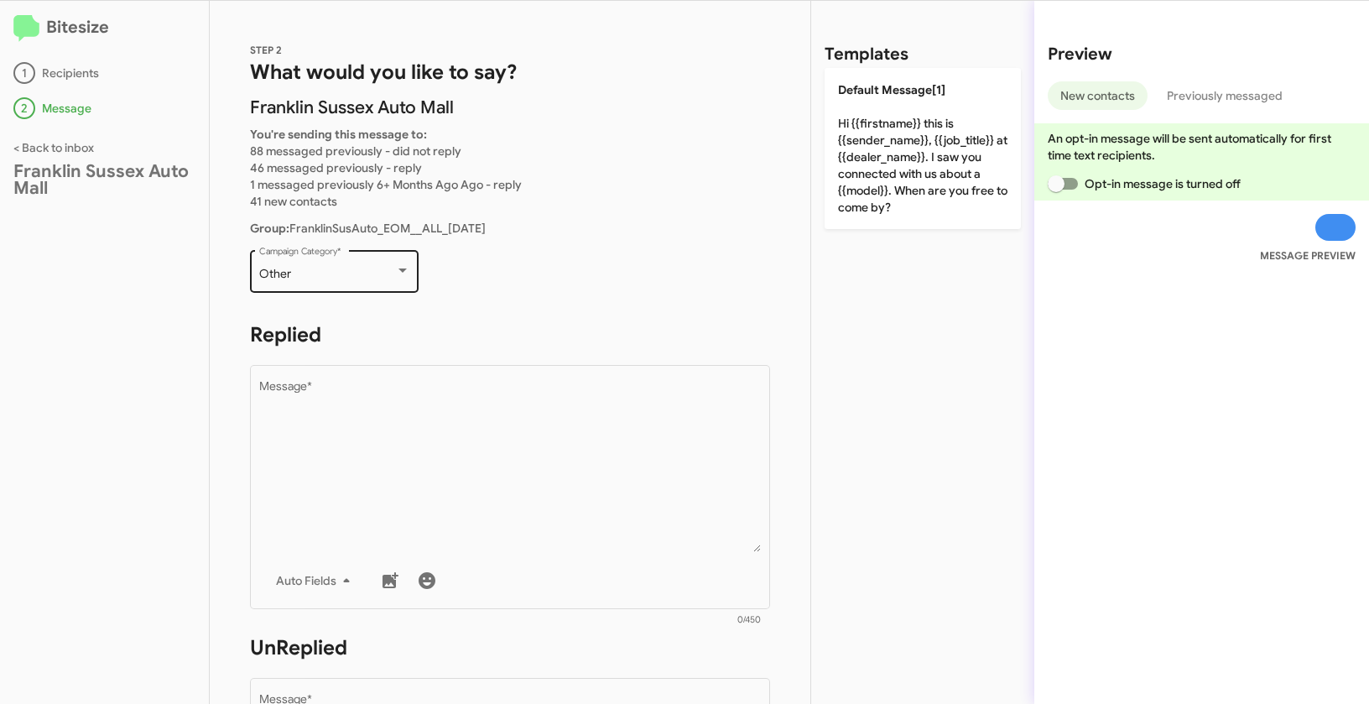
click at [351, 289] on div "Other Campaign Category *" at bounding box center [334, 270] width 151 height 46
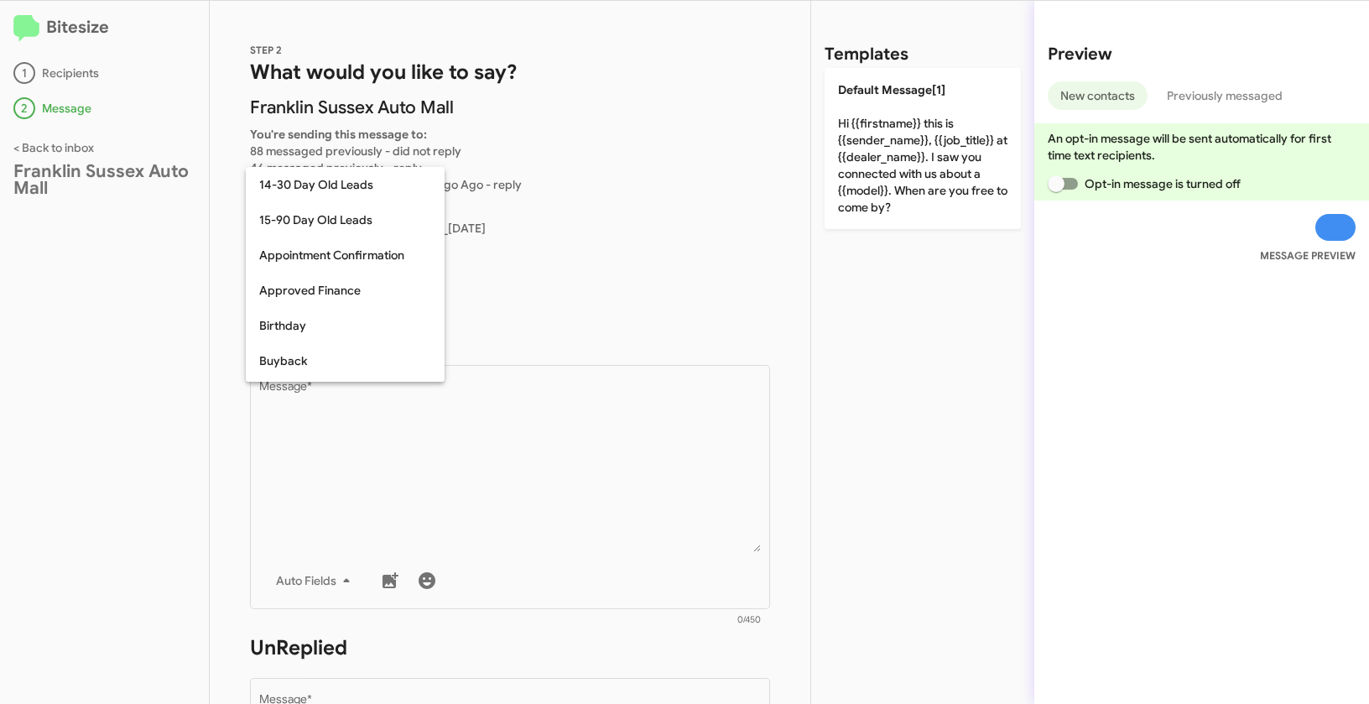
scroll to position [368, 0]
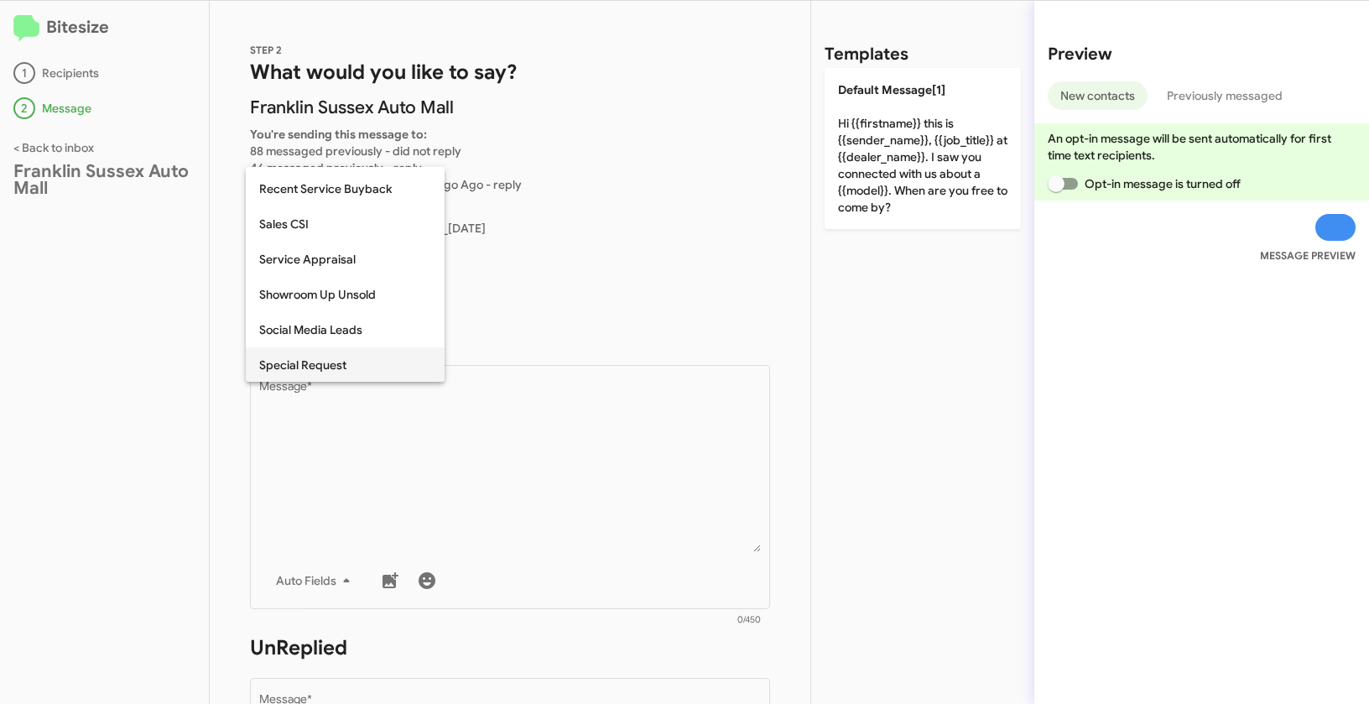
click at [330, 356] on span "Special Request" at bounding box center [345, 364] width 172 height 35
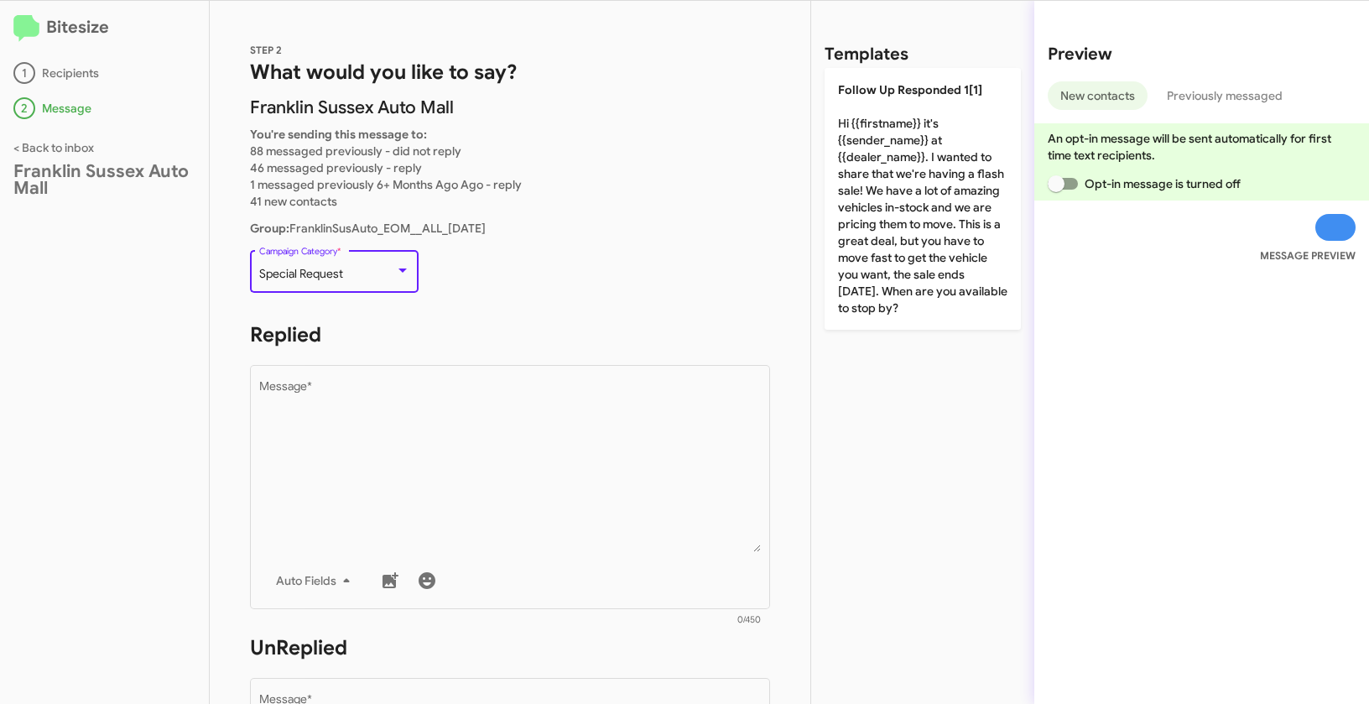
scroll to position [525, 0]
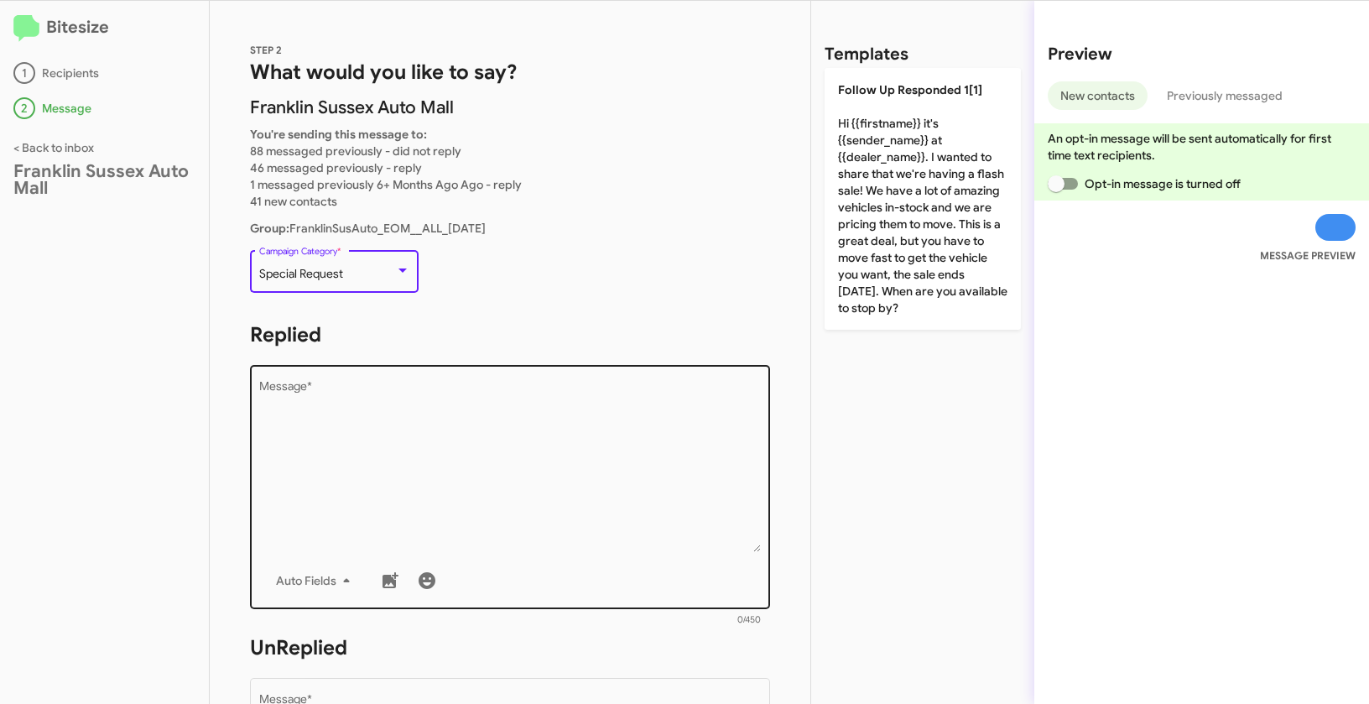
click at [458, 475] on textarea "Message *" at bounding box center [510, 466] width 503 height 171
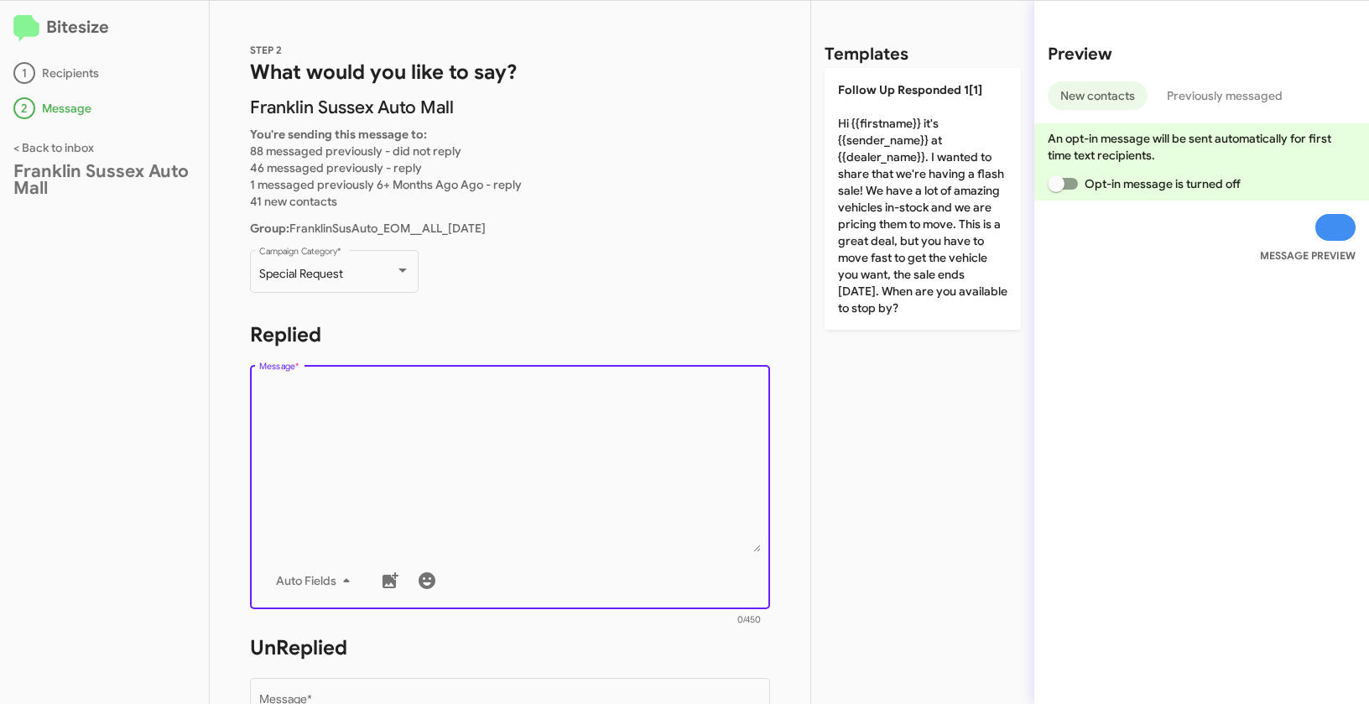
paste textarea ""Hi {{firstname}} it's {{sender_name}} at {{dealer_name}}. We need to sell 30 n…"
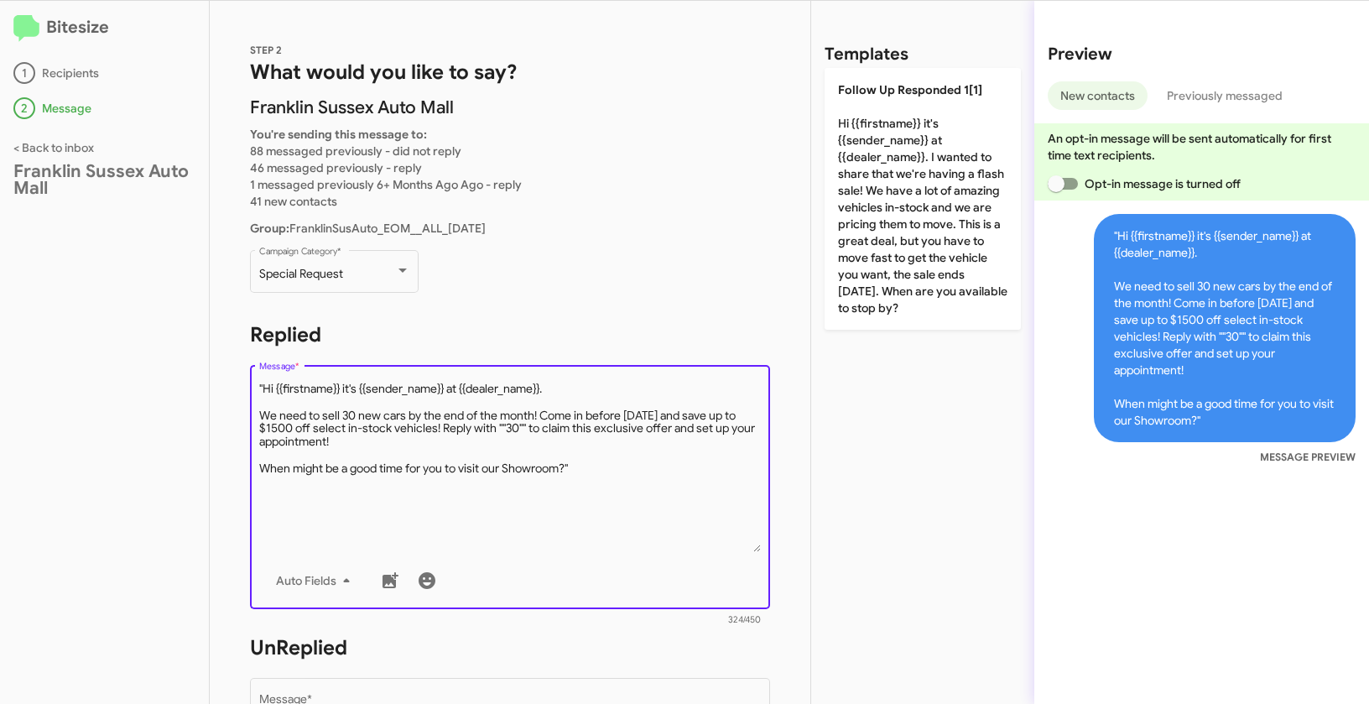
click at [264, 385] on textarea "Message *" at bounding box center [510, 466] width 503 height 171
click at [604, 483] on textarea "Message *" at bounding box center [510, 466] width 503 height 171
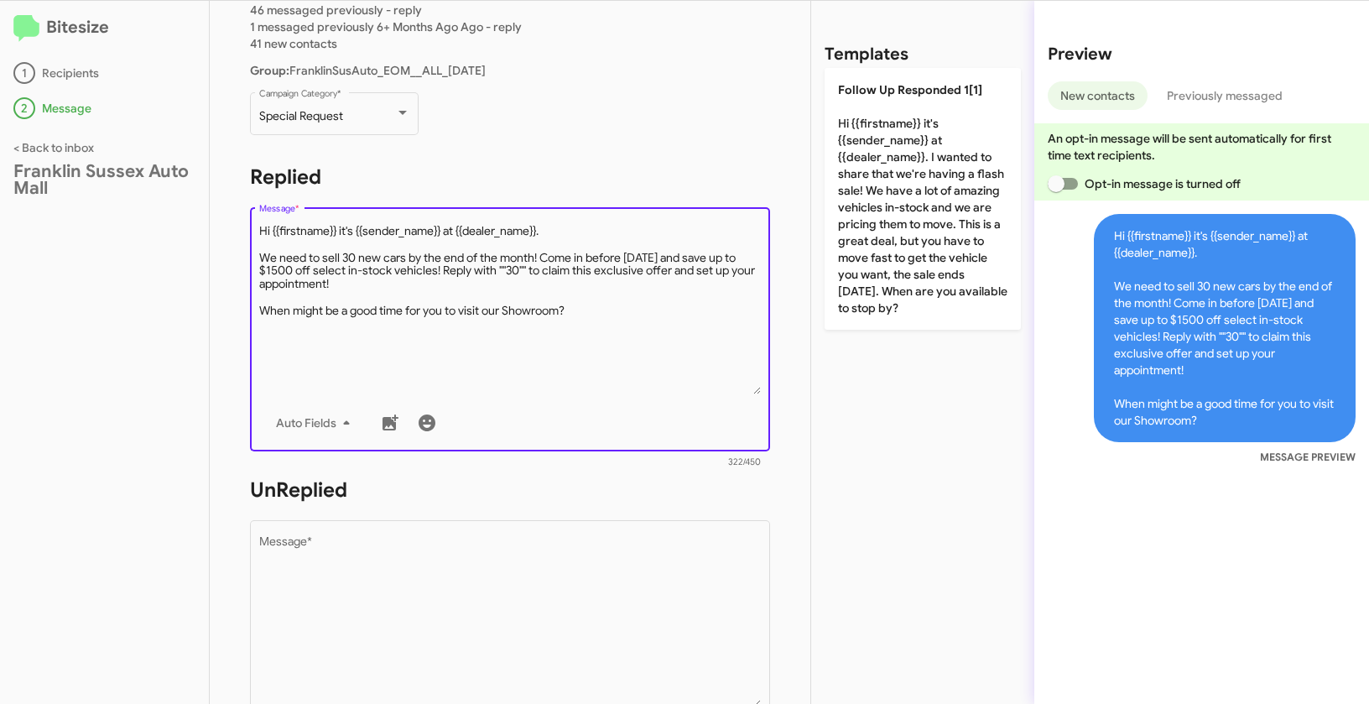
scroll to position [284, 0]
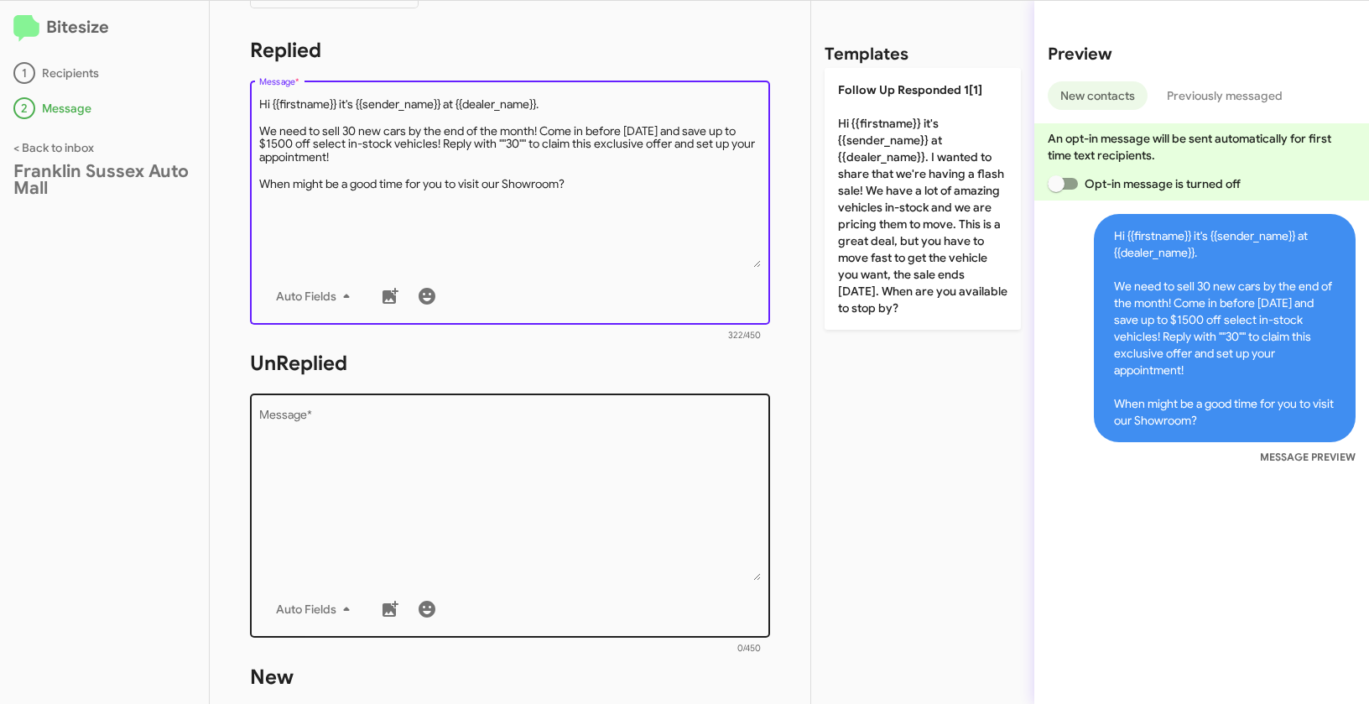
type textarea "Hi {{firstname}} it's {{sender_name}} at {{dealer_name}}. We need to sell 30 ne…"
click at [505, 500] on textarea "Message *" at bounding box center [510, 494] width 503 height 171
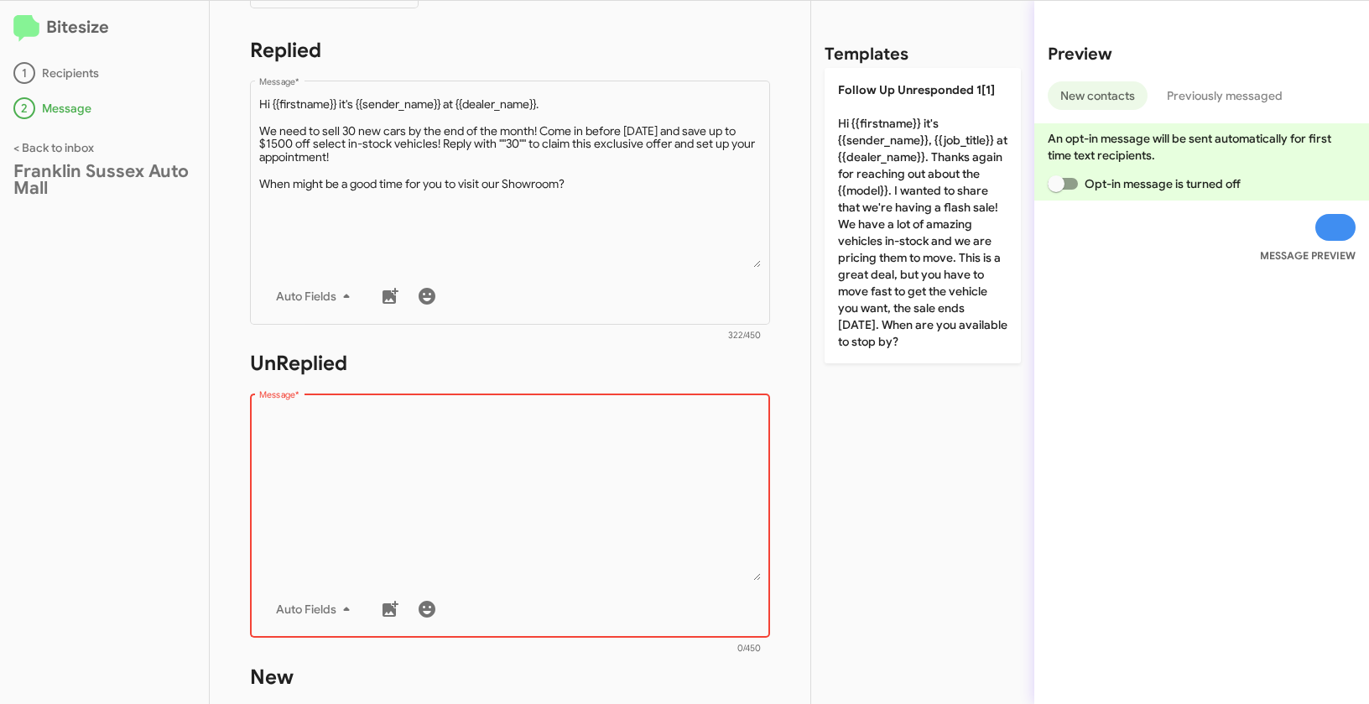
paste textarea ""Hi {{firstname}} it's {{sender_name}}, {{job_title}} at {{dealer_name}}. Thank…"
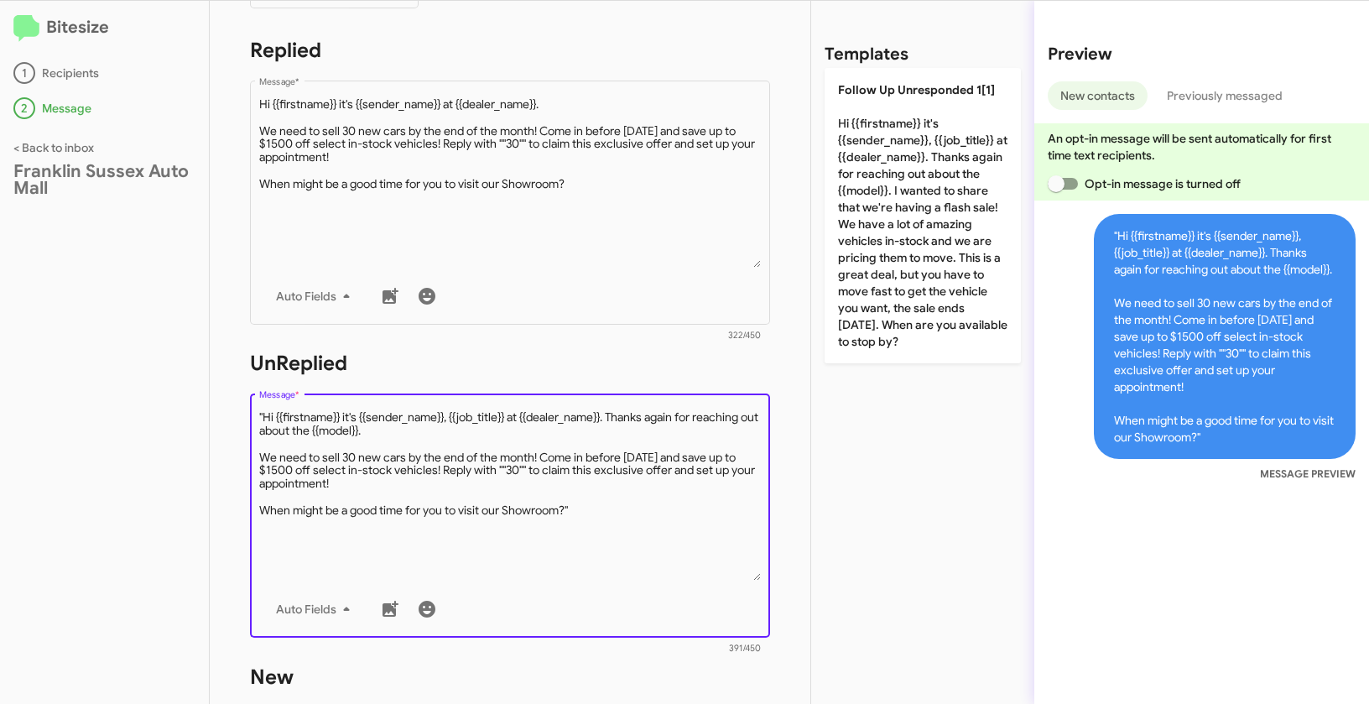
click at [266, 416] on textarea "Message *" at bounding box center [510, 494] width 503 height 171
click at [597, 515] on textarea "Message *" at bounding box center [510, 494] width 503 height 171
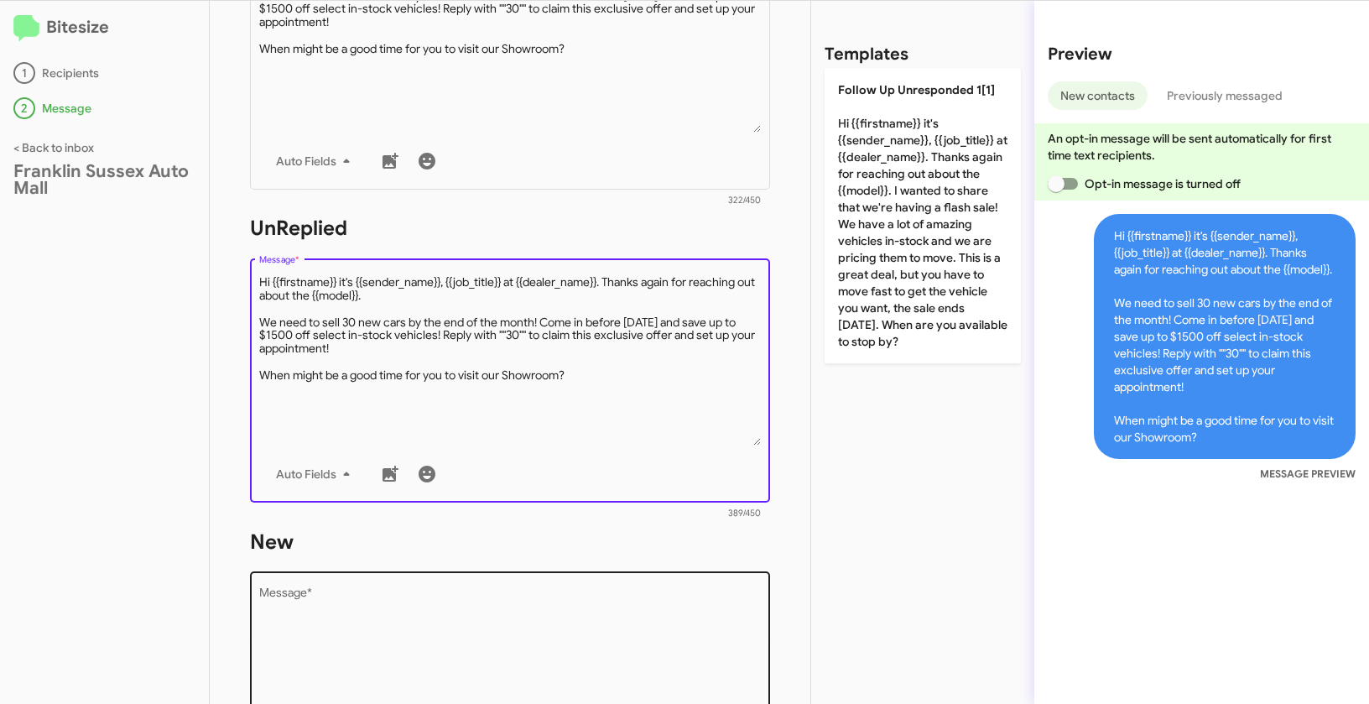
scroll to position [540, 0]
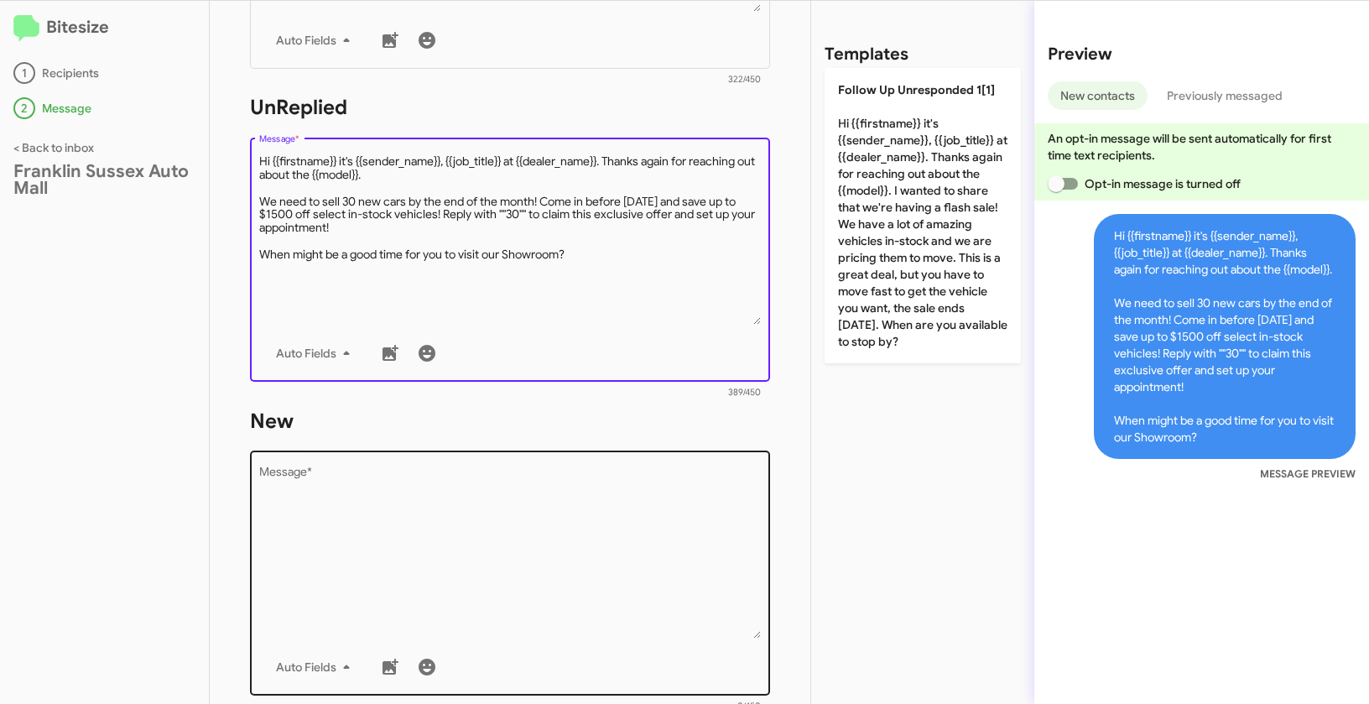
type textarea "Hi {{firstname}} it's {{sender_name}}, {{job_title}} at {{dealer_name}}. Thanks…"
click at [493, 555] on textarea "Message *" at bounding box center [510, 552] width 503 height 171
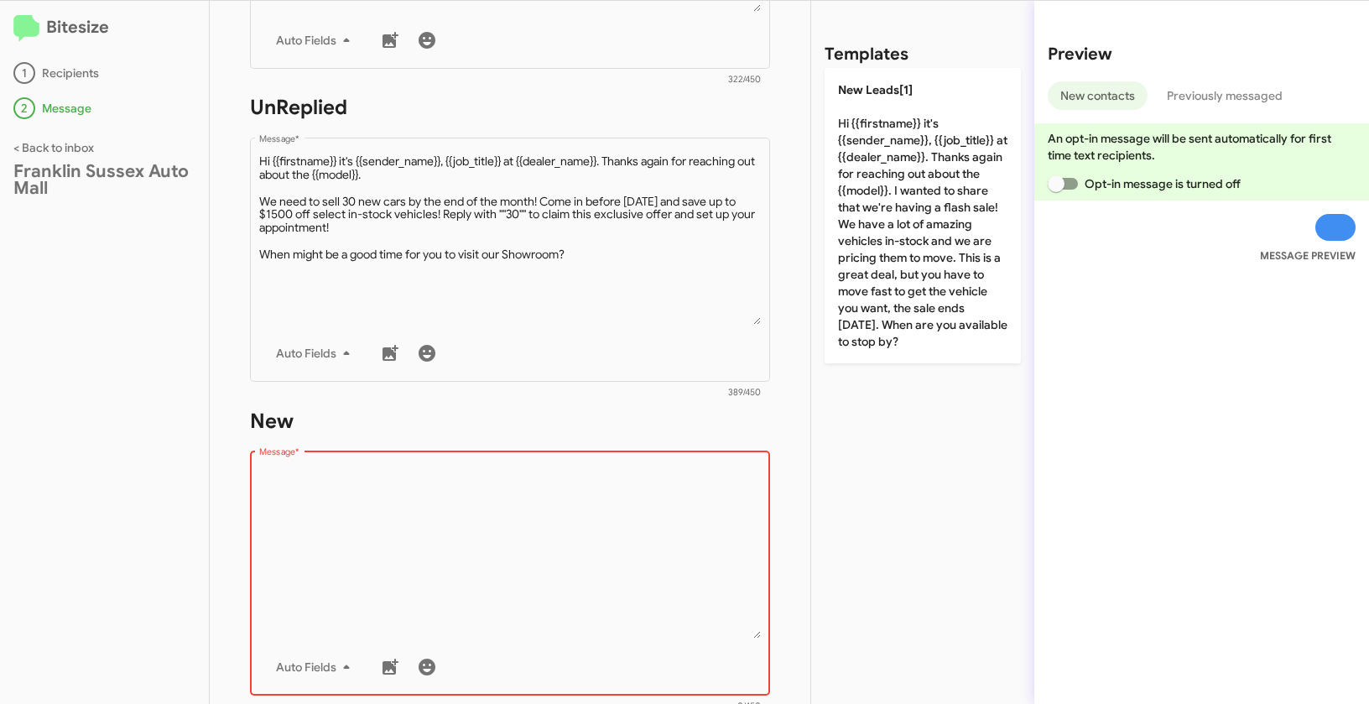
paste textarea ""Hi {{firstname}} it's {{sender_name}}, {{job_title}} at {{dealer_name}}. Thank…"
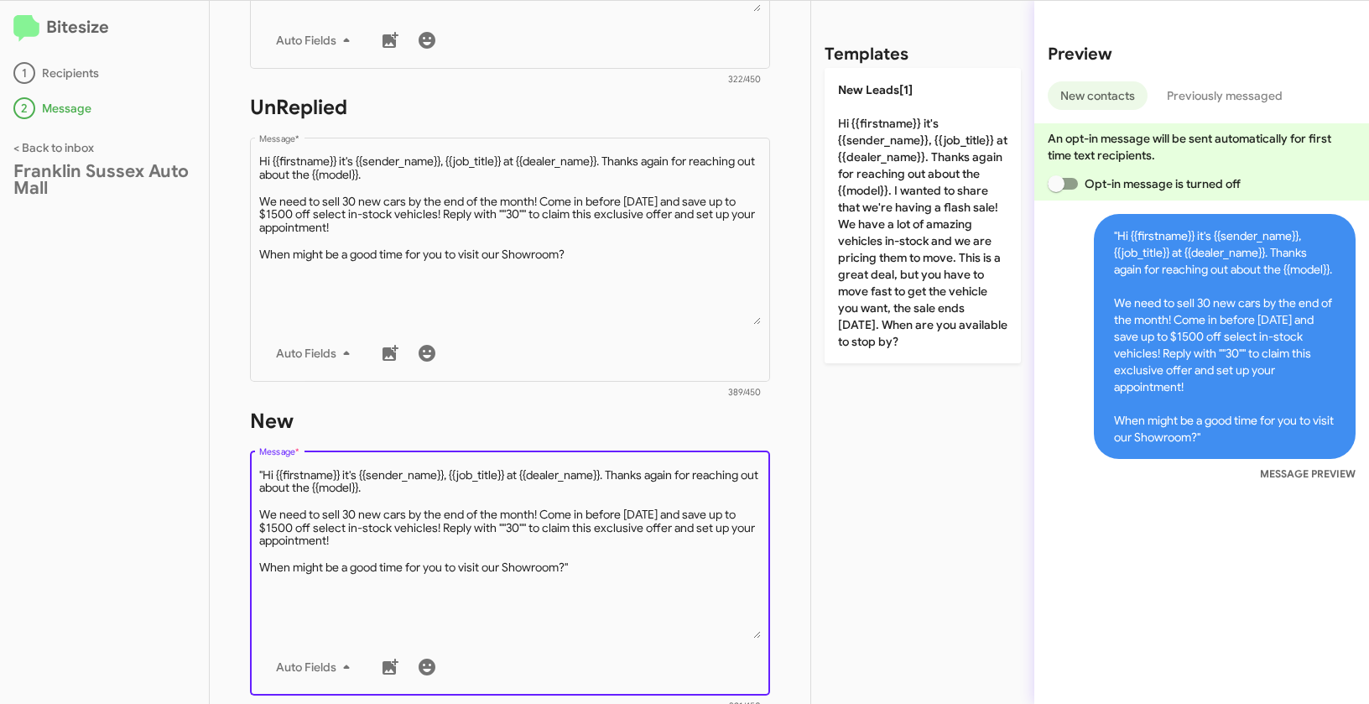
click at [263, 474] on textarea "Message *" at bounding box center [510, 552] width 503 height 171
click at [609, 572] on textarea "Message *" at bounding box center [510, 552] width 503 height 171
type textarea "Hi {{firstname}} it's {{sender_name}}, {{job_title}} at {{dealer_name}}. Thanks…"
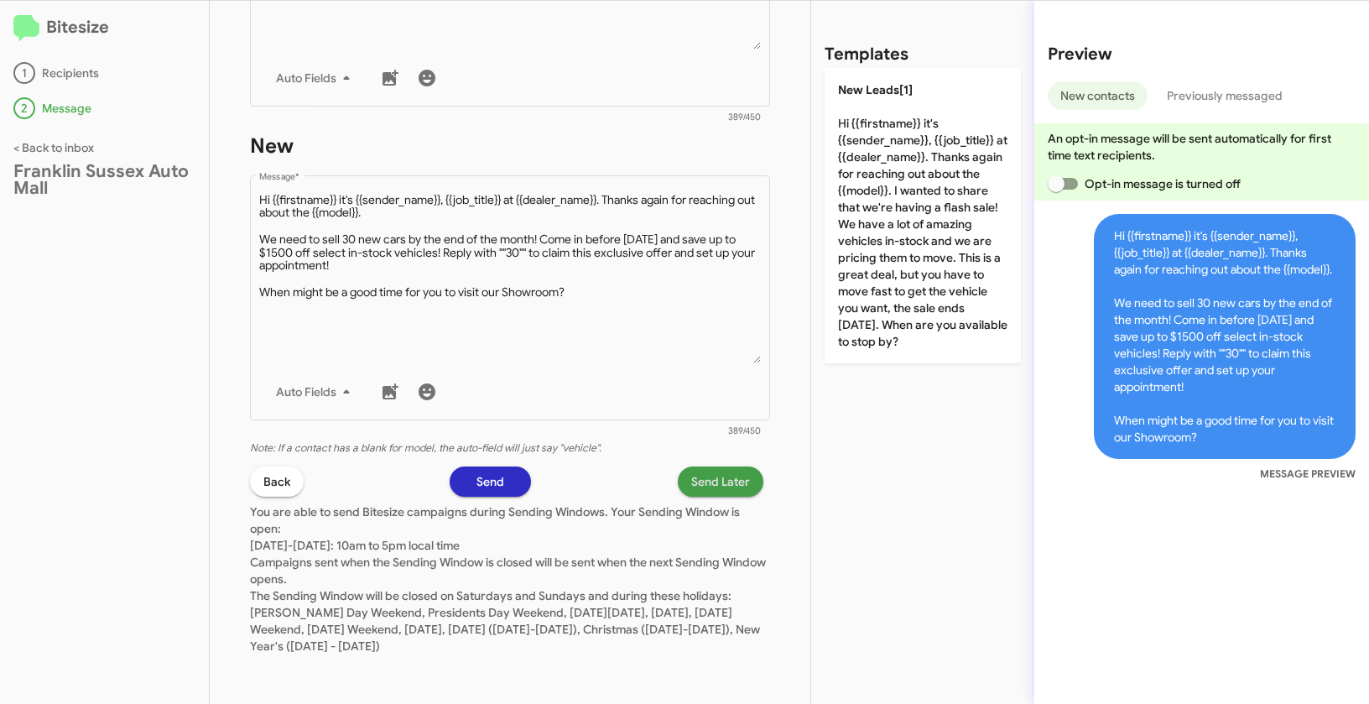
click at [727, 481] on span "Send Later" at bounding box center [720, 481] width 59 height 30
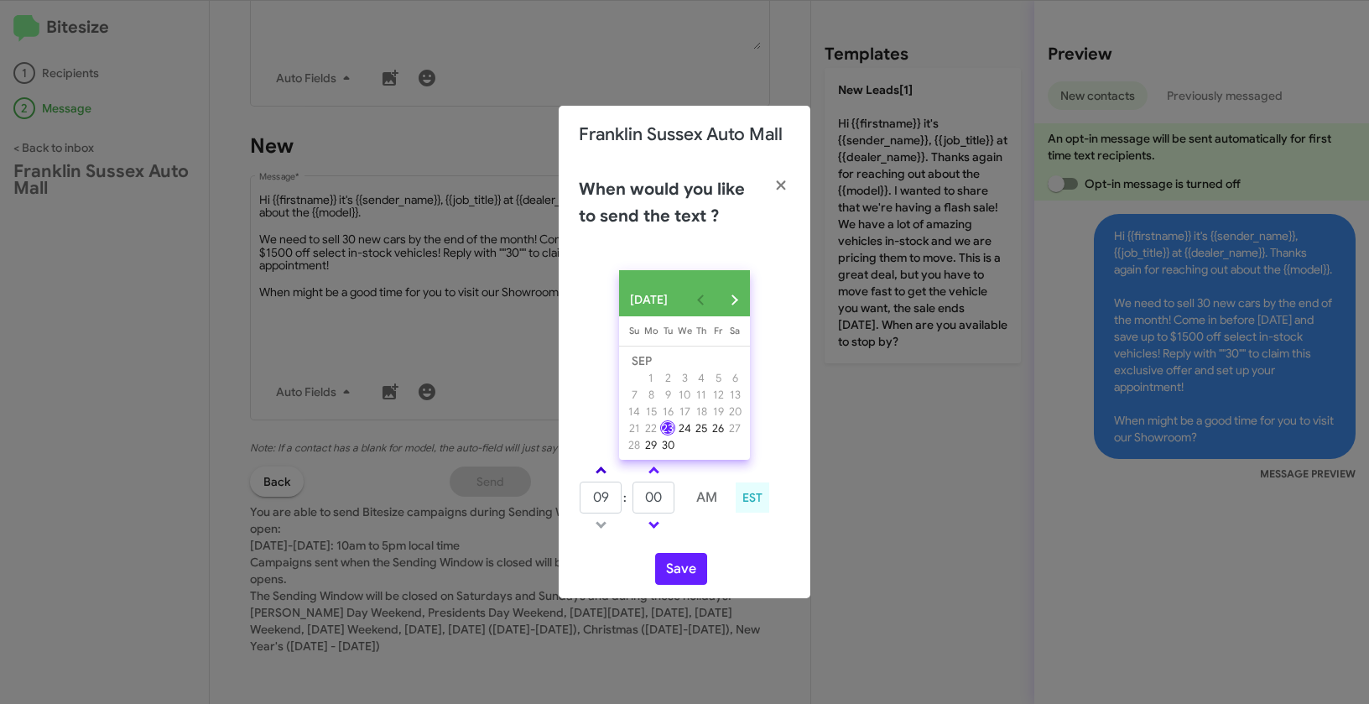
click at [600, 474] on span at bounding box center [601, 471] width 11 height 11
type input "01"
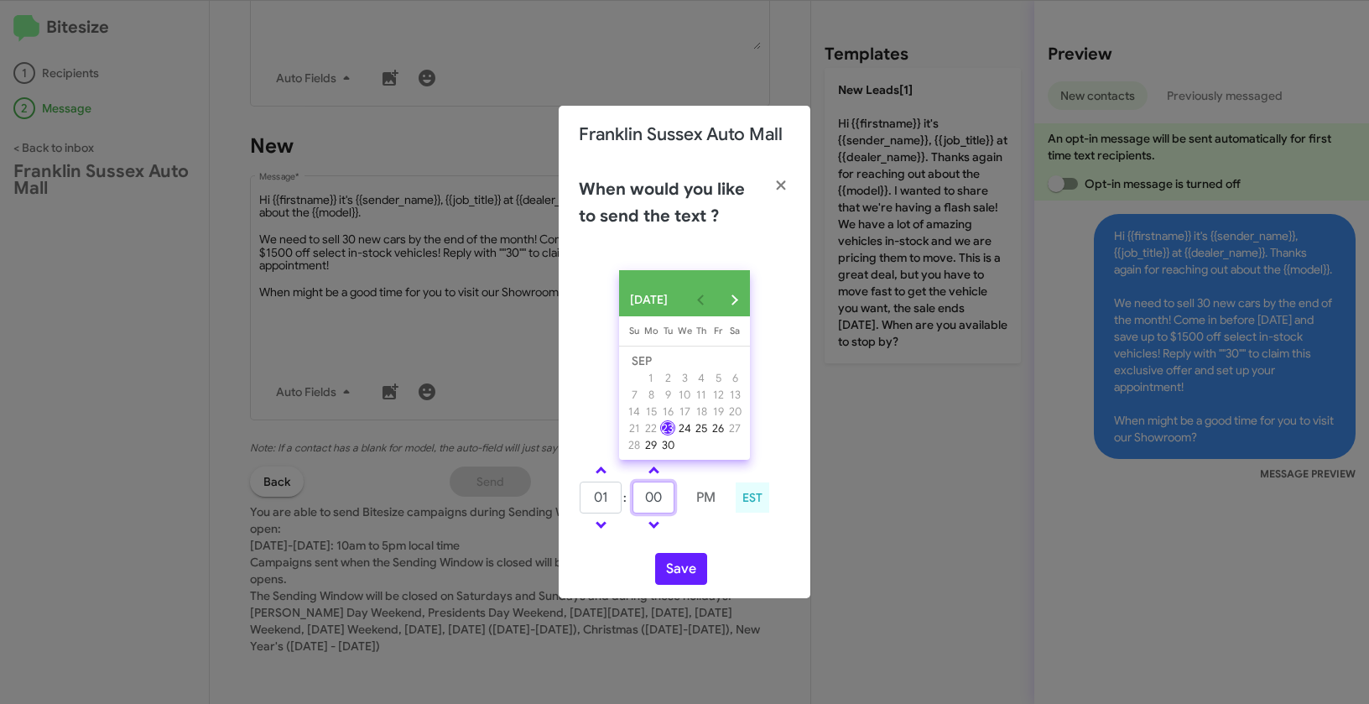
drag, startPoint x: 664, startPoint y: 507, endPoint x: 619, endPoint y: 492, distance: 46.7
click at [619, 492] on tr "01 : 00 PM" at bounding box center [653, 498] width 149 height 34
type input "15"
click at [685, 568] on button "Save" at bounding box center [681, 569] width 52 height 32
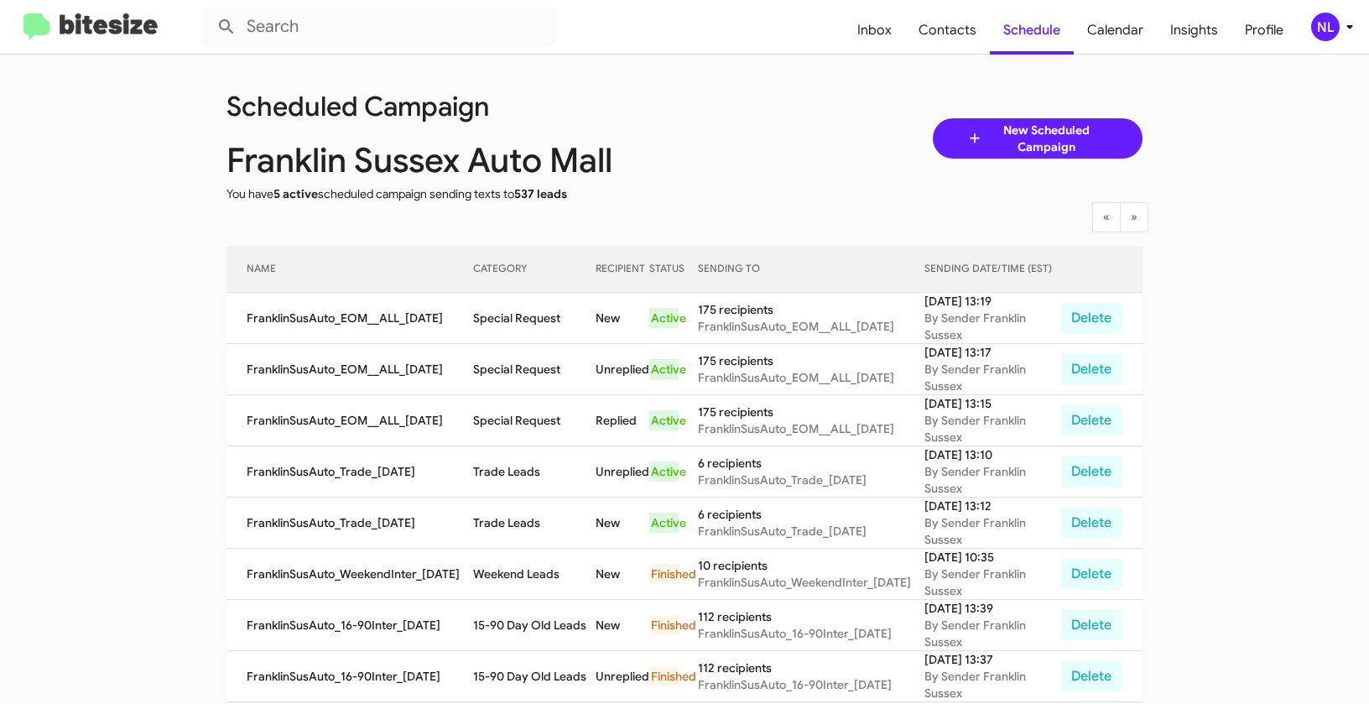
click at [1337, 25] on div "NL" at bounding box center [1325, 27] width 29 height 29
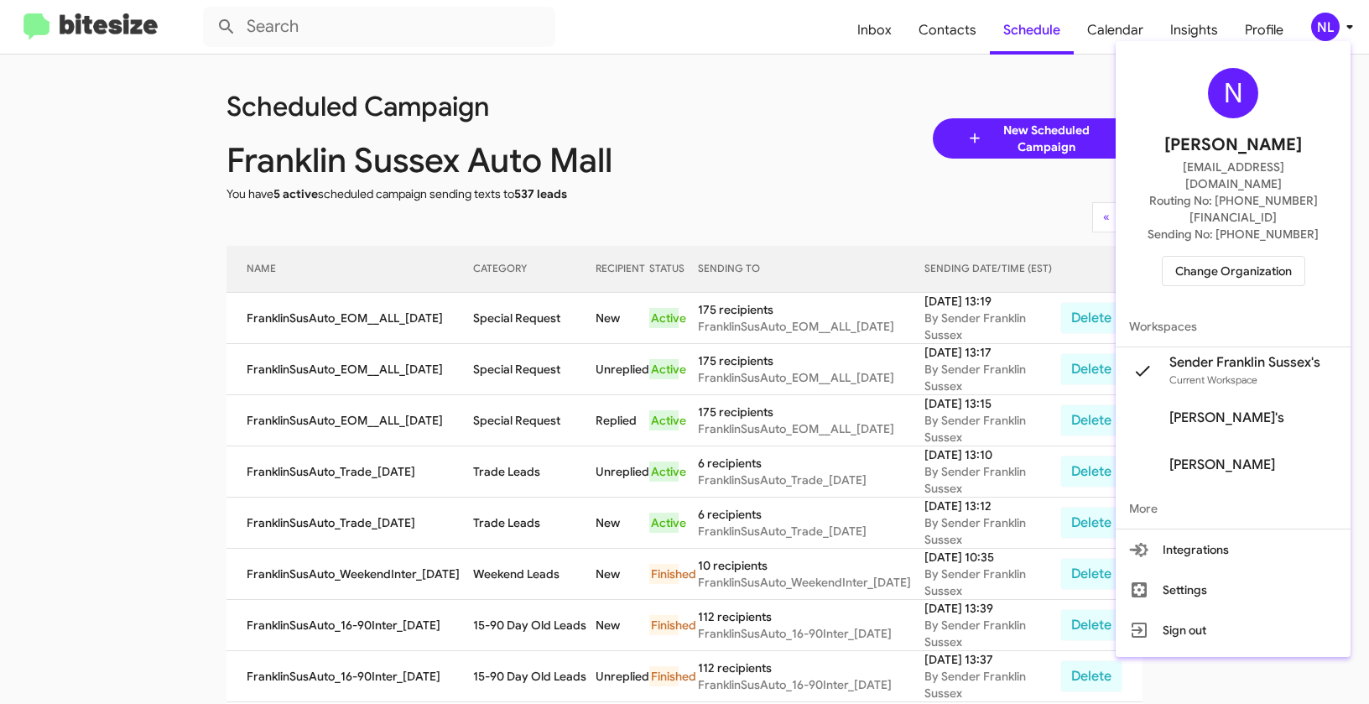
click at [1228, 257] on span "Change Organization" at bounding box center [1233, 271] width 117 height 29
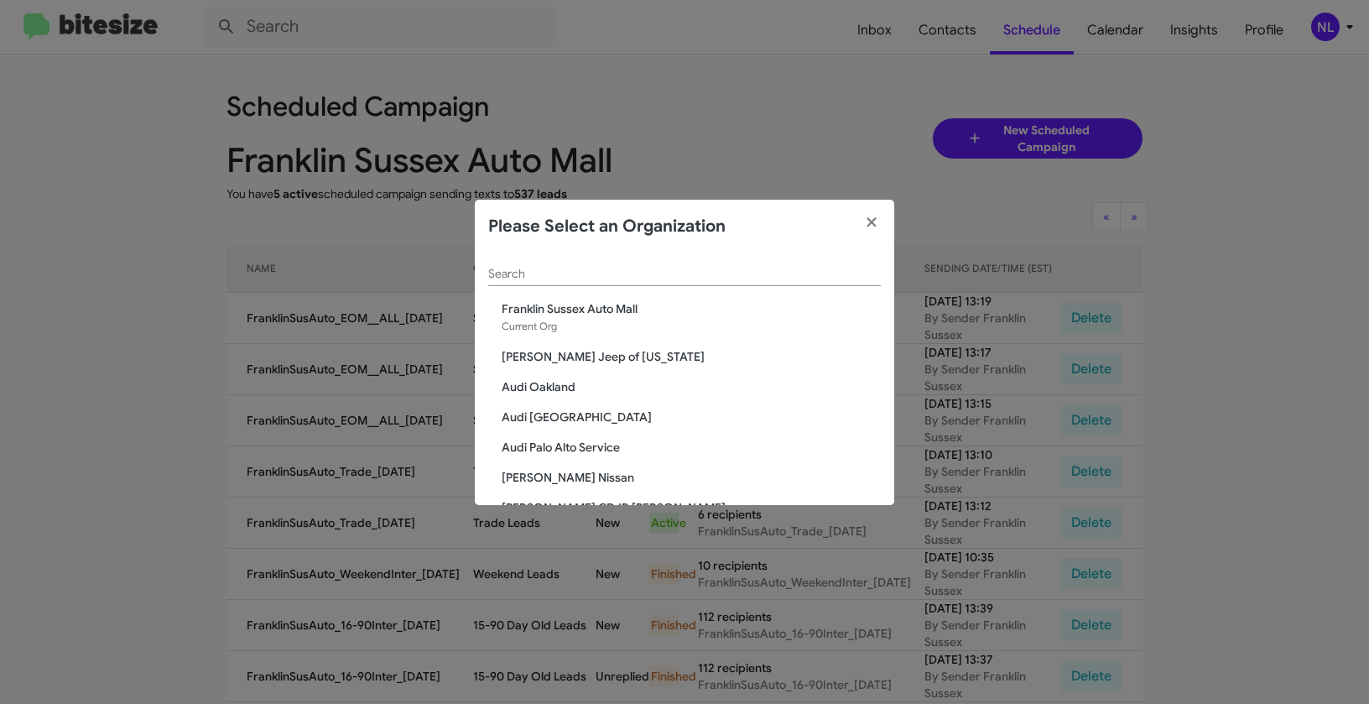
click at [613, 269] on input "Search" at bounding box center [684, 274] width 393 height 13
paste input "[PERSON_NAME] Nissan Chesapeake"
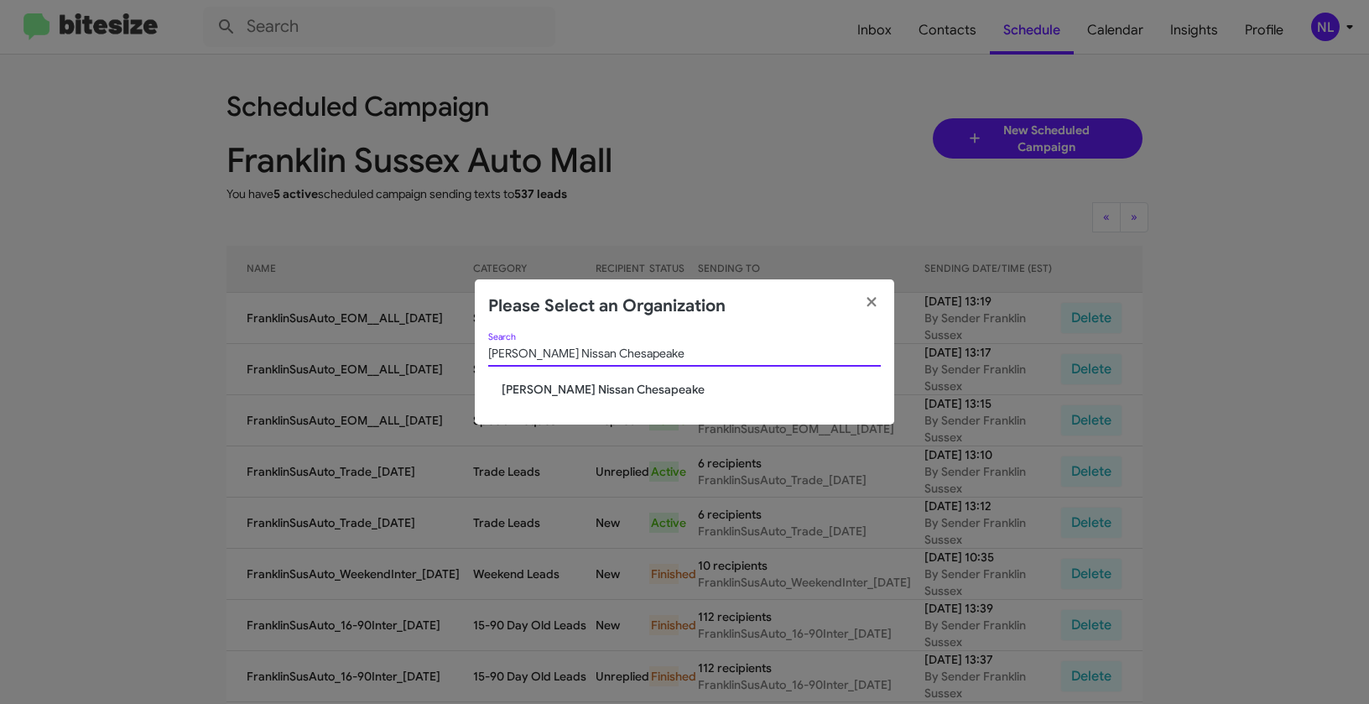
type input "[PERSON_NAME] Nissan Chesapeake"
click at [558, 387] on span "[PERSON_NAME] Nissan Chesapeake" at bounding box center [691, 389] width 379 height 17
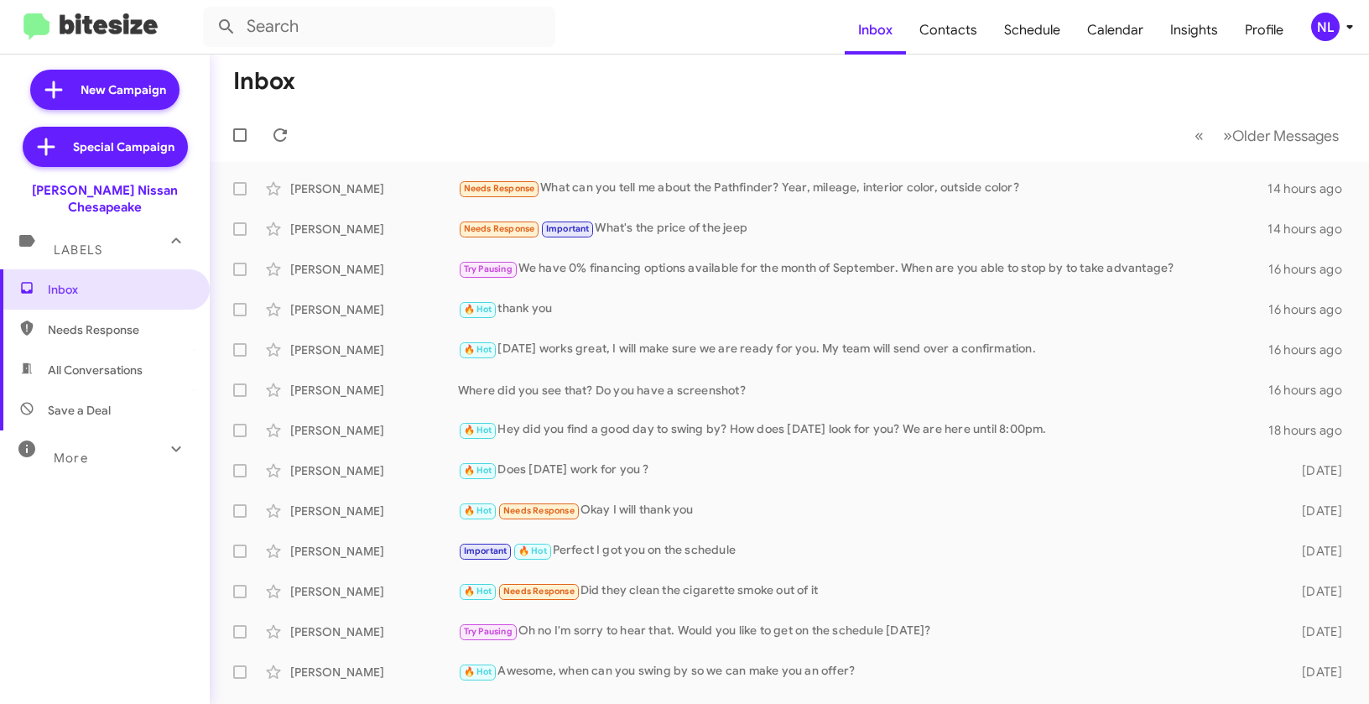
click at [1327, 28] on div "NL" at bounding box center [1325, 27] width 29 height 29
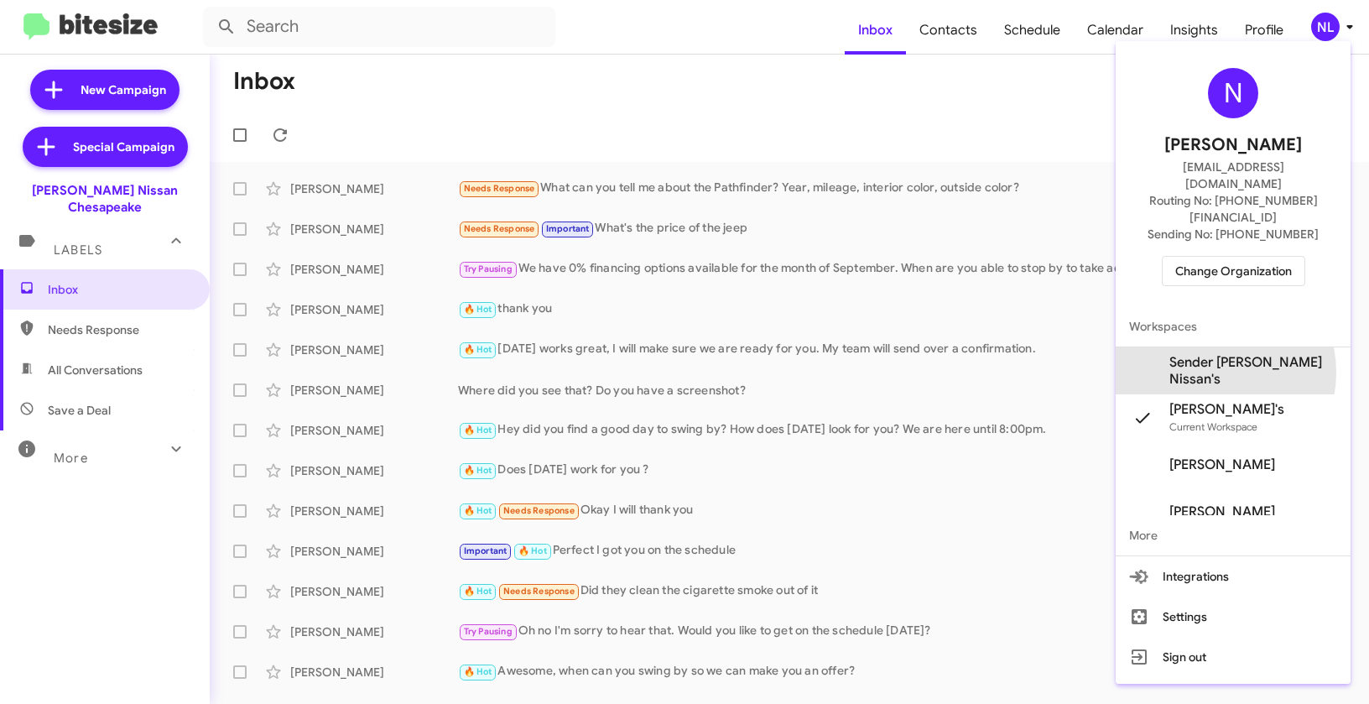
click at [1217, 354] on span "Sender [PERSON_NAME] Nissan's" at bounding box center [1254, 371] width 168 height 34
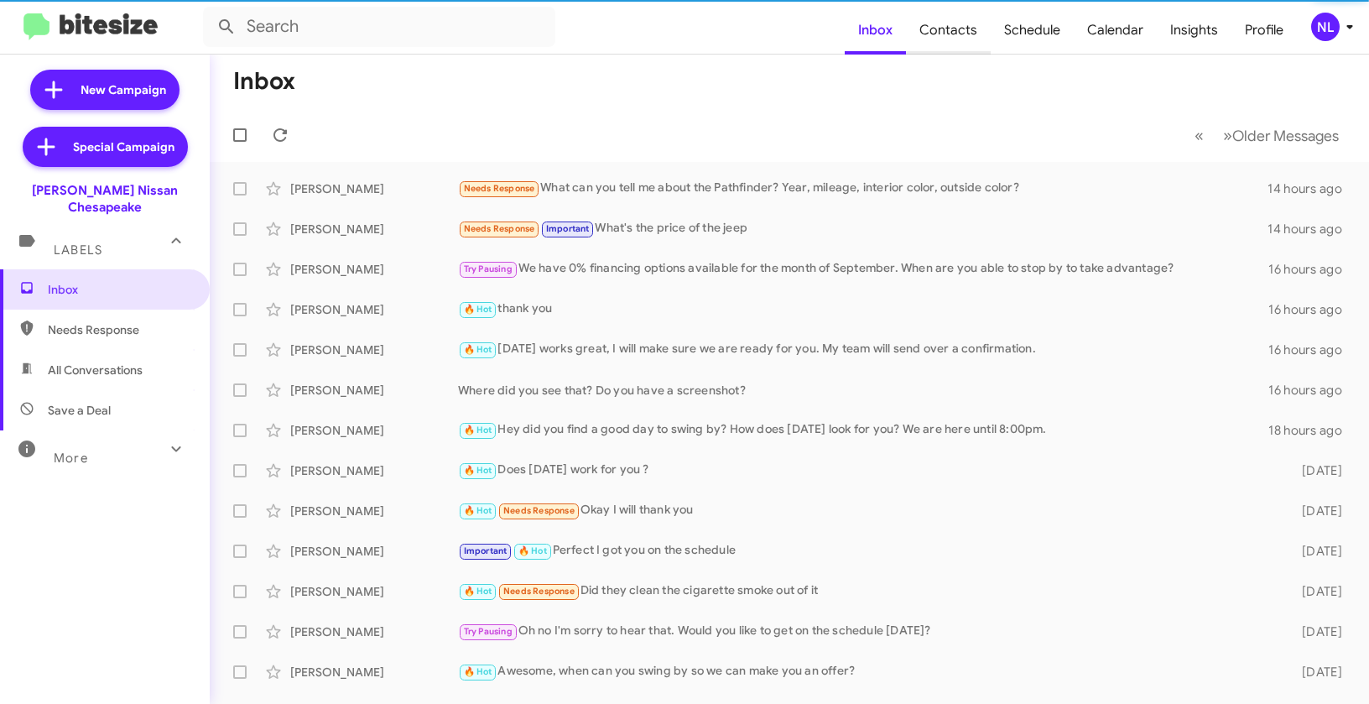
click at [959, 30] on span "Contacts" at bounding box center [948, 30] width 85 height 49
type input "in:groups"
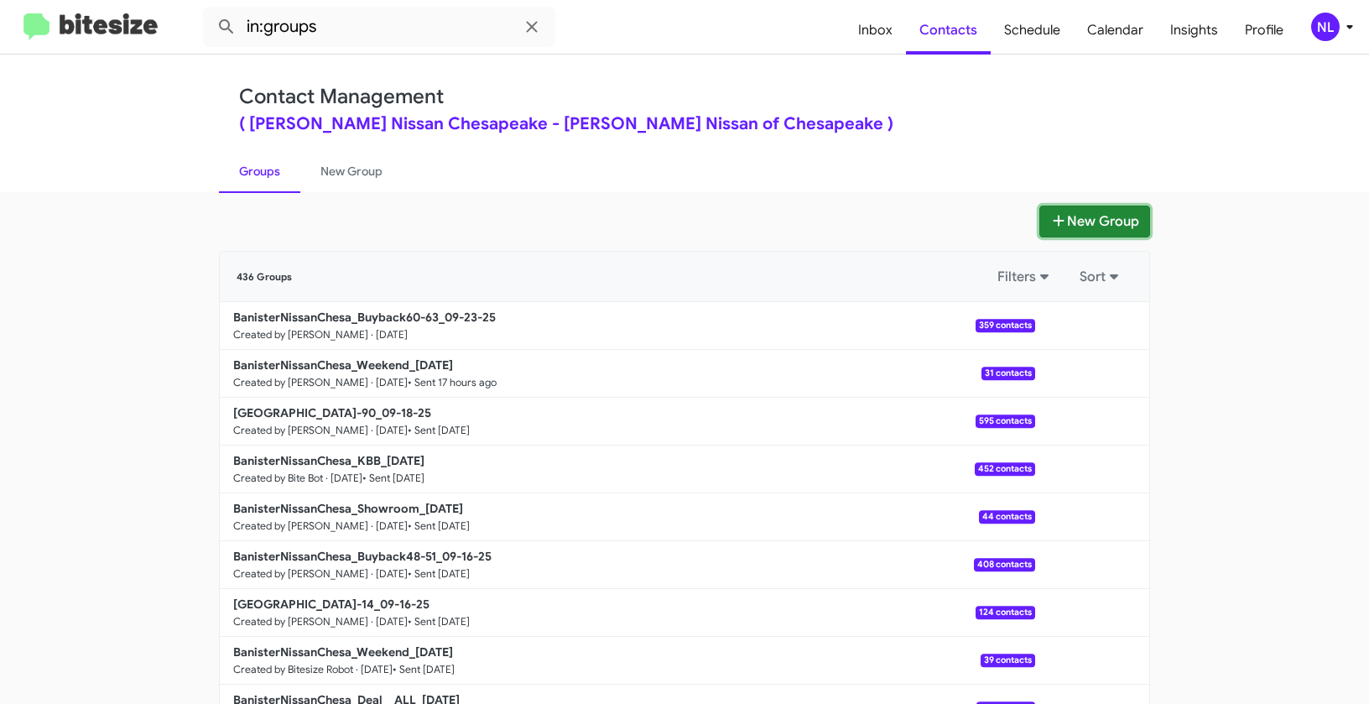
click at [1071, 224] on button "New Group" at bounding box center [1095, 222] width 111 height 32
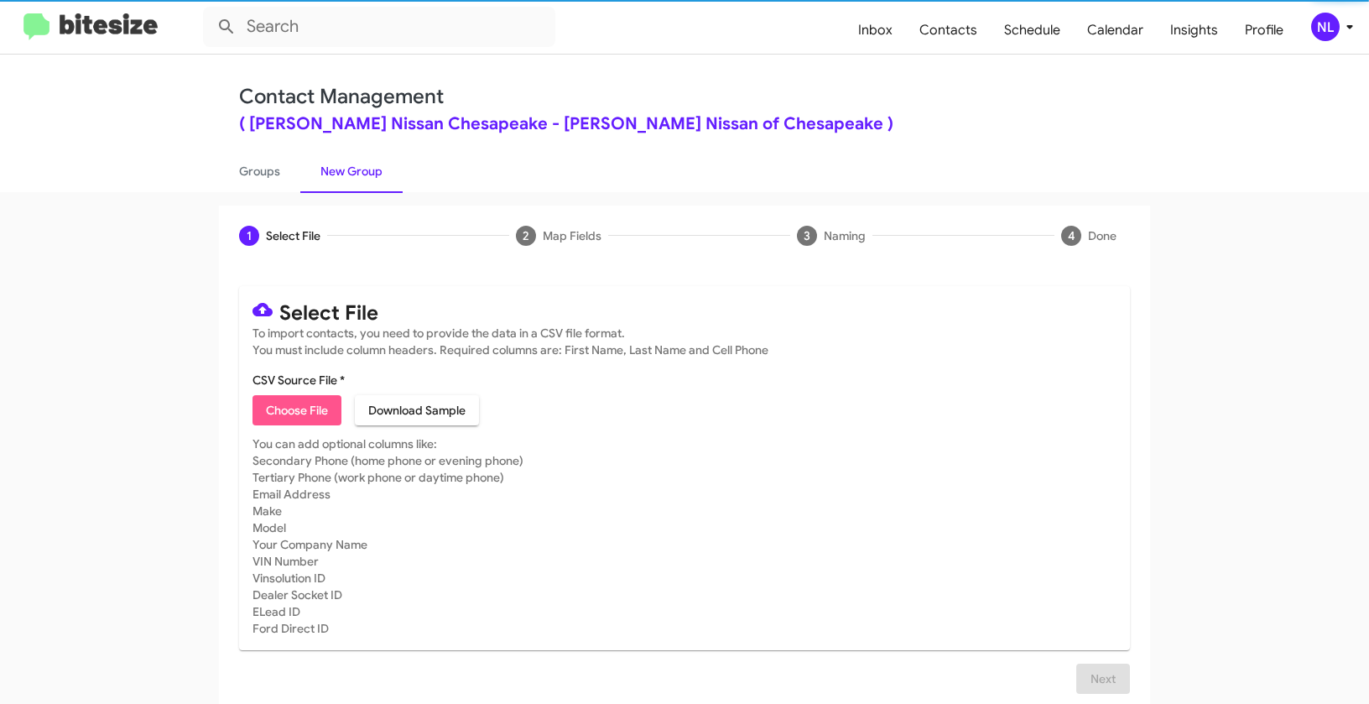
click at [296, 414] on span "Choose File" at bounding box center [297, 410] width 62 height 30
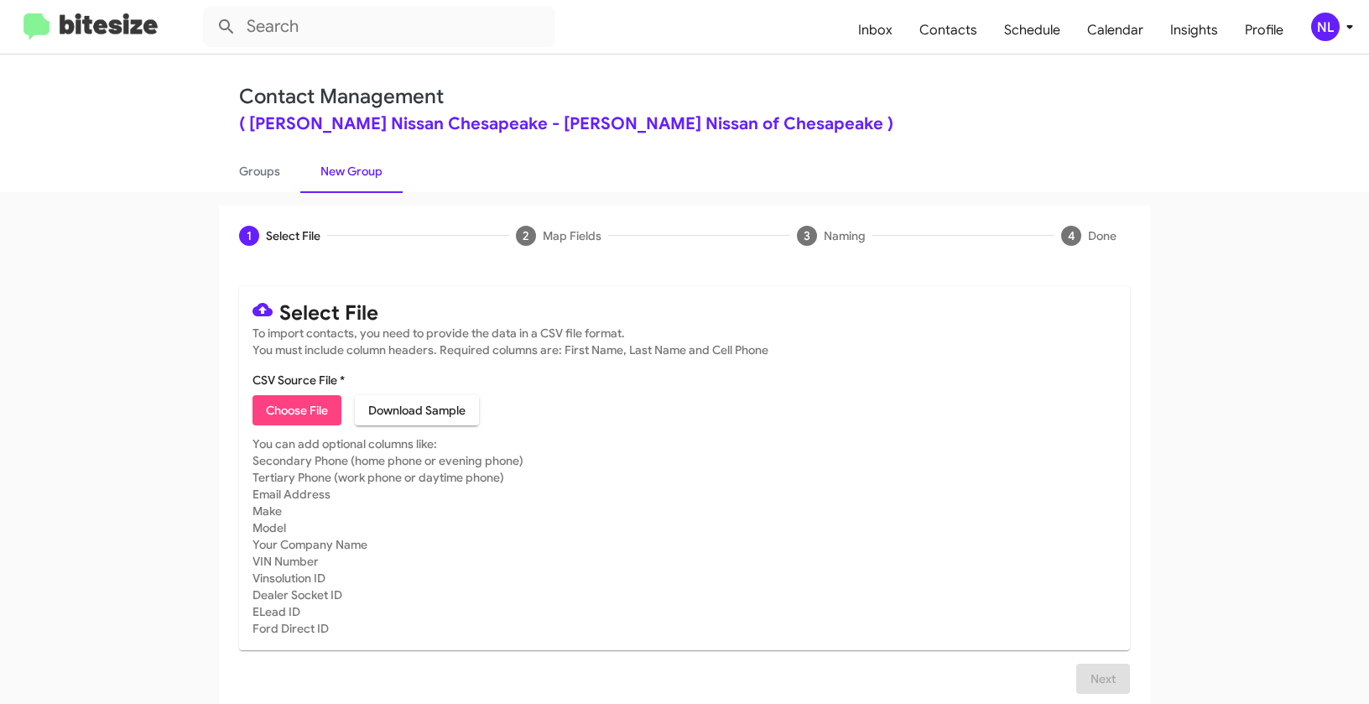
type input "BanisterNissanChesa_NoPay90__ALL_[DATE]"
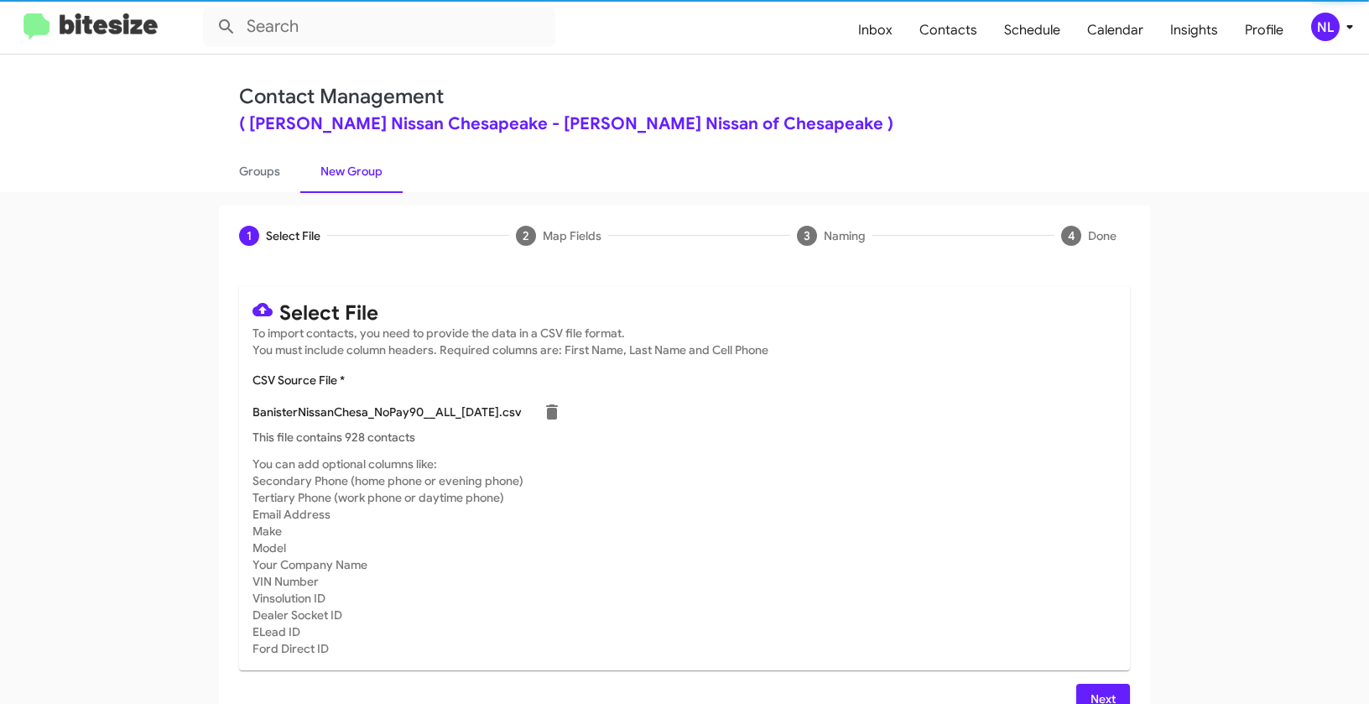
scroll to position [30, 0]
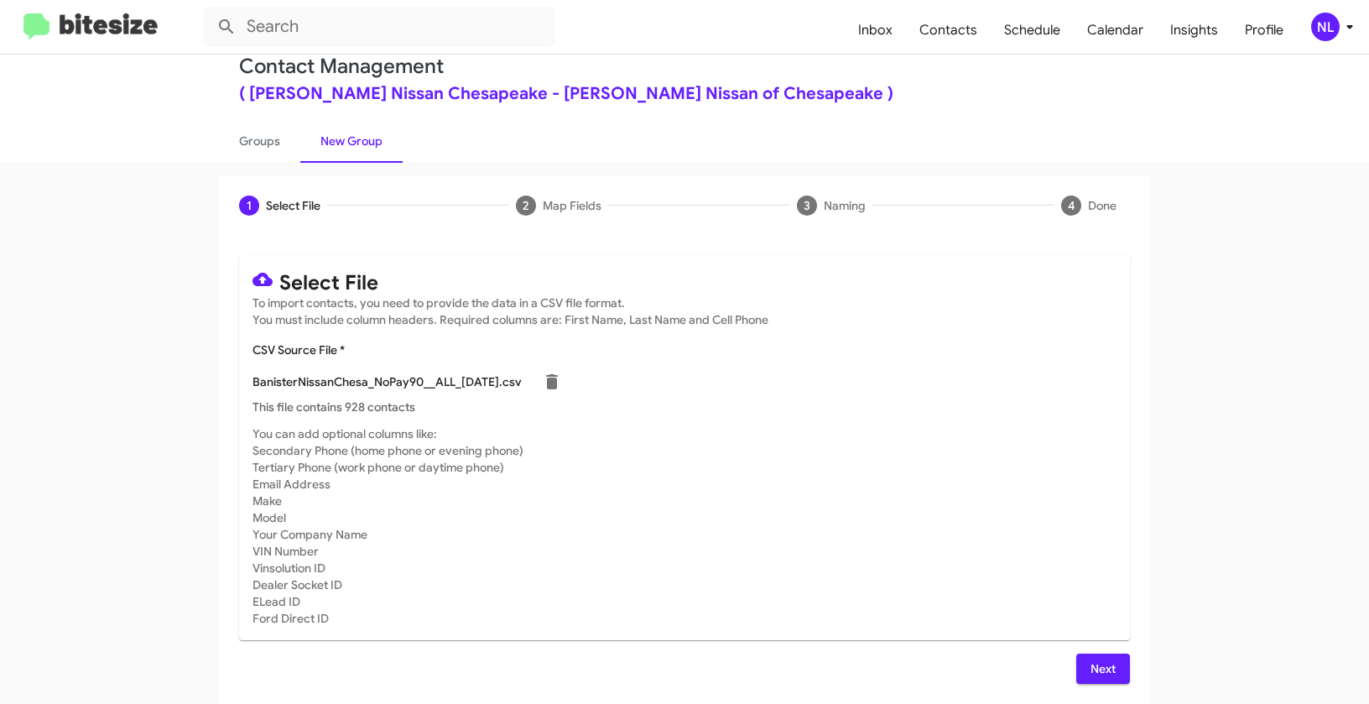
click at [1099, 672] on span "Next" at bounding box center [1103, 669] width 27 height 30
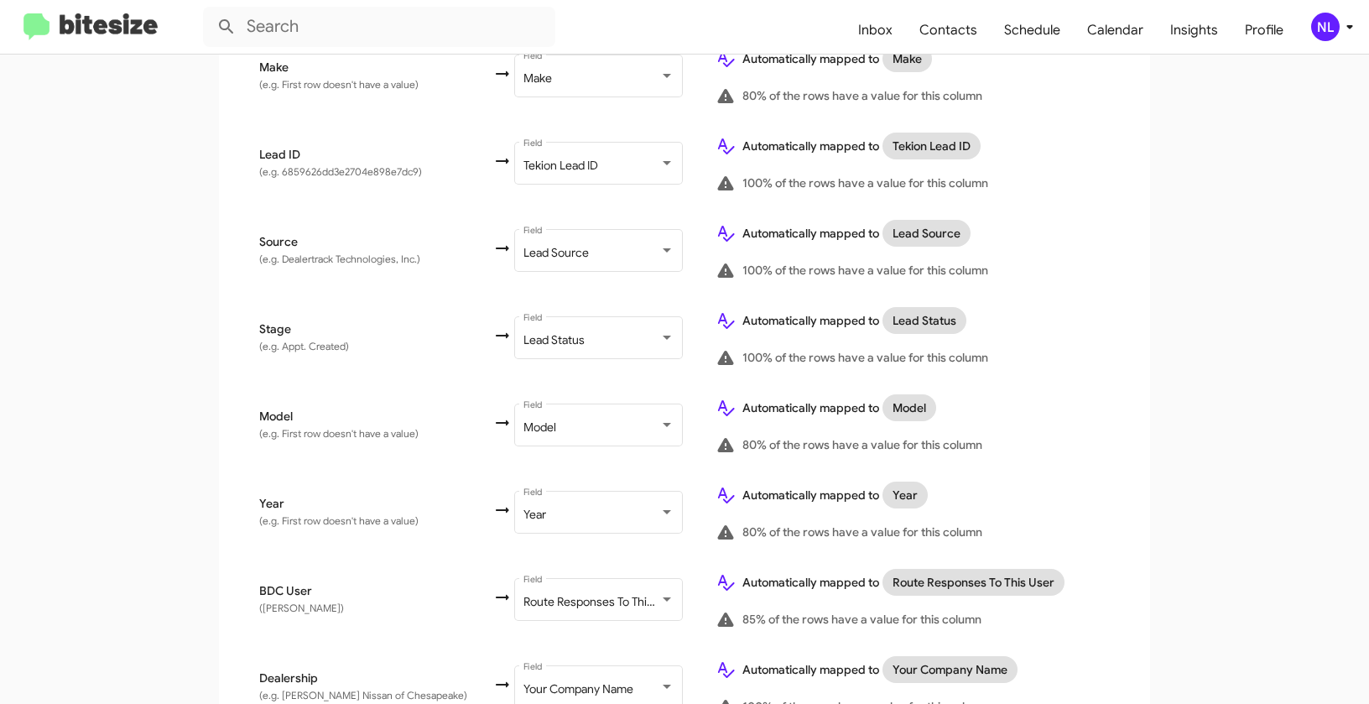
scroll to position [907, 0]
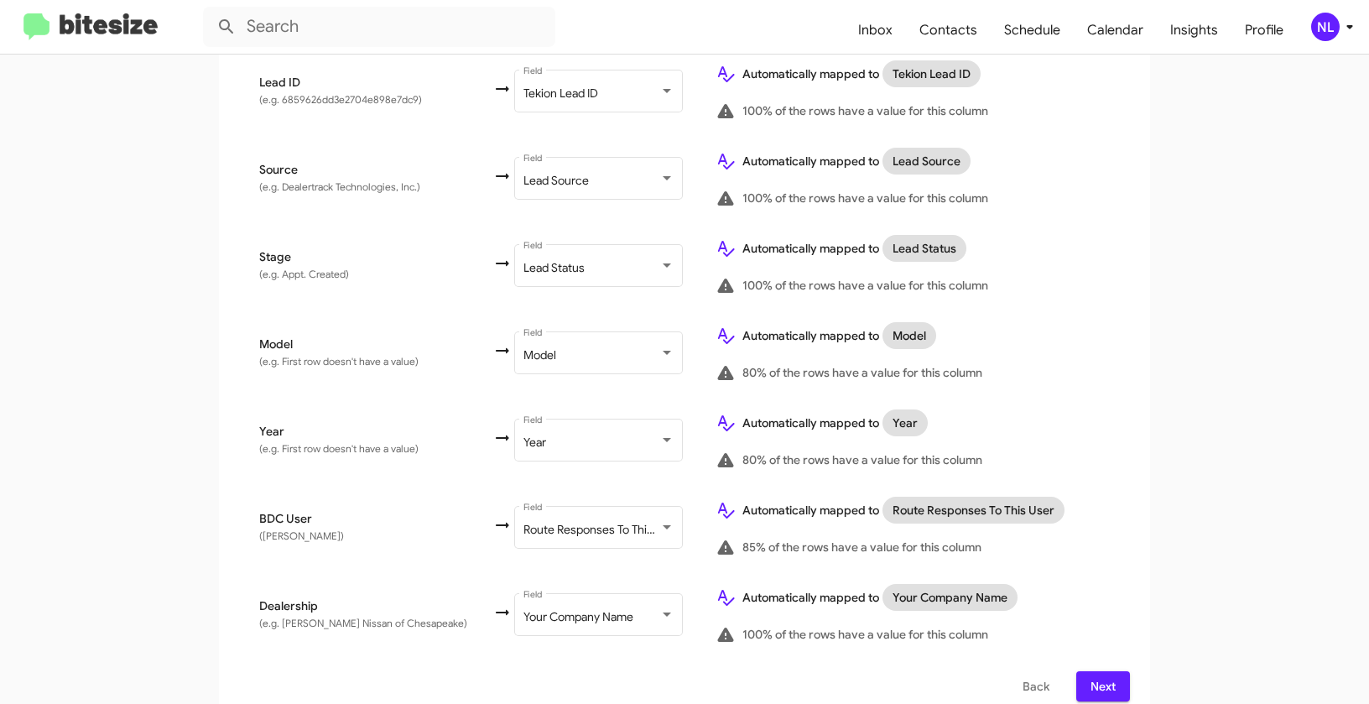
click at [1109, 671] on span "Next" at bounding box center [1103, 686] width 27 height 30
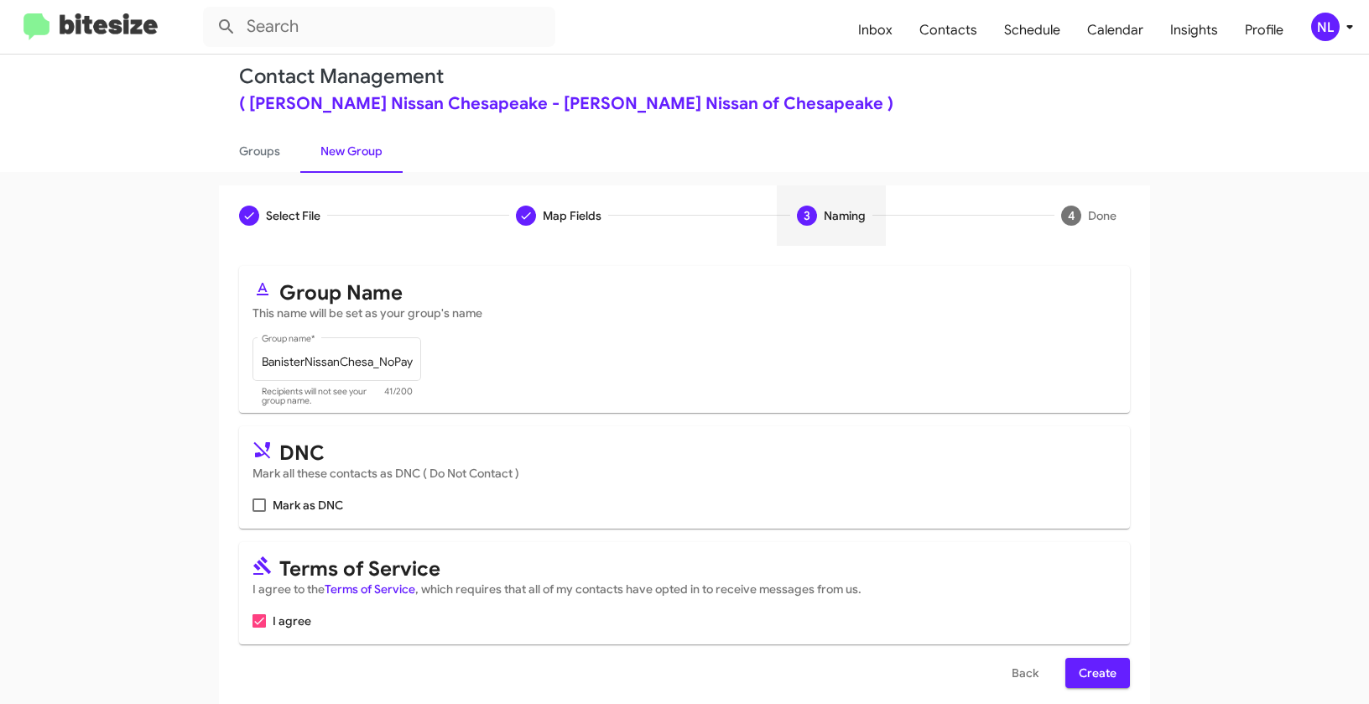
scroll to position [38, 0]
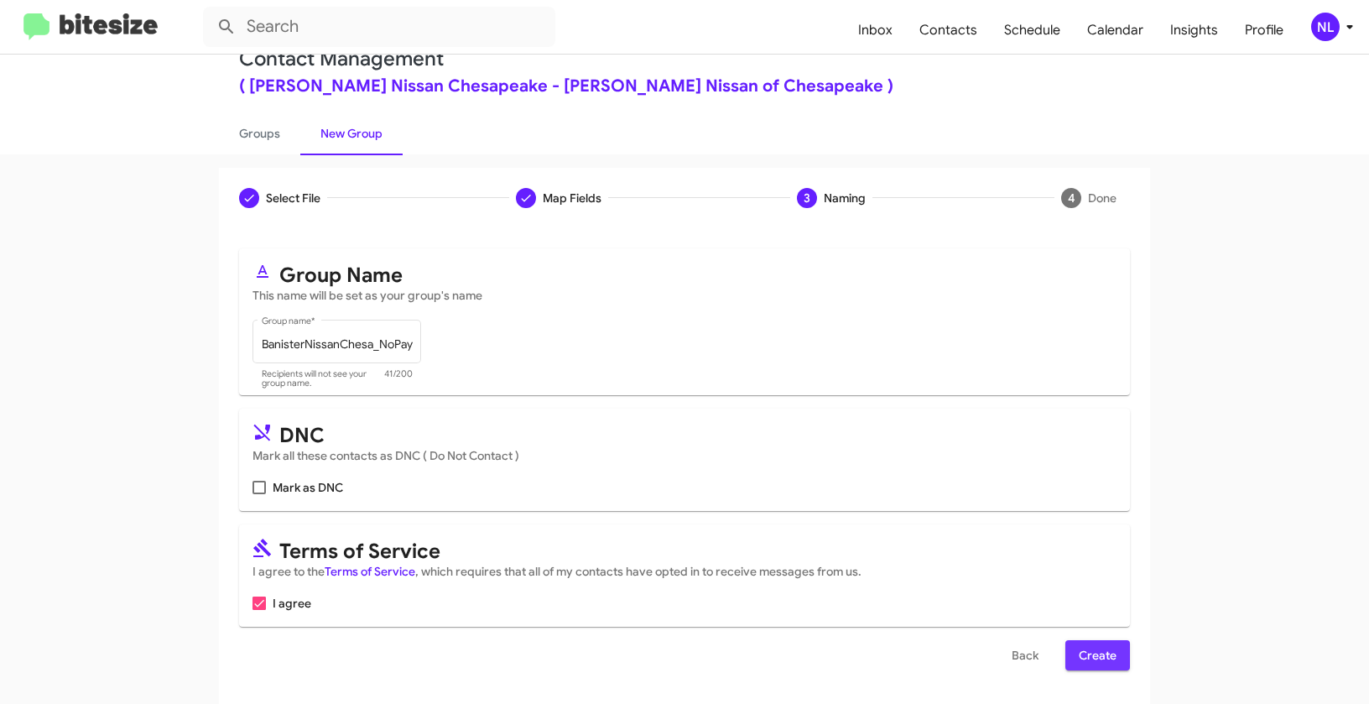
click at [1095, 661] on span "Create" at bounding box center [1098, 655] width 38 height 30
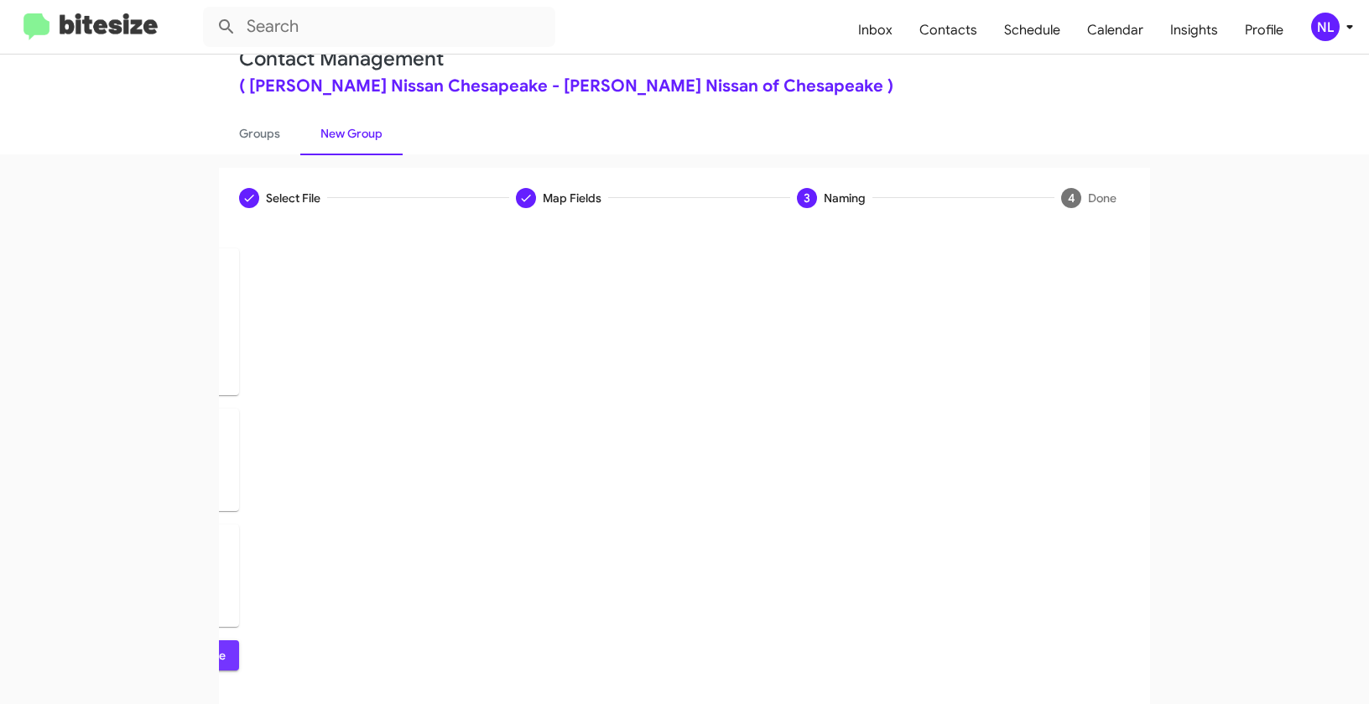
scroll to position [0, 0]
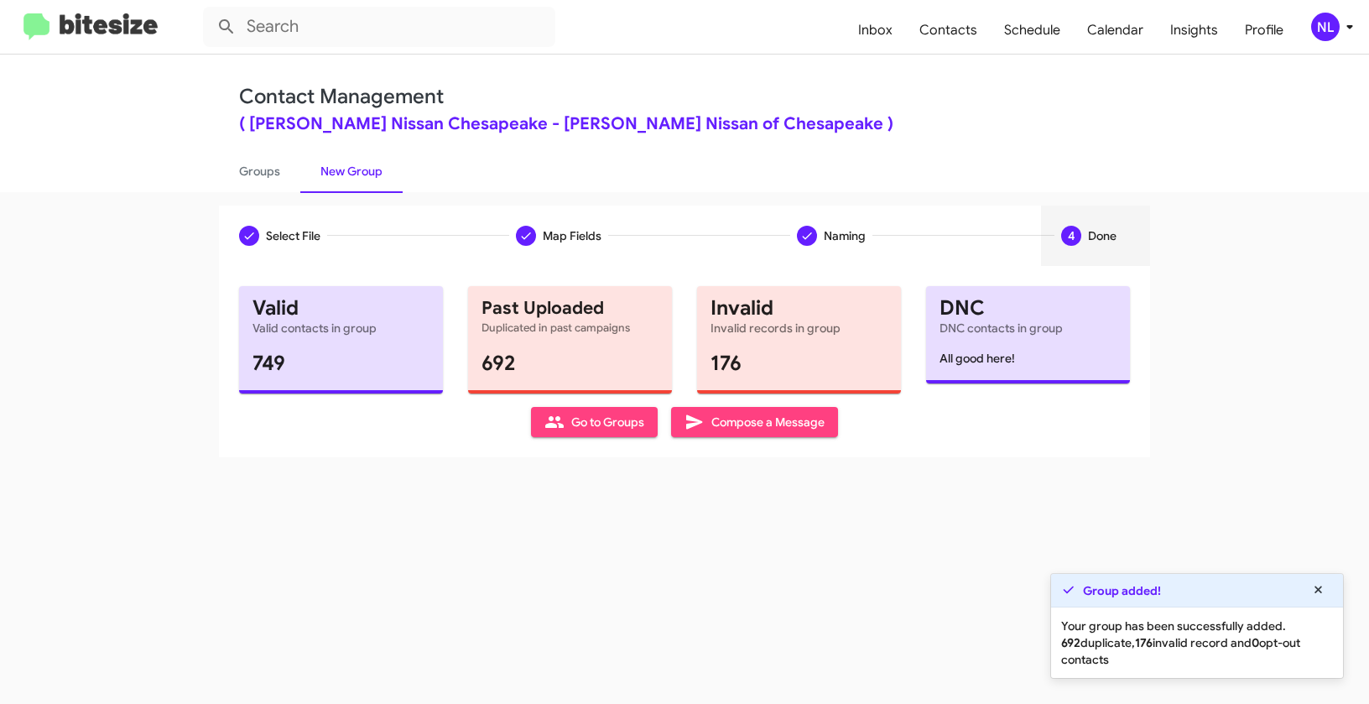
click at [589, 428] on span "Go to Groups" at bounding box center [595, 422] width 100 height 30
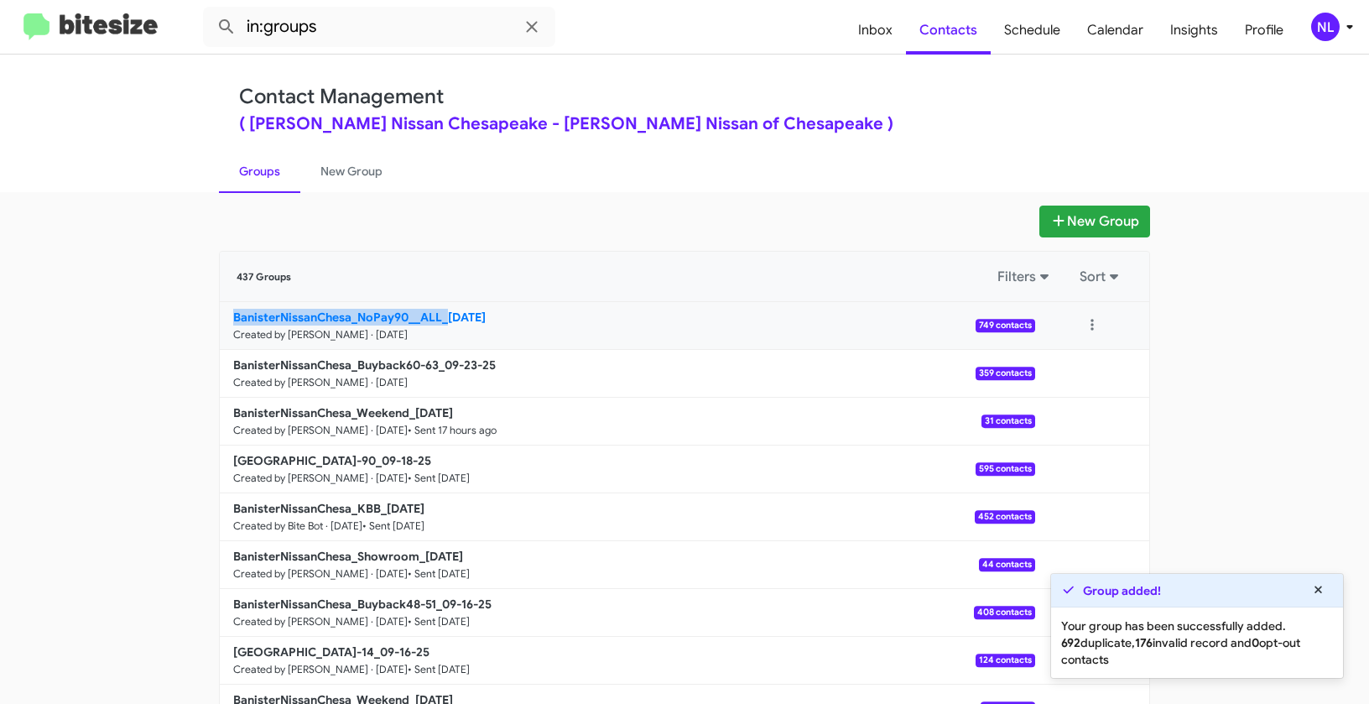
drag, startPoint x: 209, startPoint y: 319, endPoint x: 440, endPoint y: 317, distance: 230.7
click at [440, 317] on app-groups "New Group 437 Groups Filters Sort BanisterNissanChesa_NoPay90__ALL_[DATE] Creat…" at bounding box center [684, 515] width 1369 height 619
copy b "BanisterNissanChesa_NoPay90__ALL_"
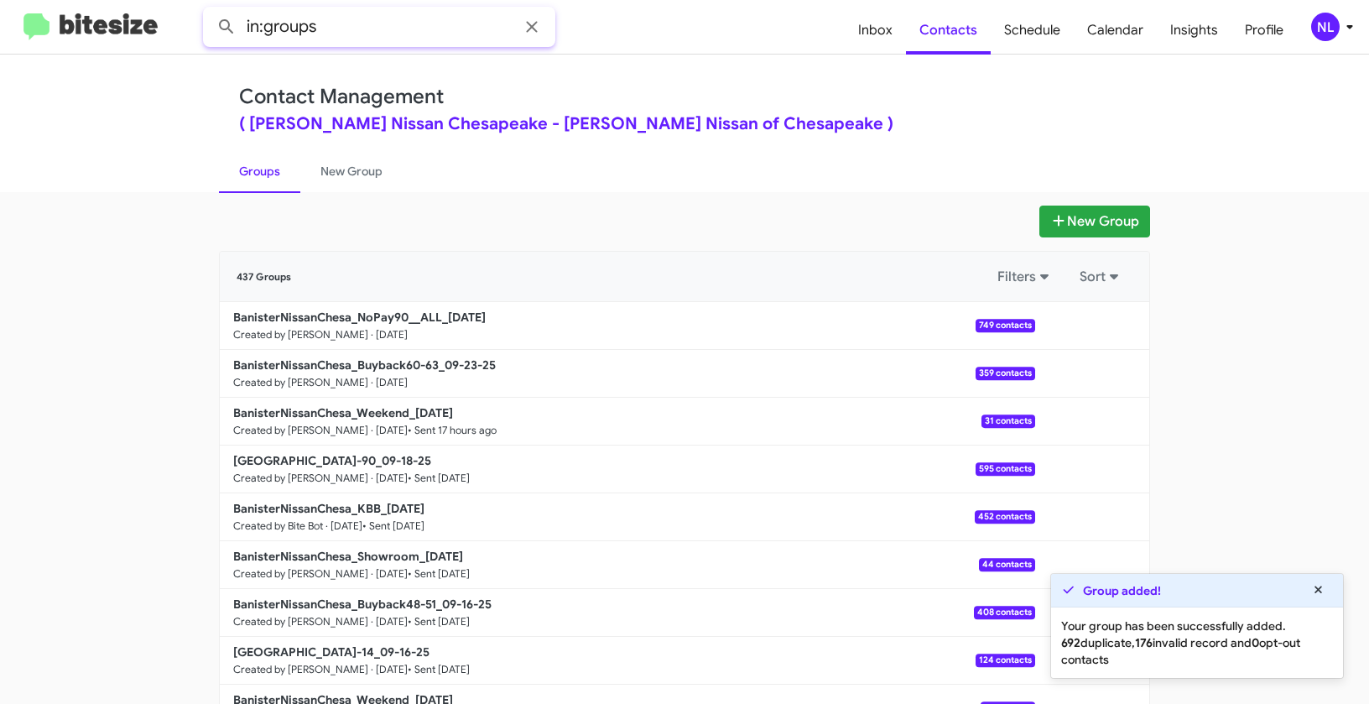
click at [378, 11] on input "in:groups" at bounding box center [379, 27] width 352 height 40
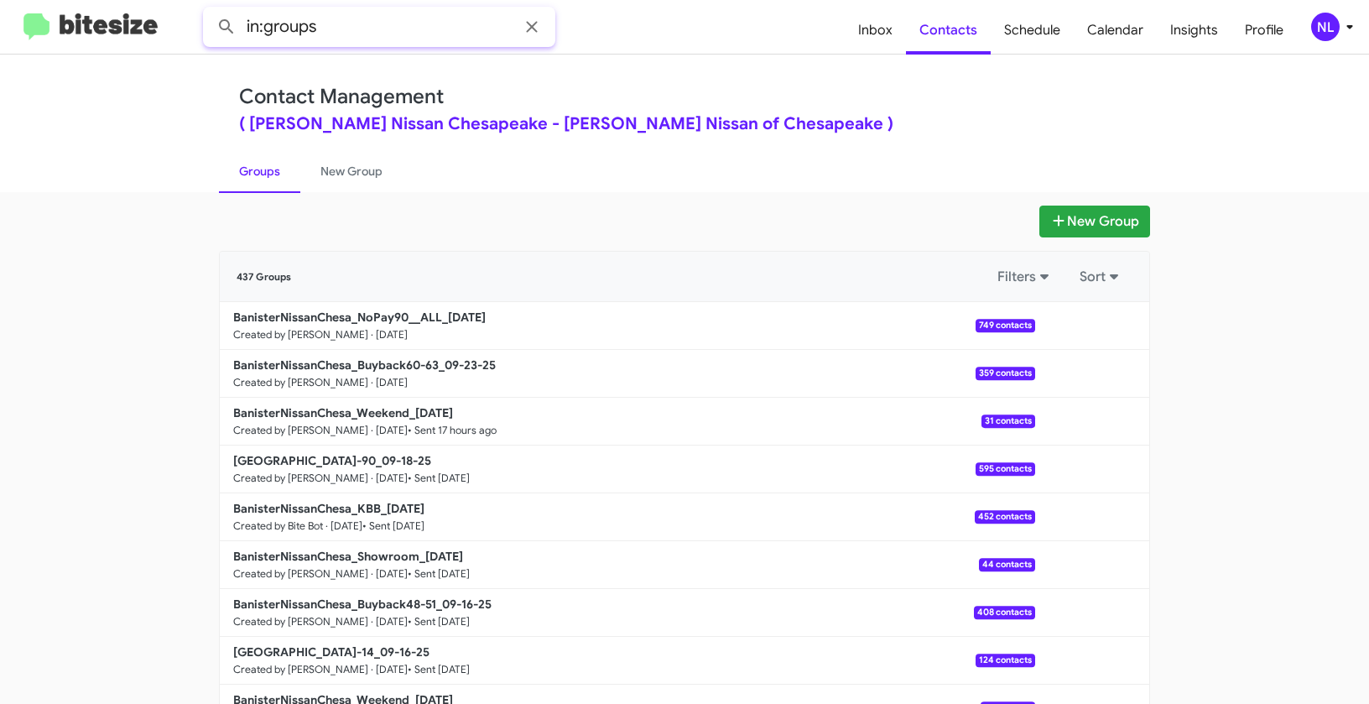
click at [377, 19] on input "in:groups" at bounding box center [379, 27] width 352 height 40
paste input "BanisterNissanChesa_NoPay90__ALL_"
type input "in:groups BanisterNissanChesa_NoPay90__ALL_"
click at [210, 10] on button at bounding box center [227, 27] width 34 height 34
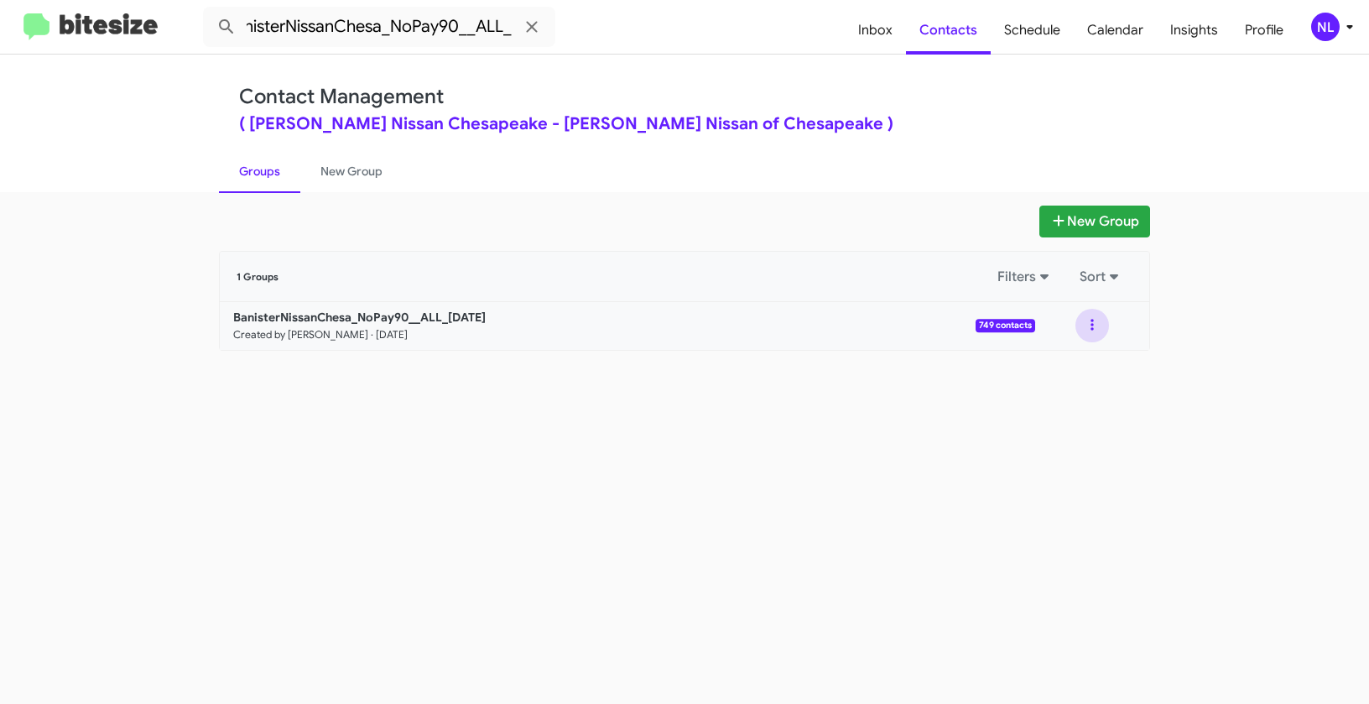
click at [1092, 328] on button at bounding box center [1093, 326] width 34 height 34
click at [1077, 379] on button "View contacts" at bounding box center [1042, 371] width 134 height 40
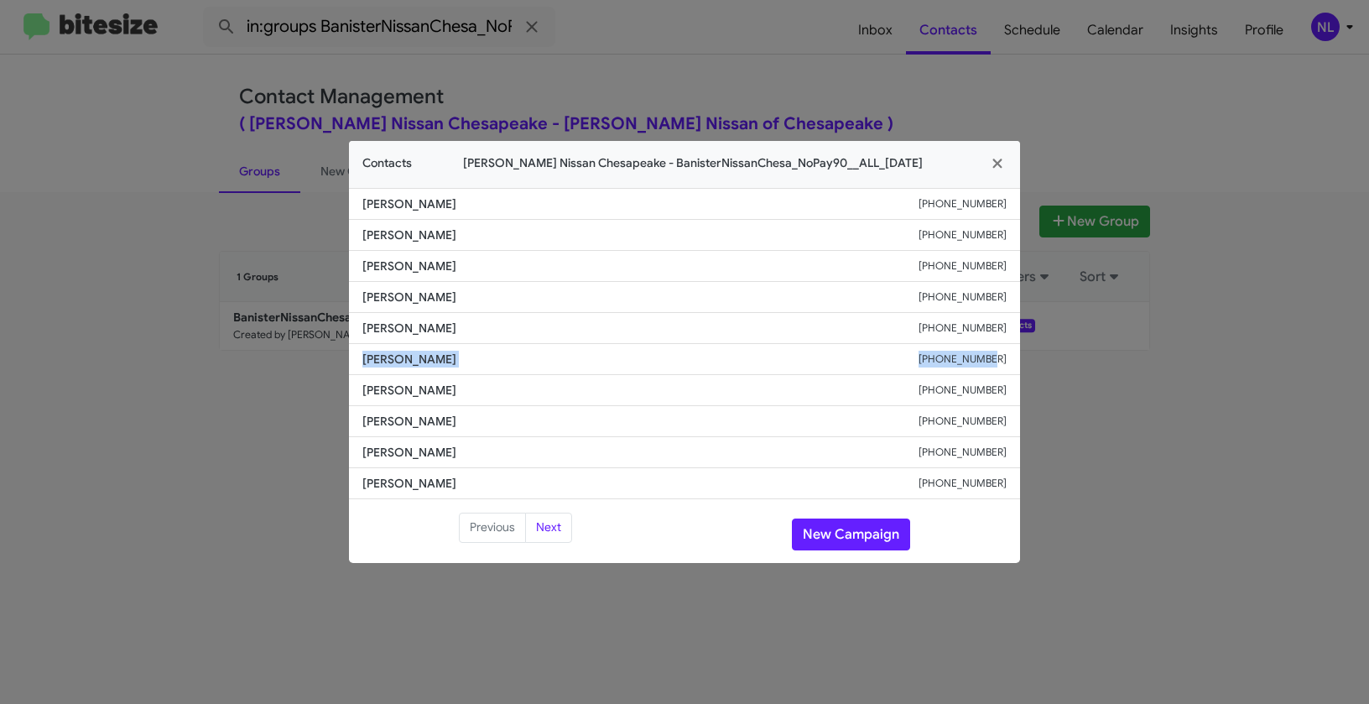
drag, startPoint x: 359, startPoint y: 355, endPoint x: 1024, endPoint y: 359, distance: 664.5
click at [1024, 359] on modal-container "Contacts [PERSON_NAME] Nissan Chesapeake - BanisterNissanChesa_NoPay90__ALL_[DA…" at bounding box center [684, 352] width 1369 height 704
copy div "[PERSON_NAME] [PHONE_NUMBER]"
click at [989, 160] on icon "button" at bounding box center [997, 163] width 19 height 15
